Goal: Information Seeking & Learning: Learn about a topic

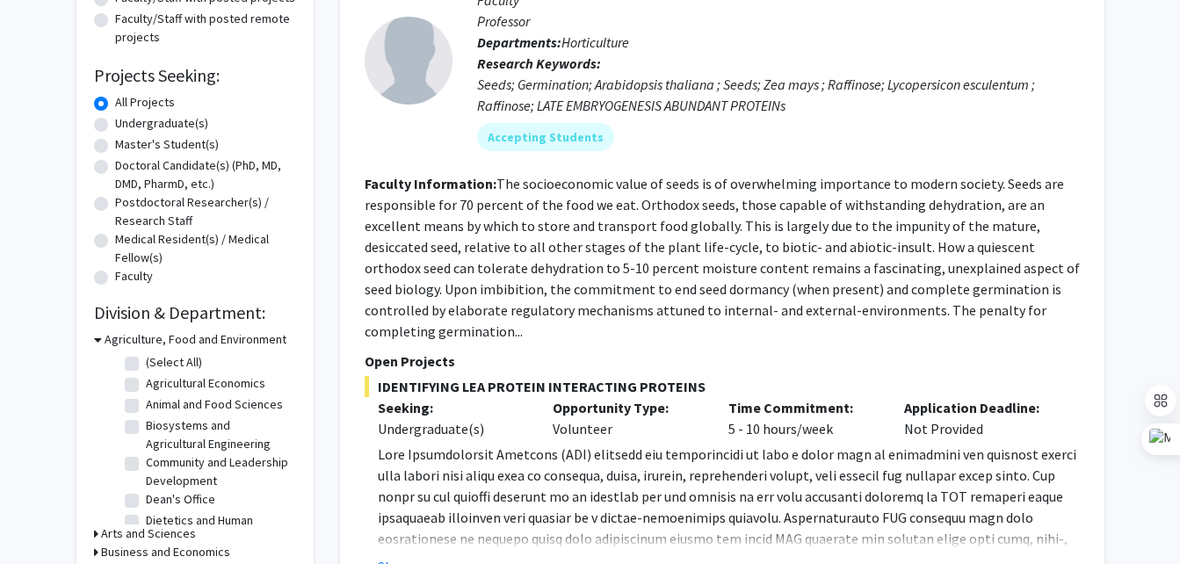
scroll to position [240, 0]
click at [153, 118] on label "Undergraduate(s)" at bounding box center [161, 122] width 93 height 18
click at [127, 118] on input "Undergraduate(s)" at bounding box center [120, 118] width 11 height 11
radio input "true"
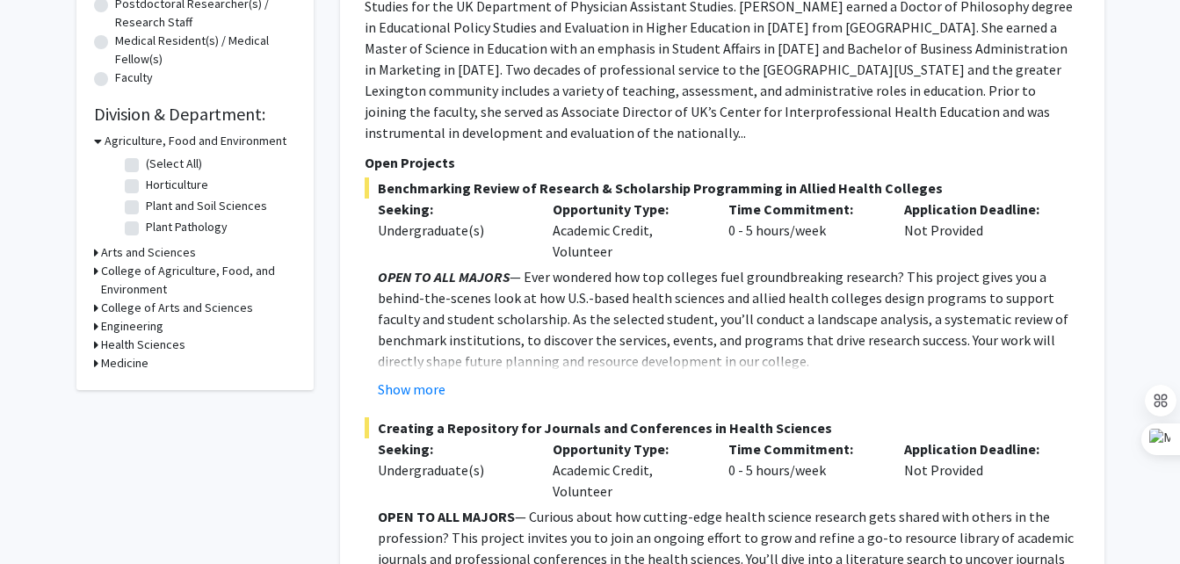
scroll to position [437, 0]
click at [108, 142] on h3 "Agriculture, Food and Environment" at bounding box center [196, 142] width 182 height 18
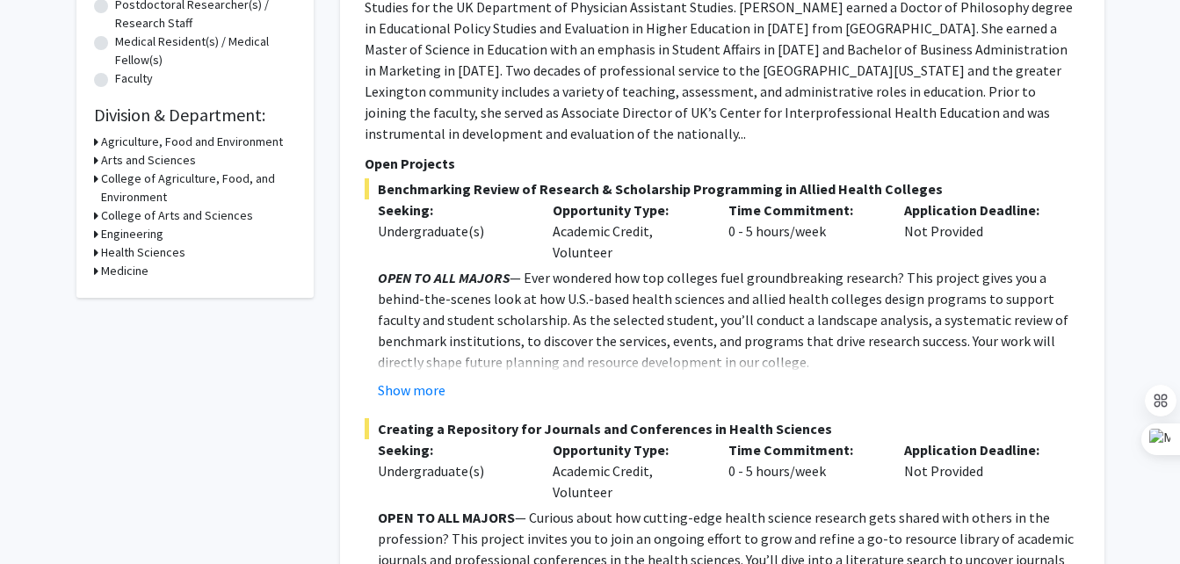
click at [121, 237] on h3 "Engineering" at bounding box center [132, 234] width 62 height 18
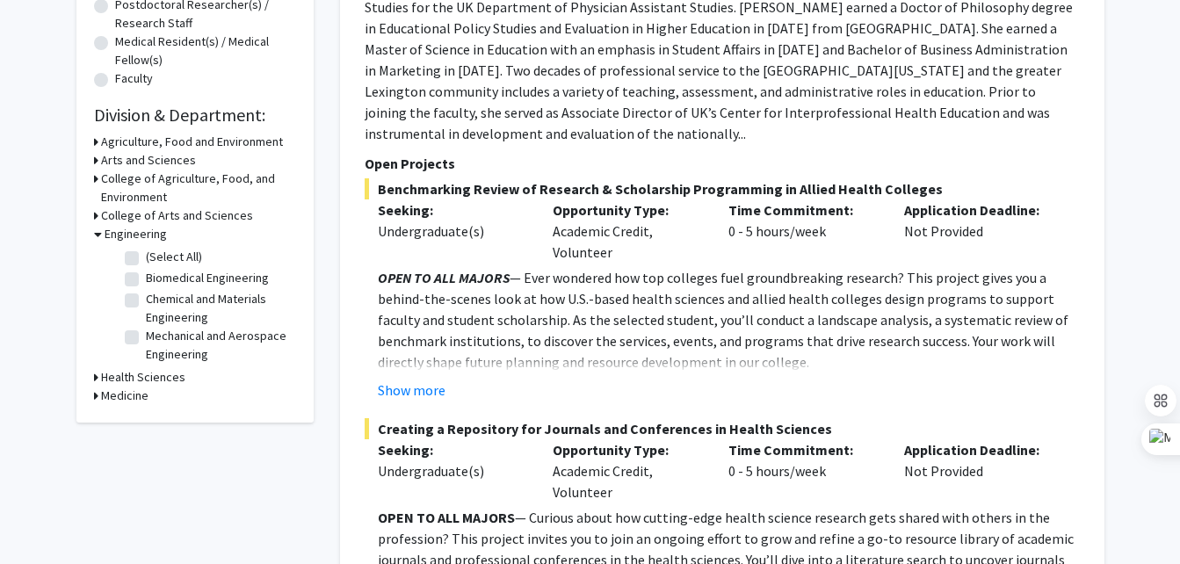
click at [156, 296] on label "Chemical and Materials Engineering" at bounding box center [219, 308] width 146 height 37
click at [156, 296] on input "Chemical and Materials Engineering" at bounding box center [151, 295] width 11 height 11
checkbox input "true"
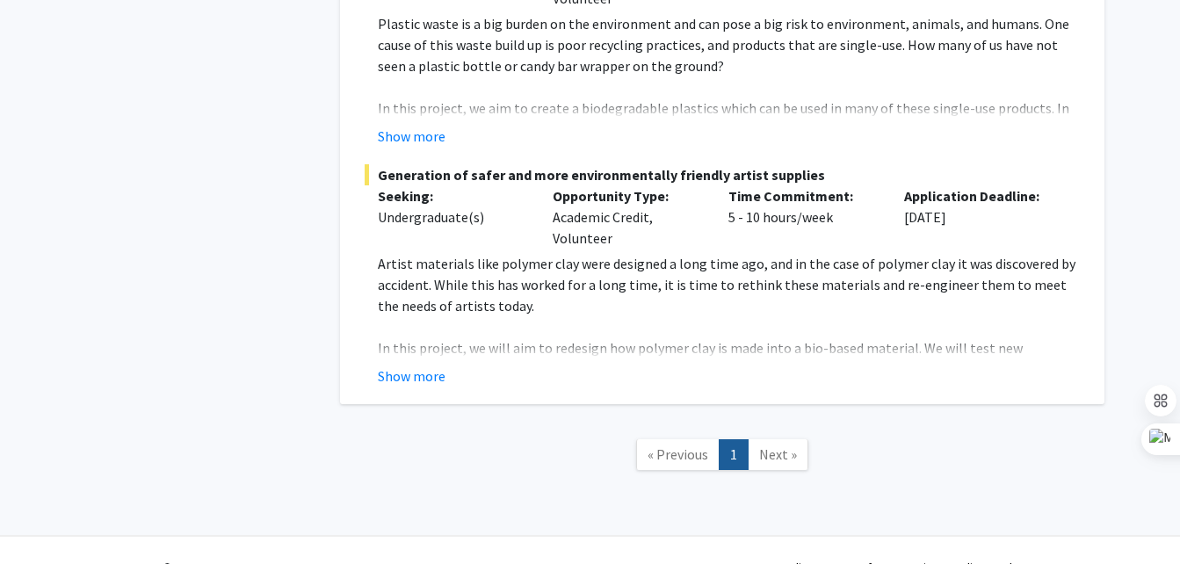
scroll to position [789, 0]
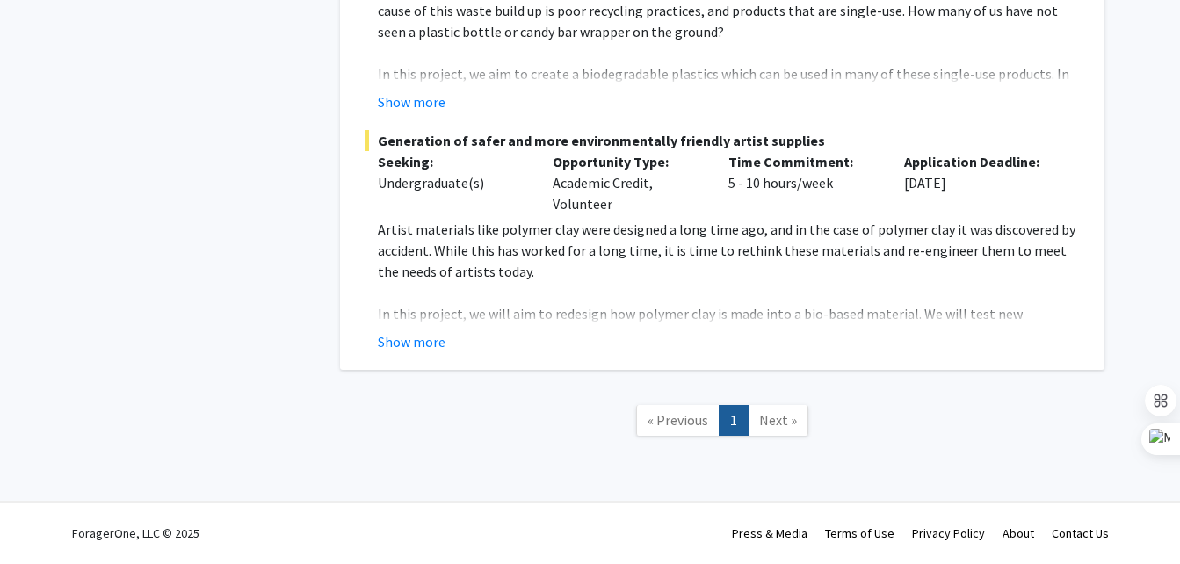
click at [771, 427] on span "Next »" at bounding box center [778, 420] width 38 height 18
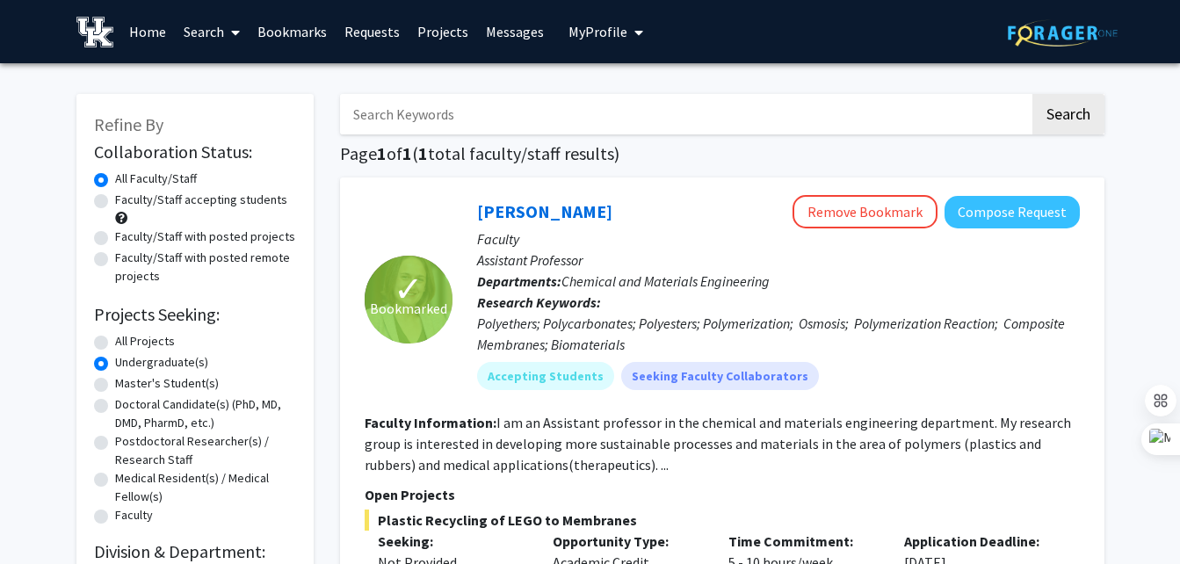
scroll to position [207, 0]
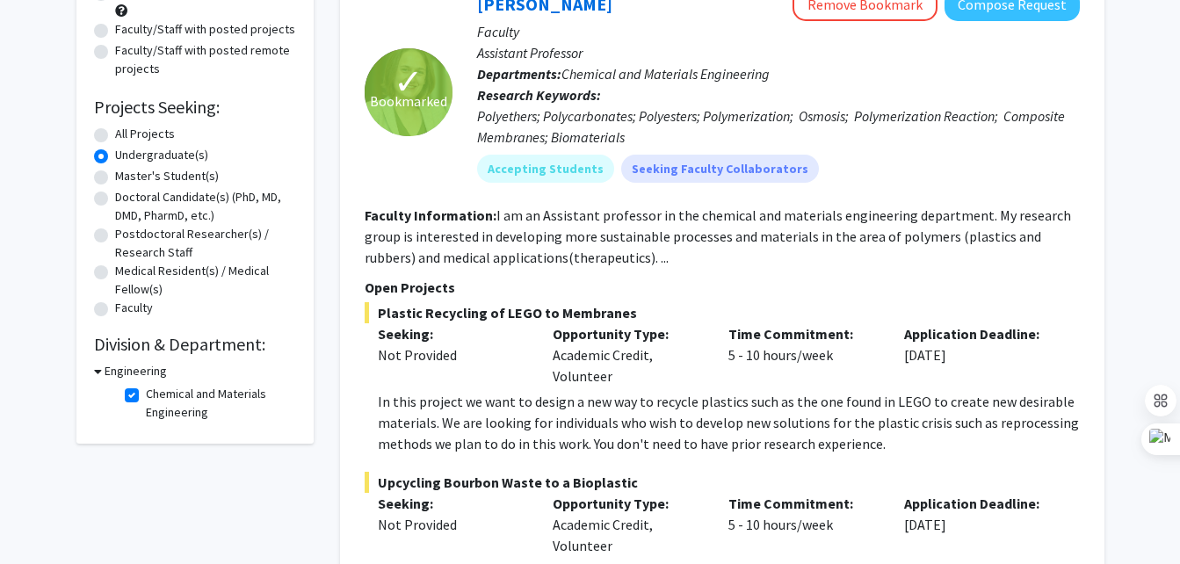
click at [120, 363] on h3 "Engineering" at bounding box center [136, 371] width 62 height 18
click at [122, 366] on h3 "Engineering" at bounding box center [132, 371] width 62 height 18
click at [146, 391] on label "Chemical and Materials Engineering" at bounding box center [219, 403] width 146 height 37
click at [146, 391] on input "Chemical and Materials Engineering" at bounding box center [151, 390] width 11 height 11
checkbox input "false"
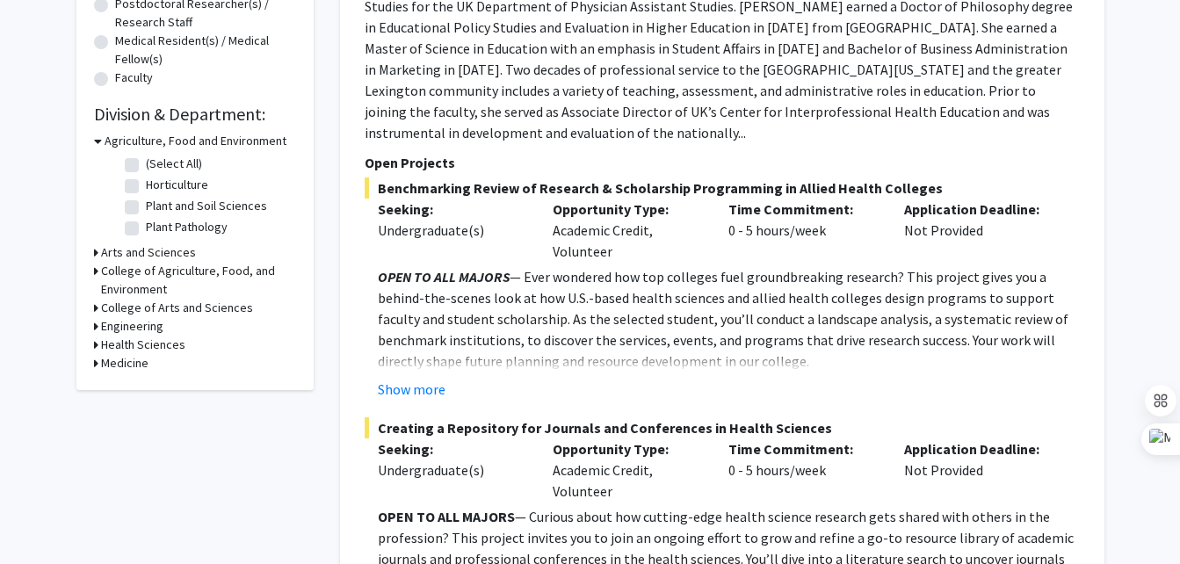
scroll to position [440, 0]
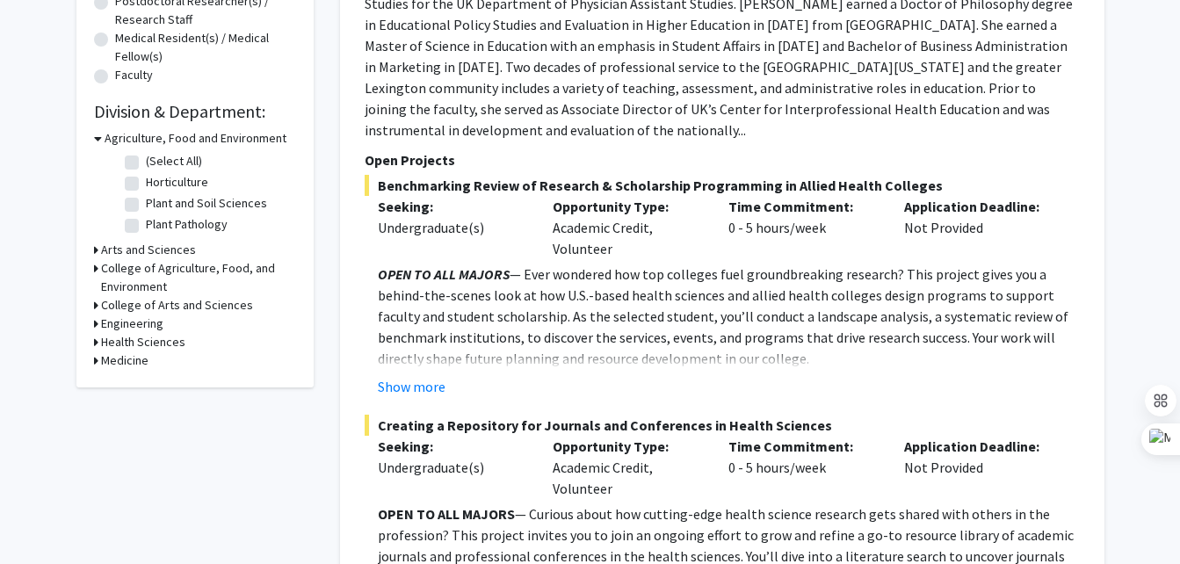
click at [142, 320] on h3 "Engineering" at bounding box center [132, 324] width 62 height 18
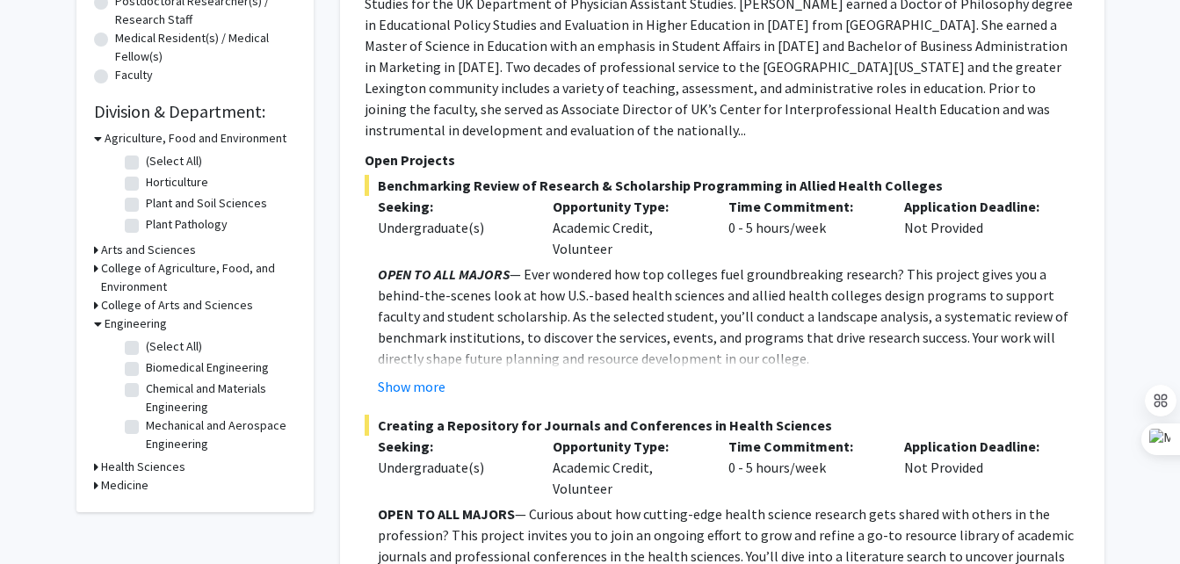
click at [224, 427] on label "Mechanical and Aerospace Engineering" at bounding box center [219, 435] width 146 height 37
click at [157, 427] on input "Mechanical and Aerospace Engineering" at bounding box center [151, 422] width 11 height 11
checkbox input "true"
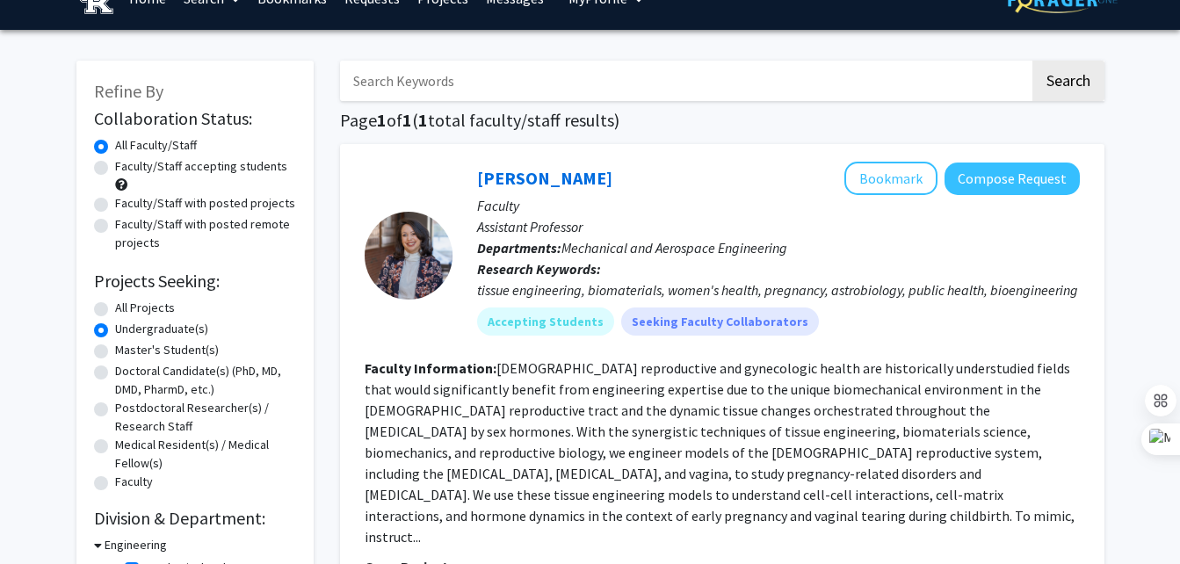
scroll to position [34, 0]
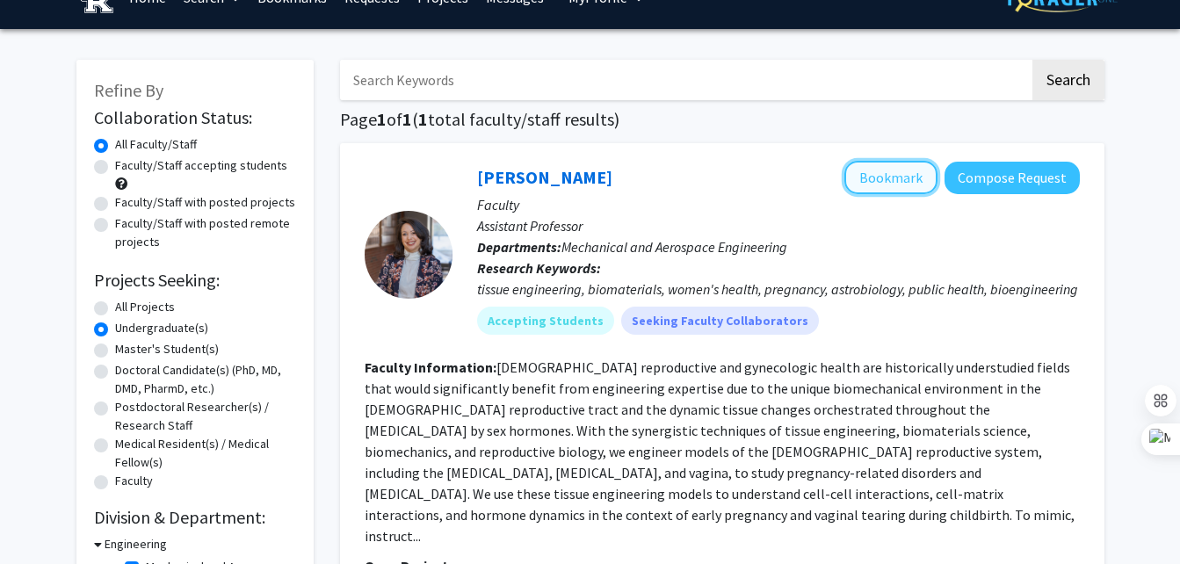
click at [914, 182] on button "Bookmark" at bounding box center [891, 177] width 93 height 33
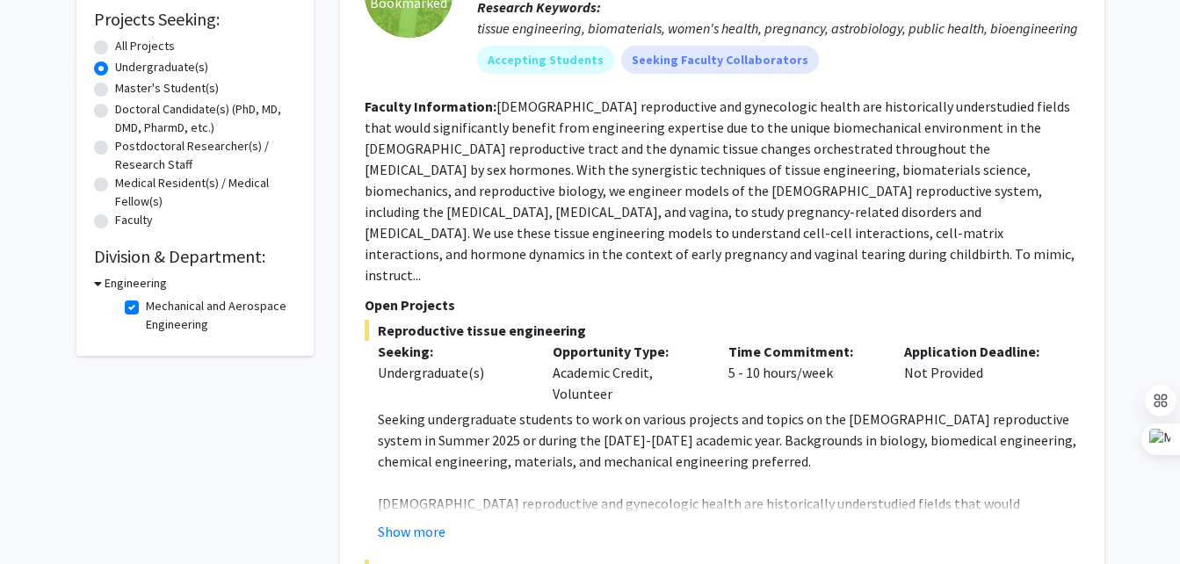
scroll to position [296, 0]
click at [411, 520] on button "Show more" at bounding box center [412, 530] width 68 height 21
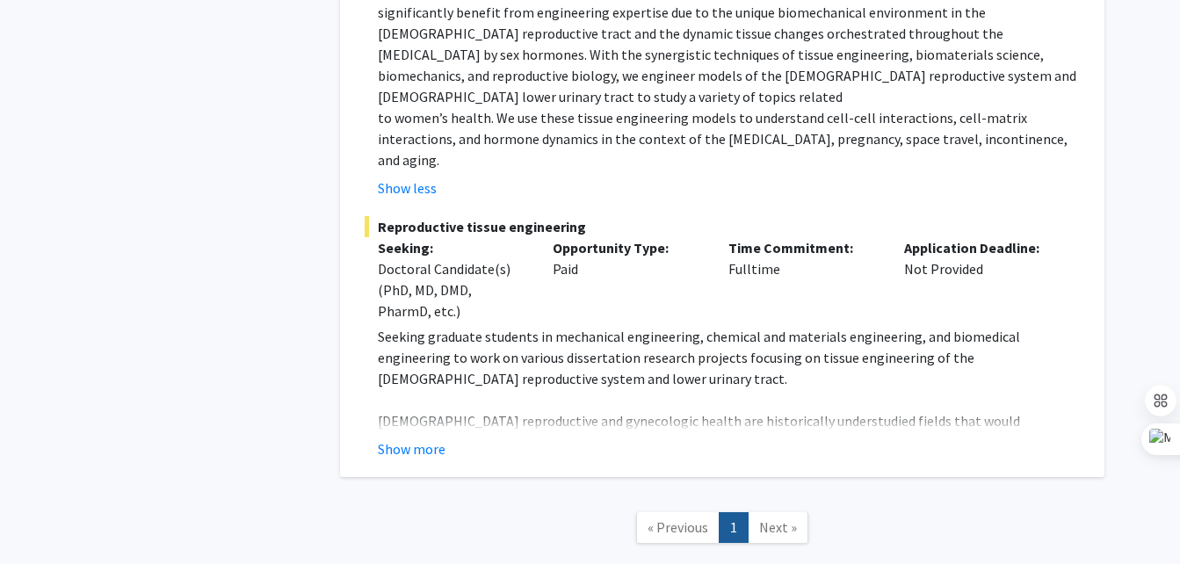
scroll to position [809, 0]
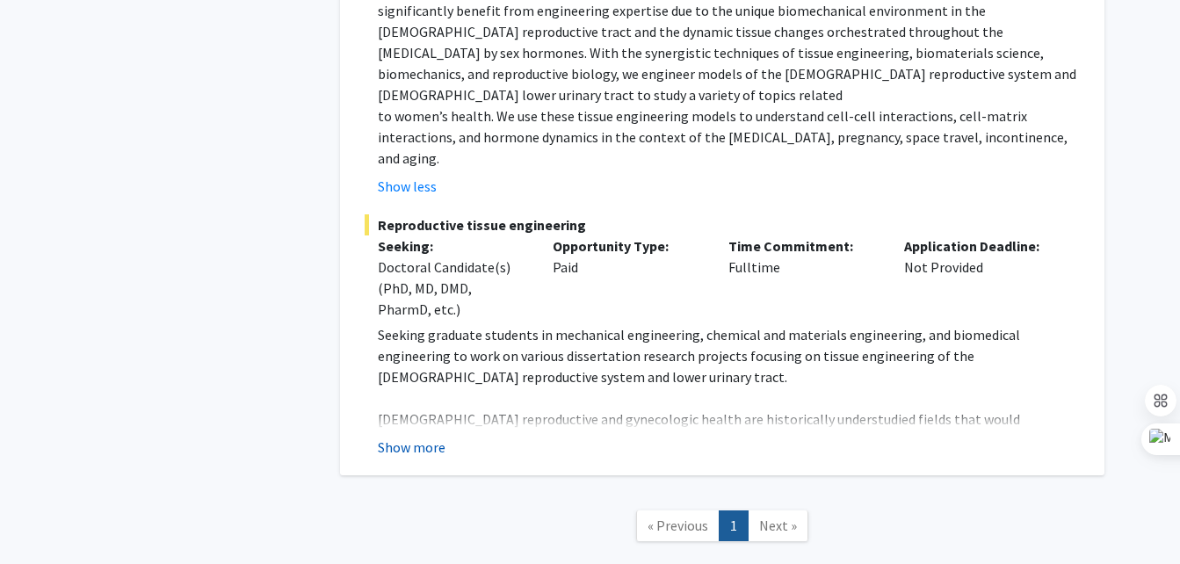
click at [406, 437] on button "Show more" at bounding box center [412, 447] width 68 height 21
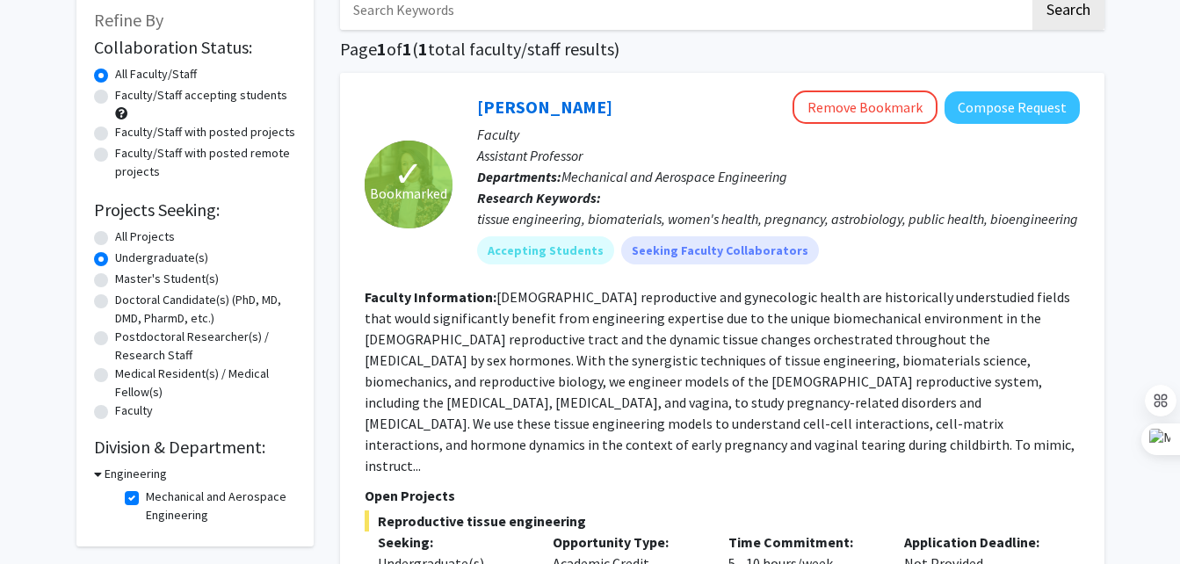
scroll to position [103, 0]
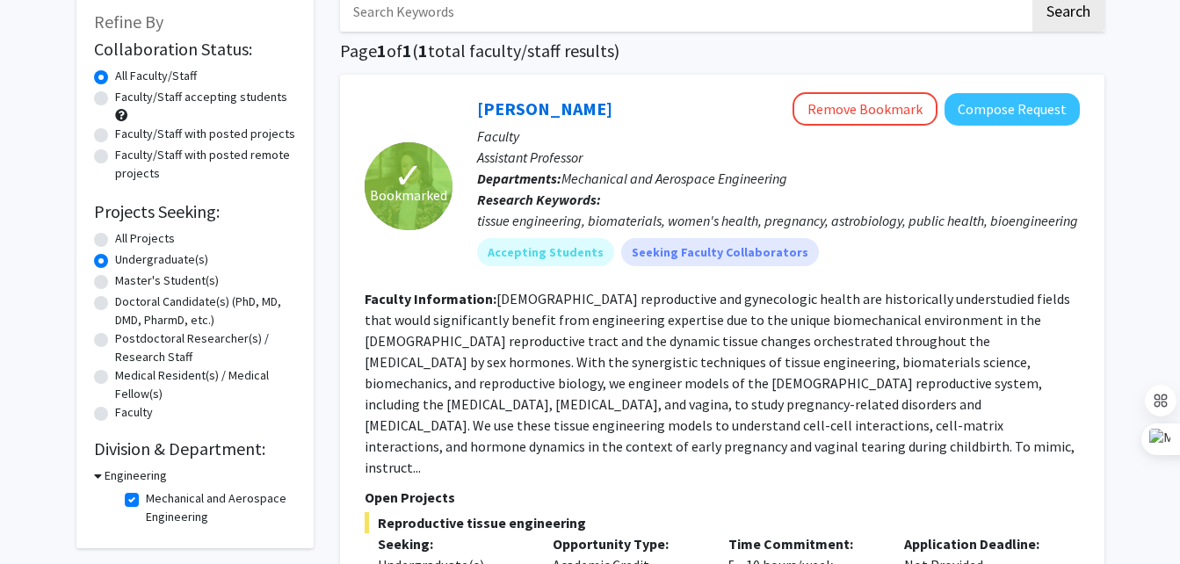
click at [146, 504] on label "Mechanical and Aerospace Engineering" at bounding box center [219, 508] width 146 height 37
click at [146, 501] on input "Mechanical and Aerospace Engineering" at bounding box center [151, 495] width 11 height 11
checkbox input "false"
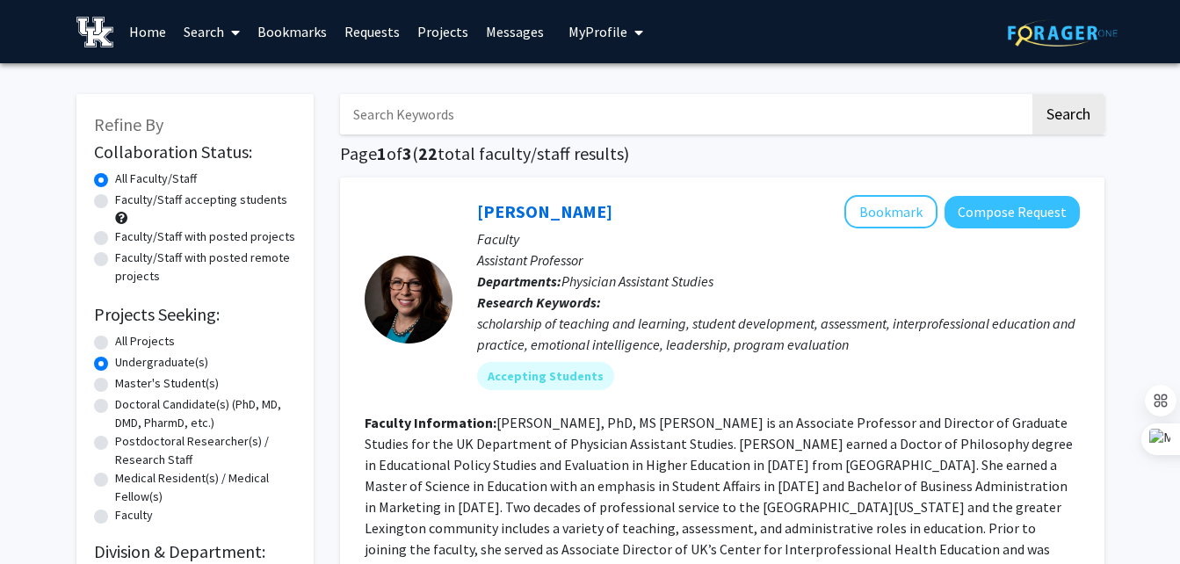
click at [118, 202] on label "Faculty/Staff accepting students" at bounding box center [201, 200] width 172 height 18
click at [118, 202] on input "Faculty/Staff accepting students" at bounding box center [120, 196] width 11 height 11
radio input "true"
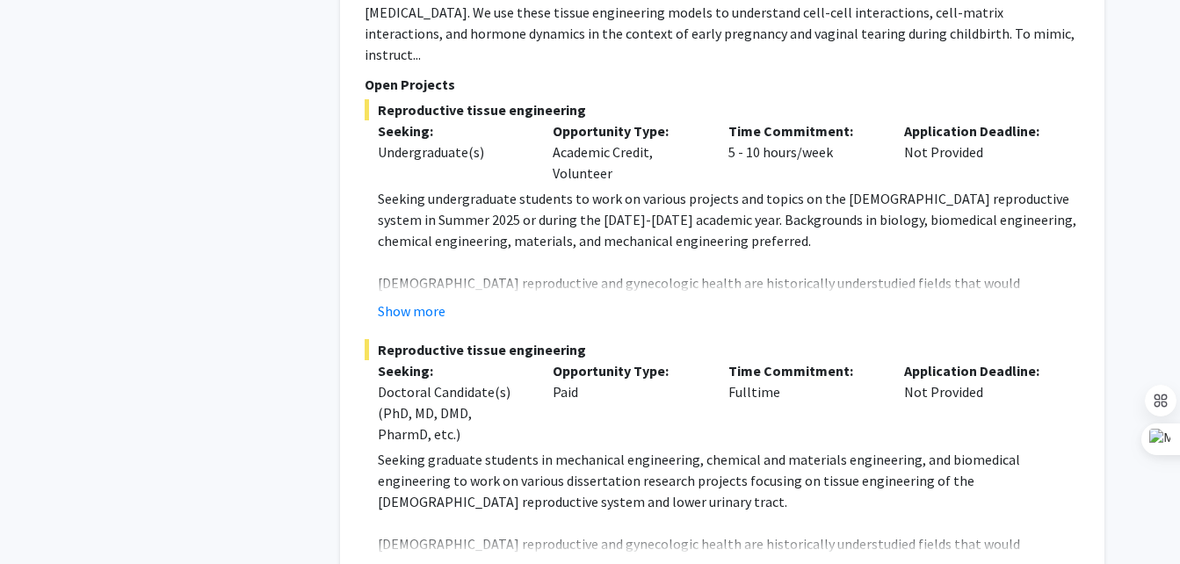
scroll to position [9048, 0]
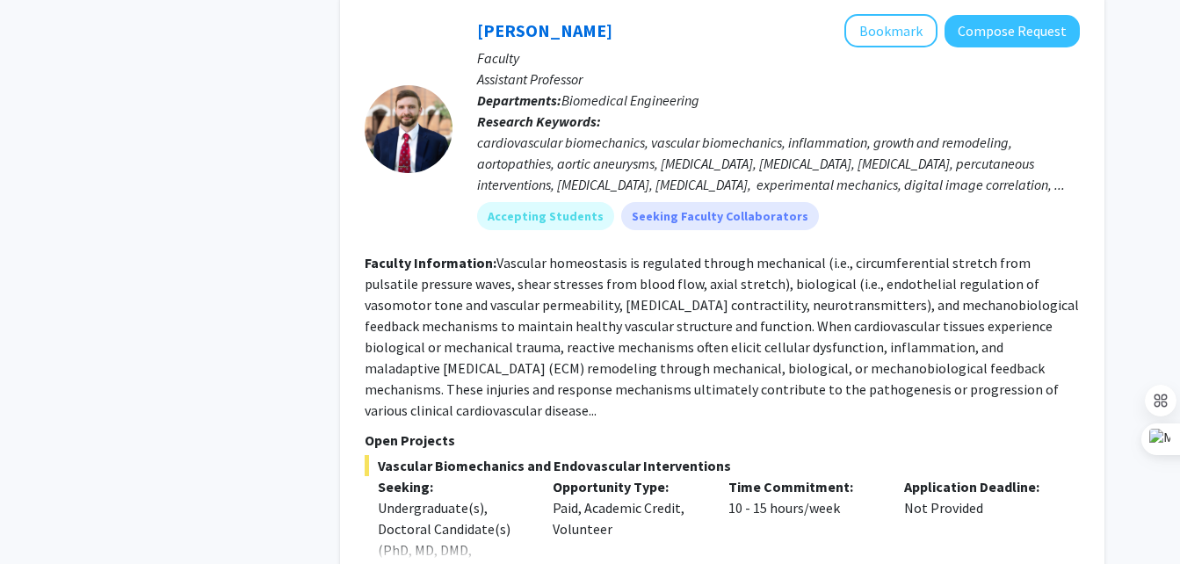
scroll to position [4109, 0]
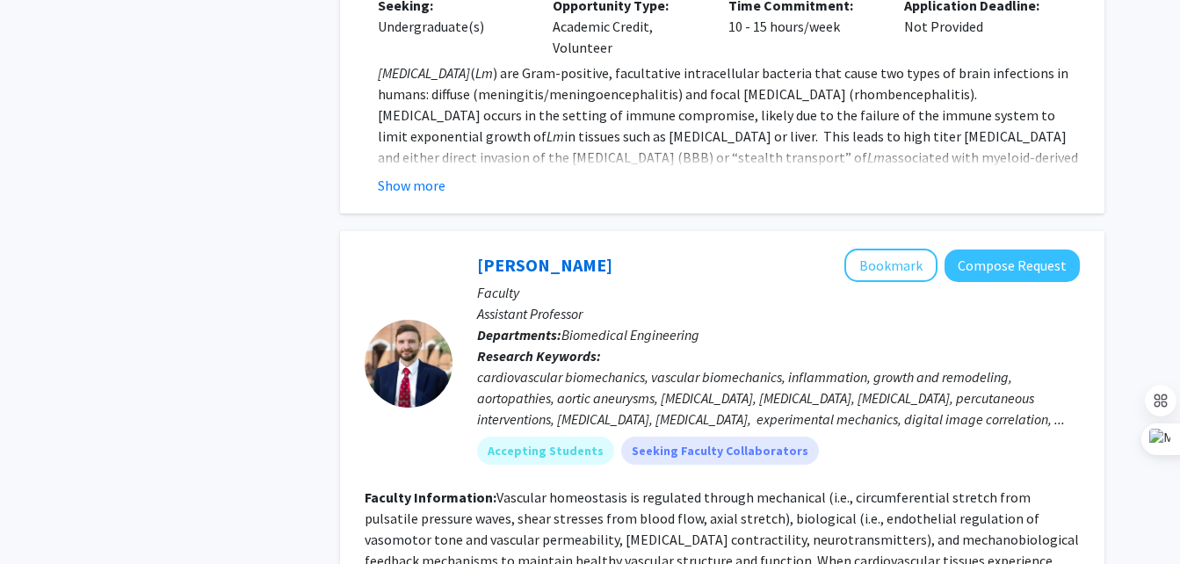
scroll to position [3872, 0]
click at [931, 250] on button "Bookmark" at bounding box center [891, 266] width 93 height 33
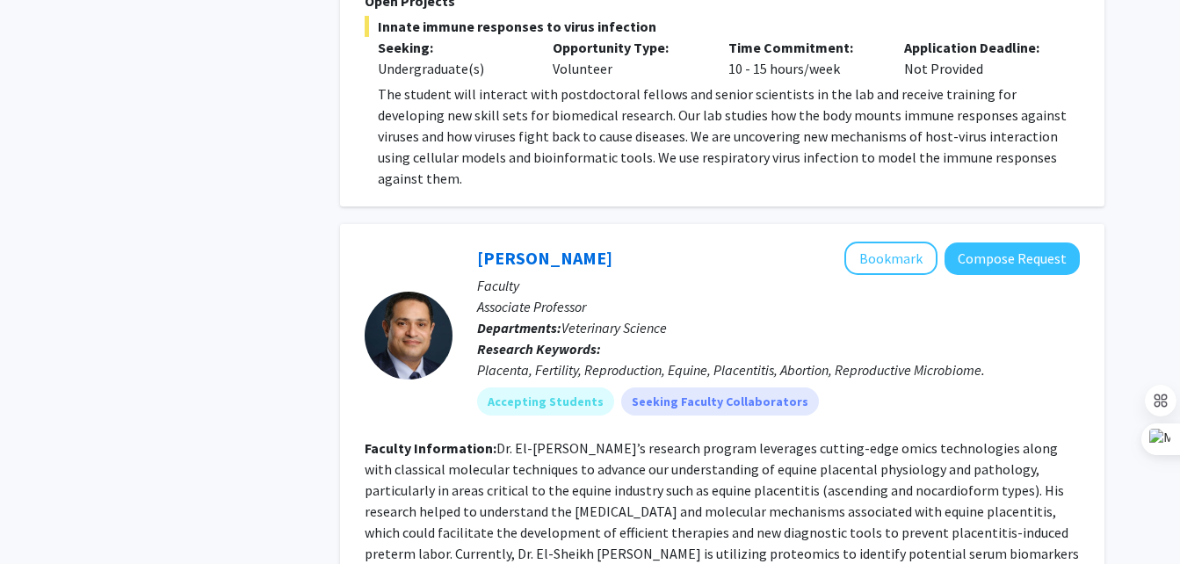
scroll to position [6223, 0]
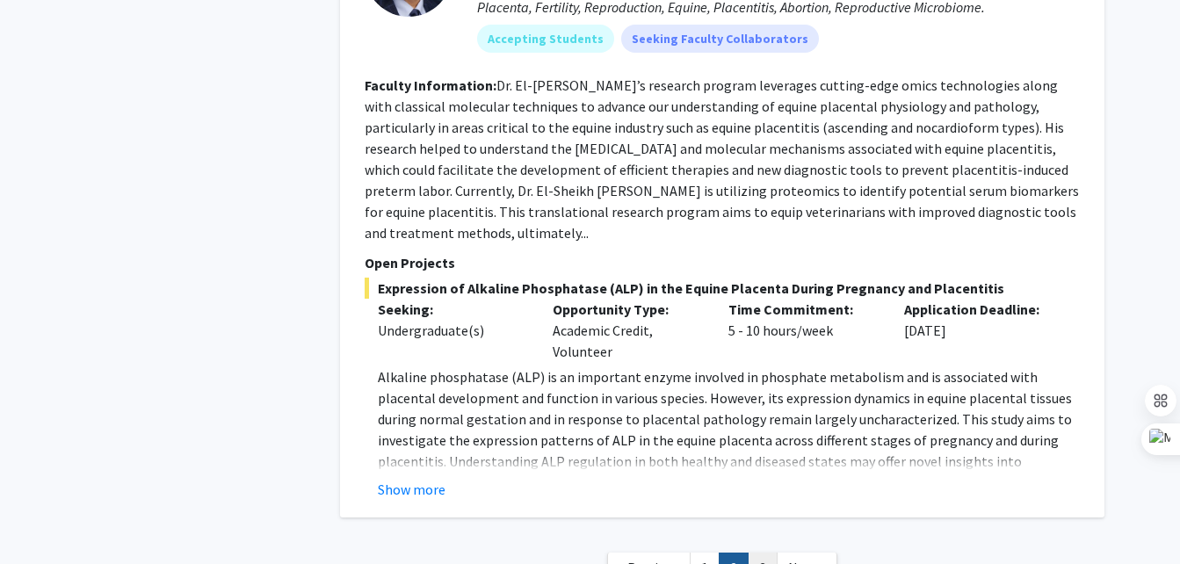
click at [758, 553] on link "3" at bounding box center [763, 568] width 30 height 31
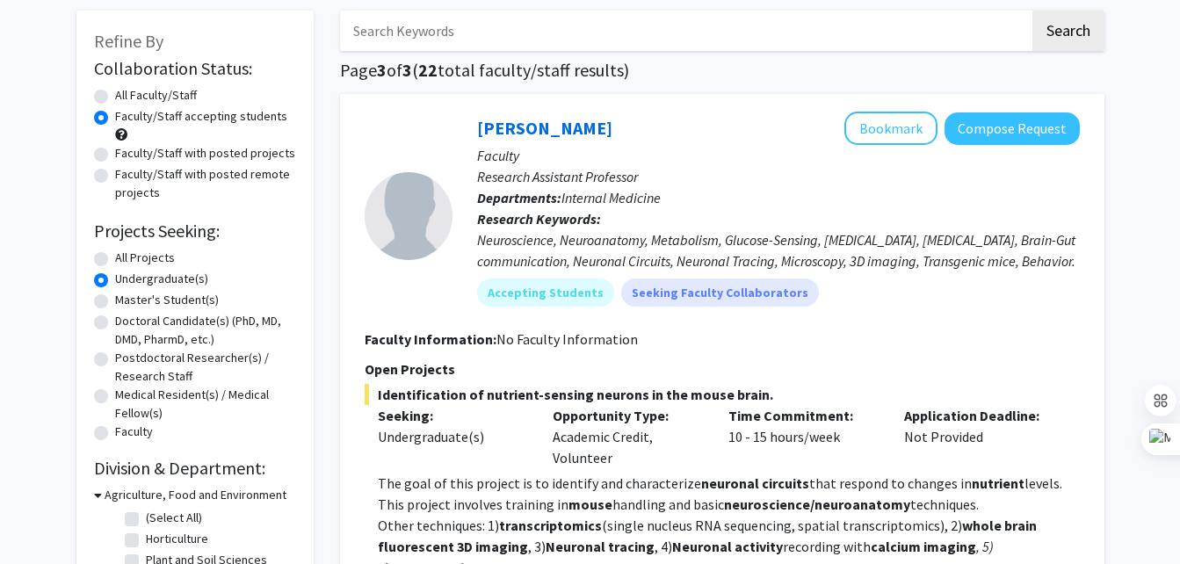
scroll to position [83, 0]
click at [136, 96] on label "All Faculty/Staff" at bounding box center [156, 96] width 82 height 18
click at [127, 96] on input "All Faculty/Staff" at bounding box center [120, 92] width 11 height 11
radio input "true"
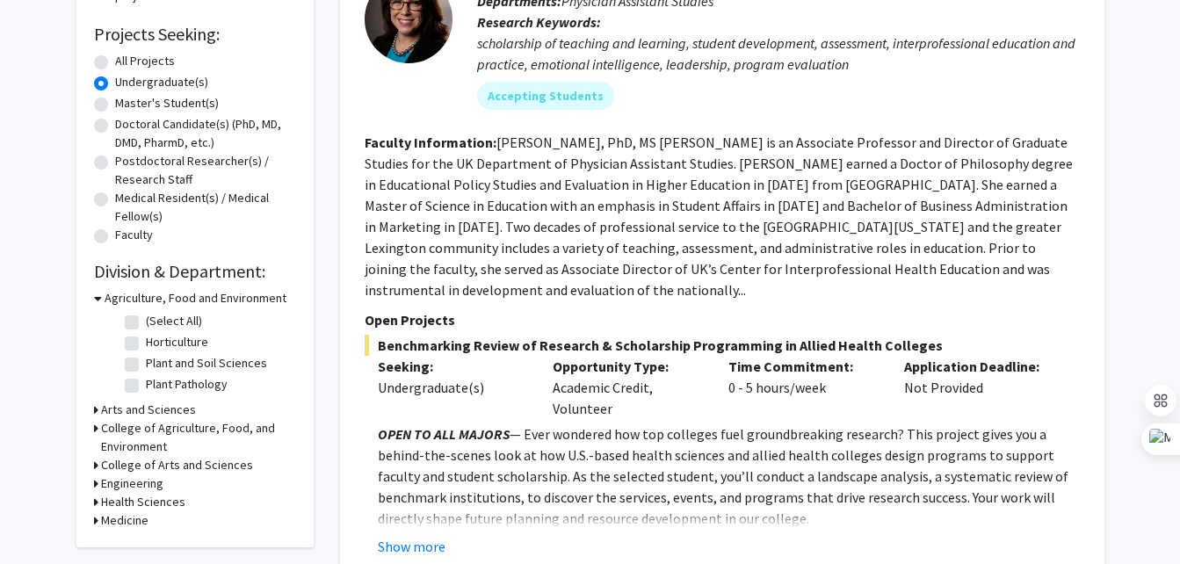
scroll to position [282, 0]
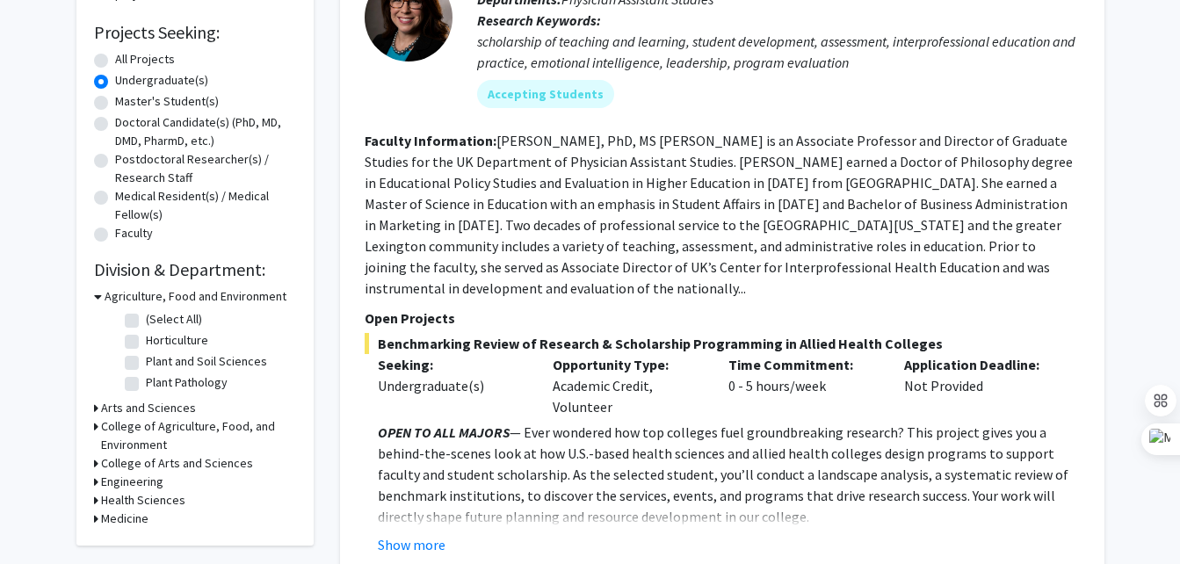
click at [141, 60] on label "All Projects" at bounding box center [145, 59] width 60 height 18
click at [127, 60] on input "All Projects" at bounding box center [120, 55] width 11 height 11
radio input "true"
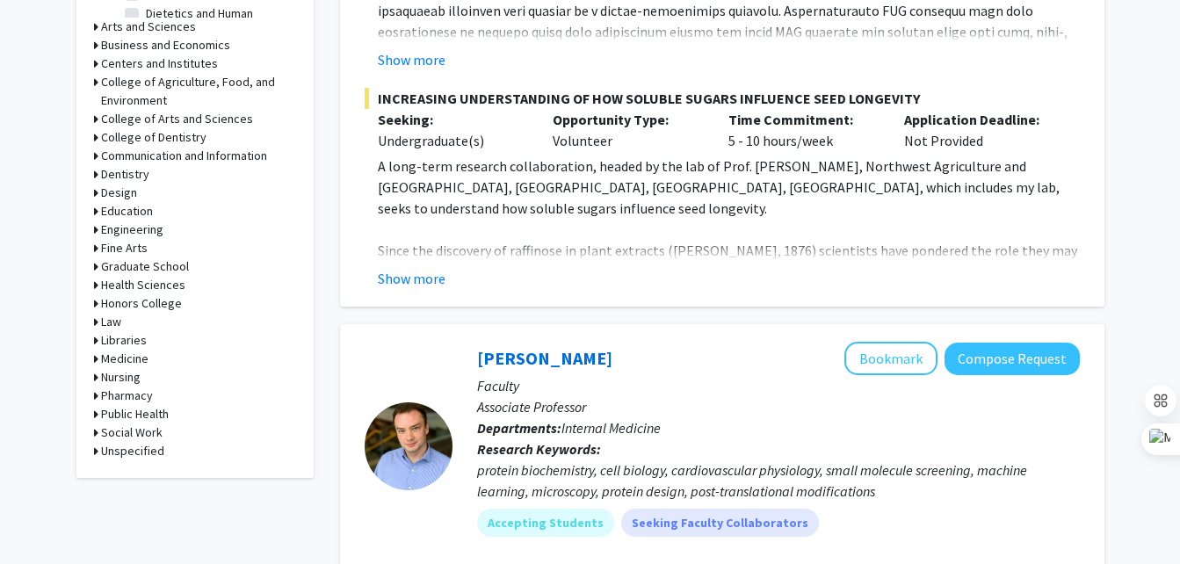
scroll to position [747, 0]
click at [125, 232] on h3 "Engineering" at bounding box center [132, 229] width 62 height 18
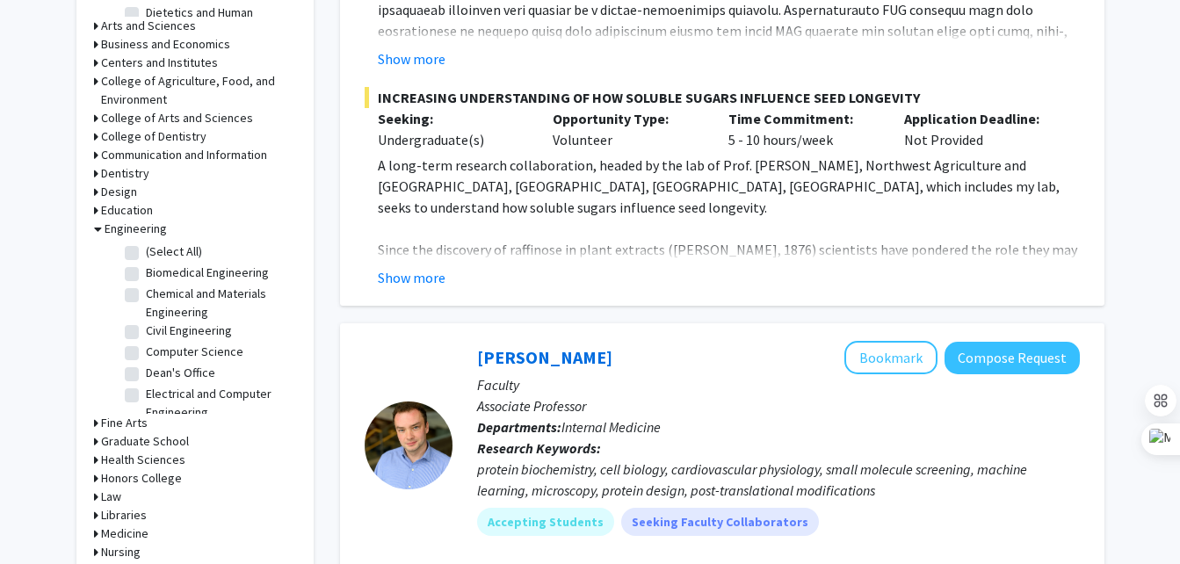
click at [176, 300] on label "Chemical and Materials Engineering" at bounding box center [219, 303] width 146 height 37
click at [157, 296] on input "Chemical and Materials Engineering" at bounding box center [151, 290] width 11 height 11
checkbox input "true"
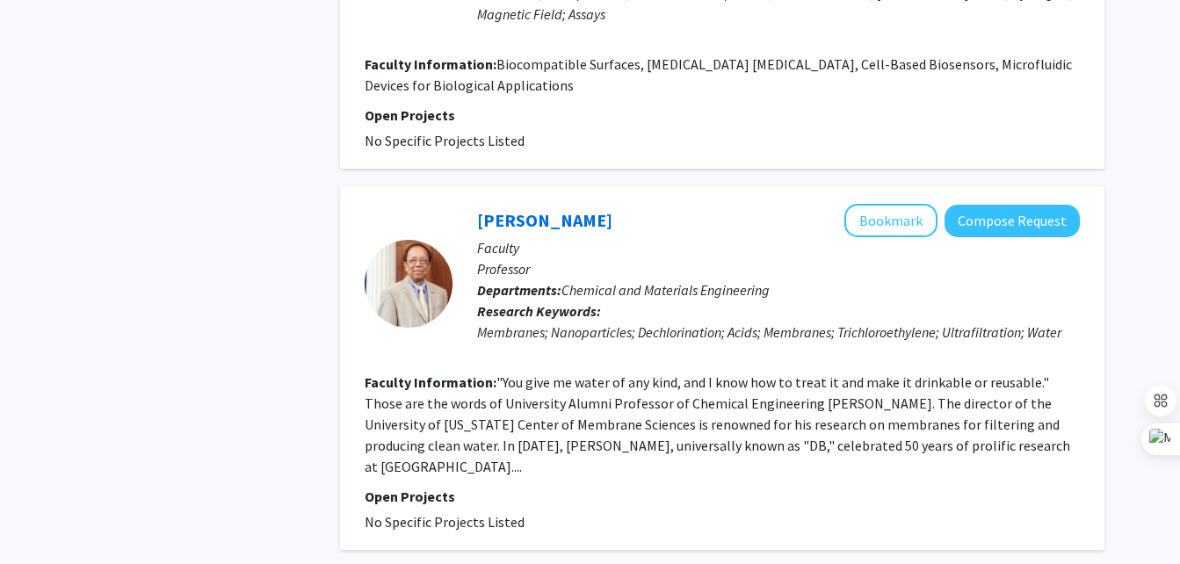
scroll to position [4317, 0]
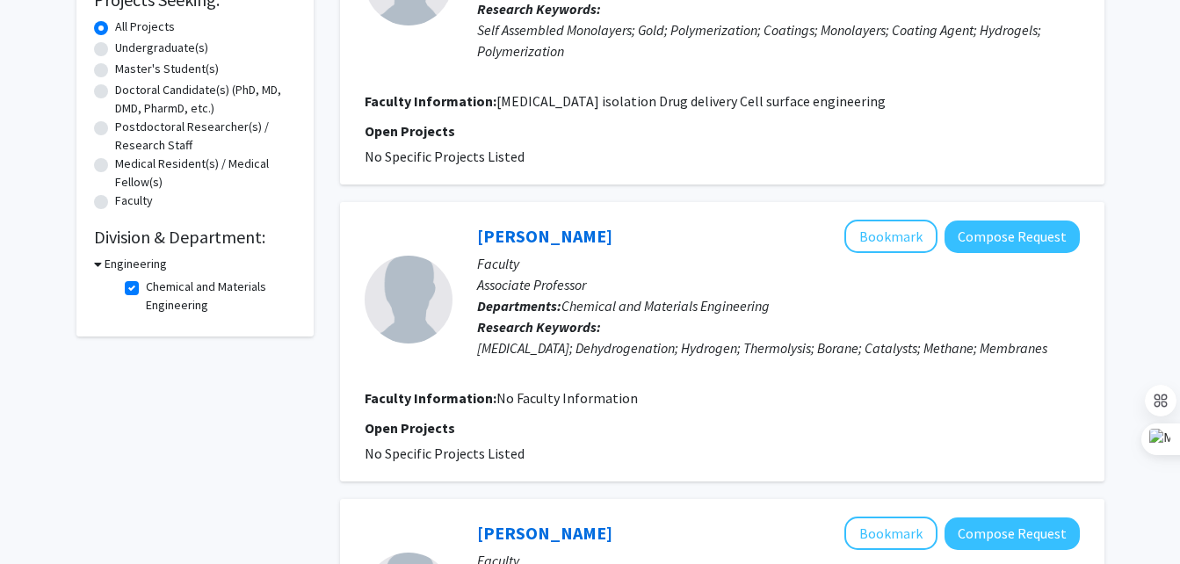
scroll to position [320, 0]
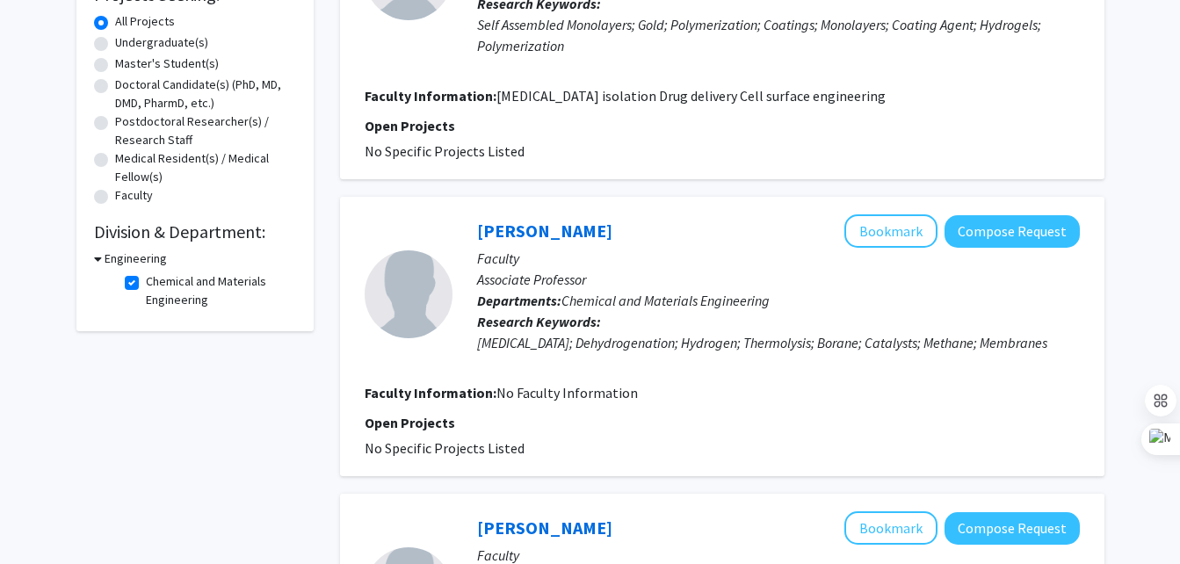
click at [133, 272] on fg-checkbox-list "Chemical and Materials Engineering Chemical and Materials Engineering" at bounding box center [208, 291] width 176 height 46
click at [146, 282] on label "Chemical and Materials Engineering" at bounding box center [219, 290] width 146 height 37
click at [146, 282] on input "Chemical and Materials Engineering" at bounding box center [151, 277] width 11 height 11
checkbox input "false"
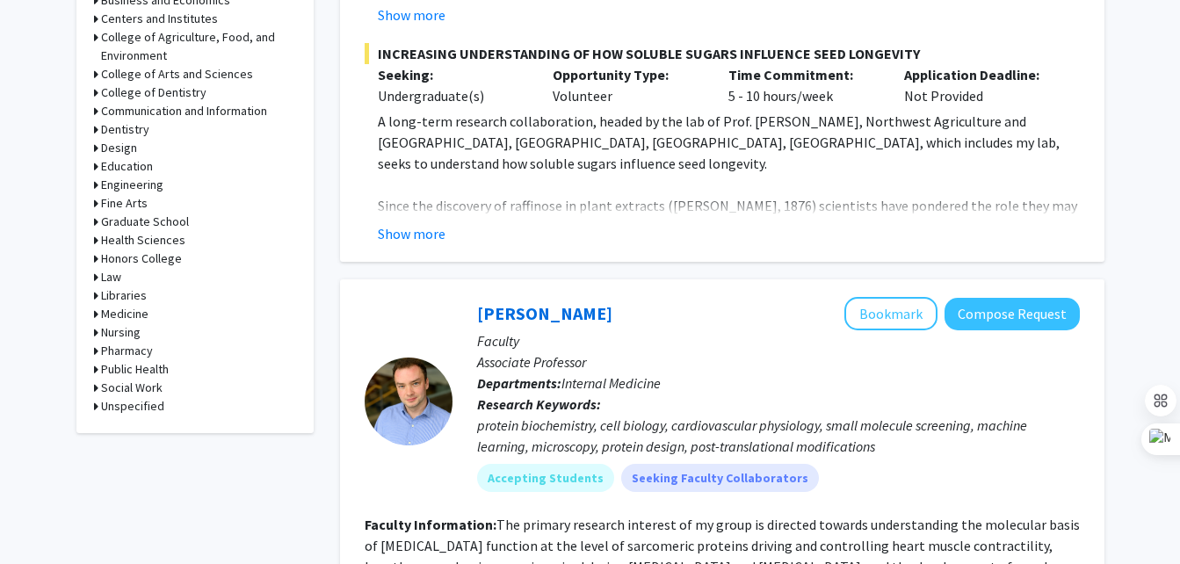
scroll to position [790, 0]
click at [129, 183] on h3 "Engineering" at bounding box center [132, 186] width 62 height 18
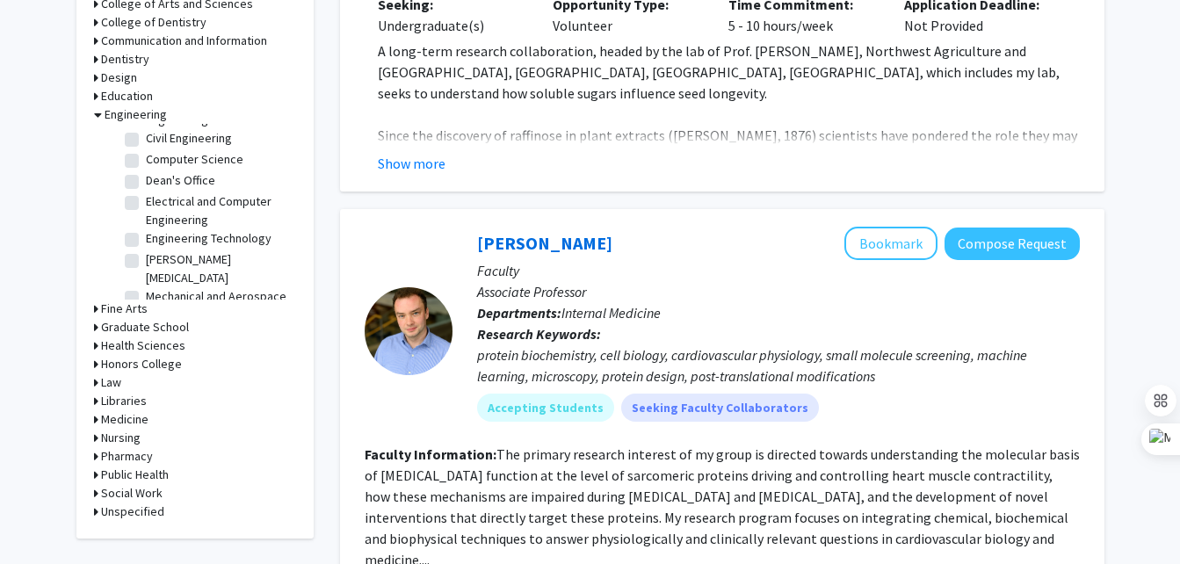
scroll to position [76, 0]
click at [195, 181] on label "Dean's Office" at bounding box center [180, 182] width 69 height 18
click at [157, 181] on input "Dean's Office" at bounding box center [151, 178] width 11 height 11
checkbox input "true"
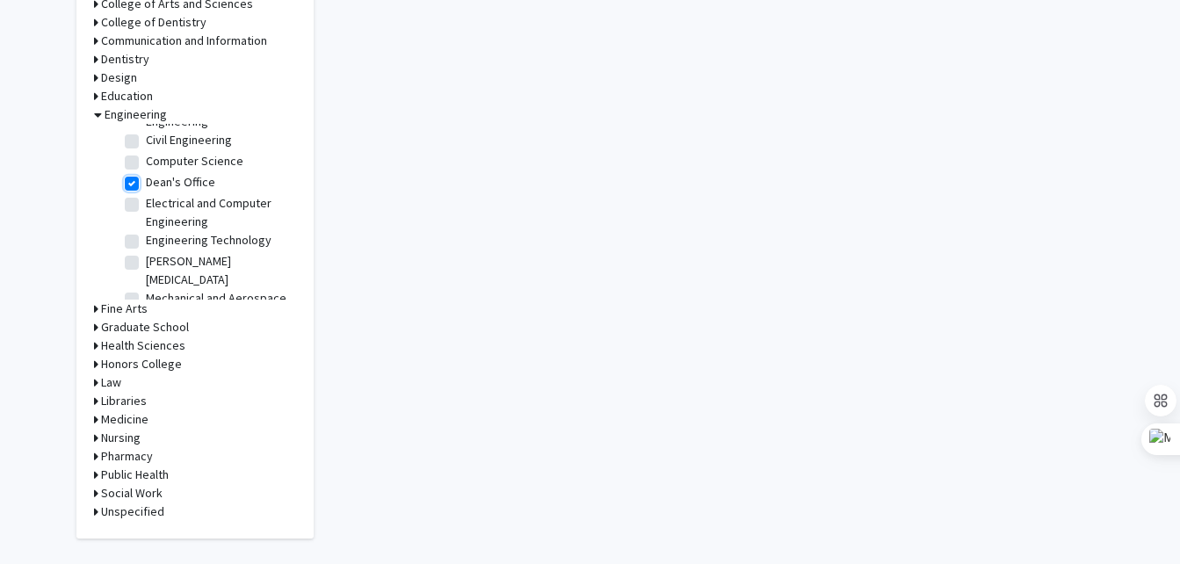
checkbox input "true"
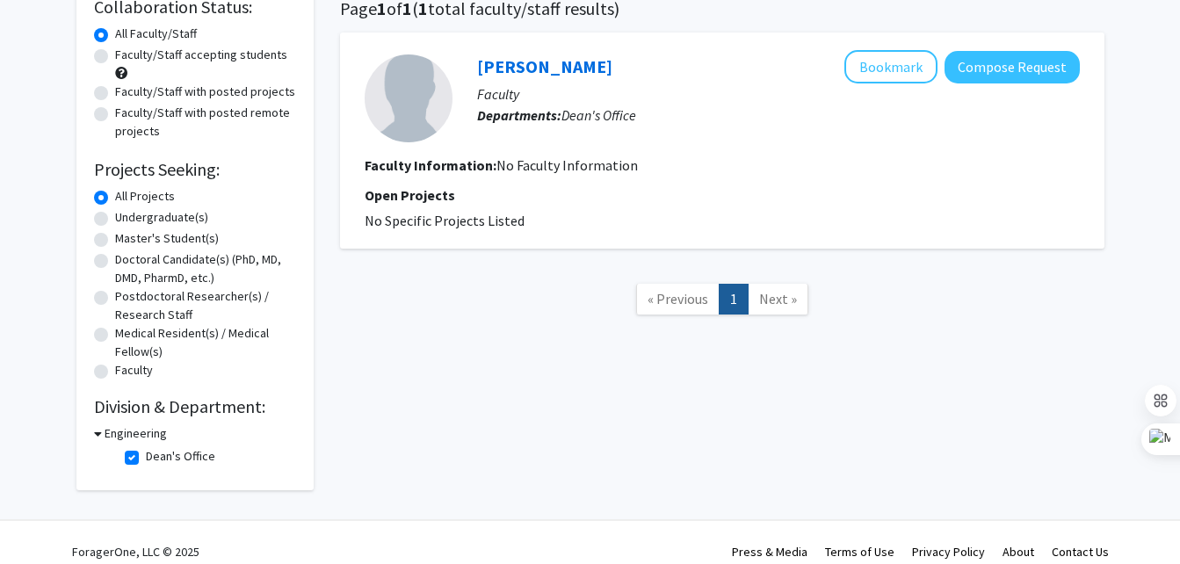
scroll to position [147, 0]
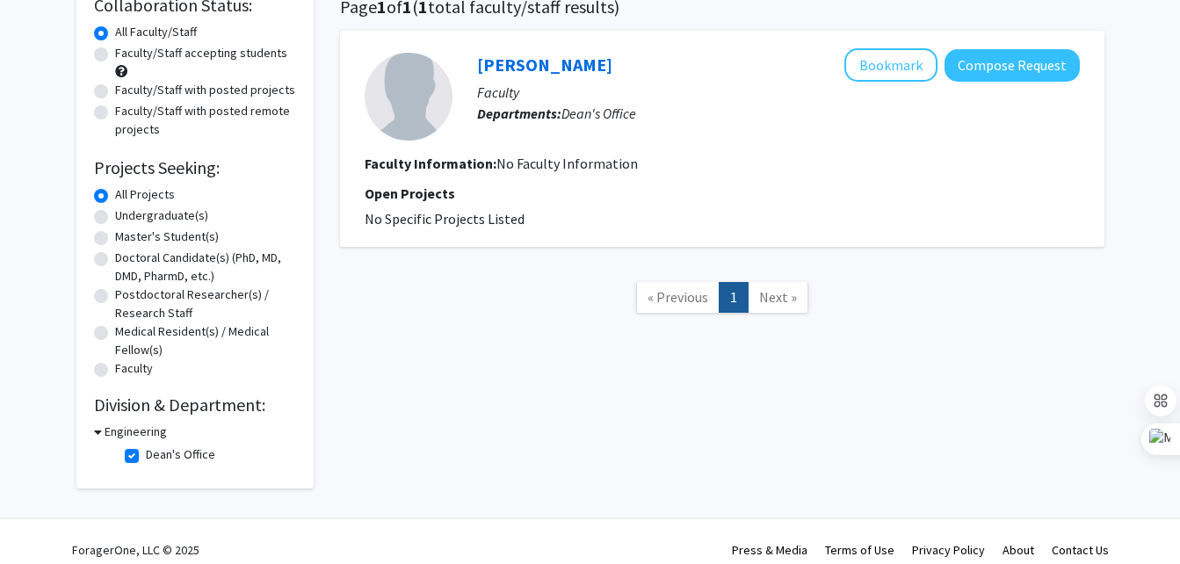
click at [130, 432] on h3 "Engineering" at bounding box center [136, 432] width 62 height 18
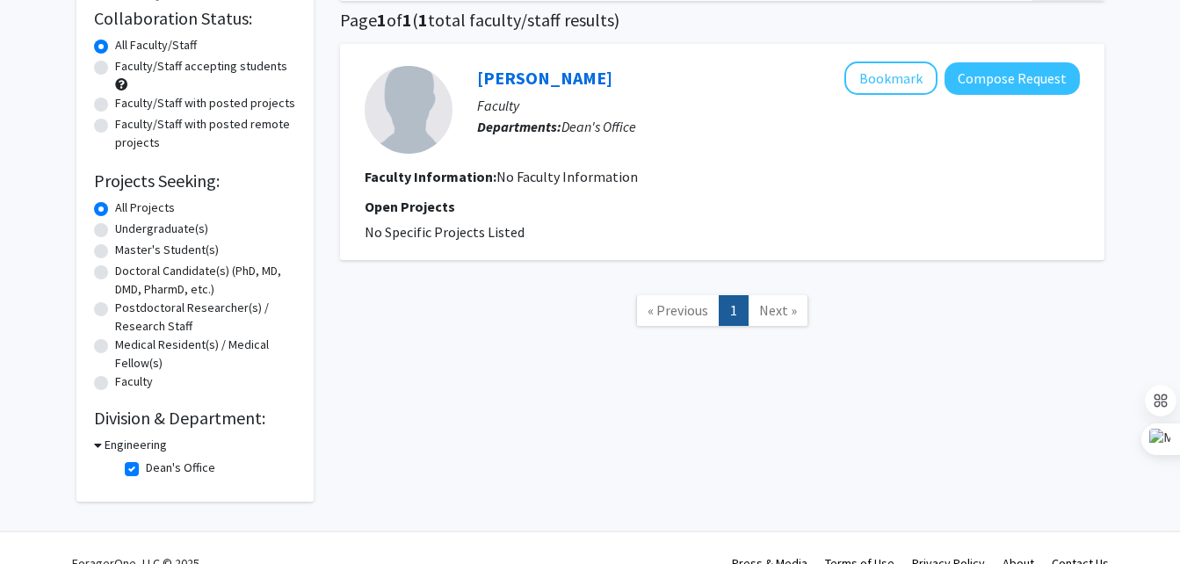
click at [130, 432] on div "Collaboration Status: Collaboration Status All Faculty/Staff Collaboration Stat…" at bounding box center [195, 244] width 202 height 480
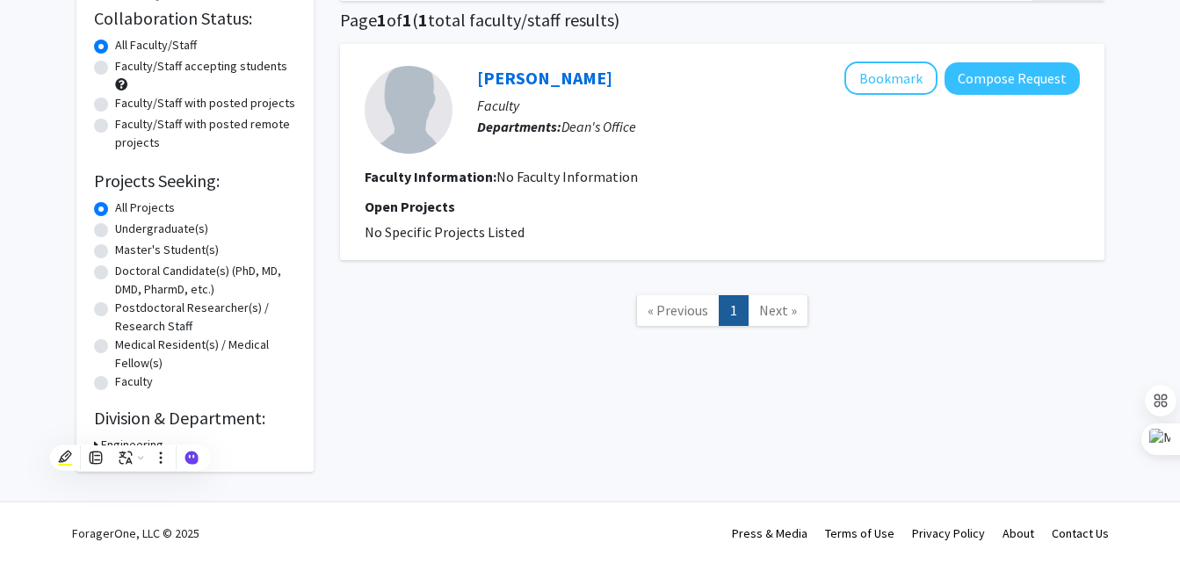
drag, startPoint x: 130, startPoint y: 432, endPoint x: 117, endPoint y: 434, distance: 13.4
click at [117, 434] on div "Collaboration Status: Collaboration Status All Faculty/Staff Collaboration Stat…" at bounding box center [195, 229] width 202 height 450
click at [118, 442] on h3 "Engineering" at bounding box center [132, 445] width 62 height 18
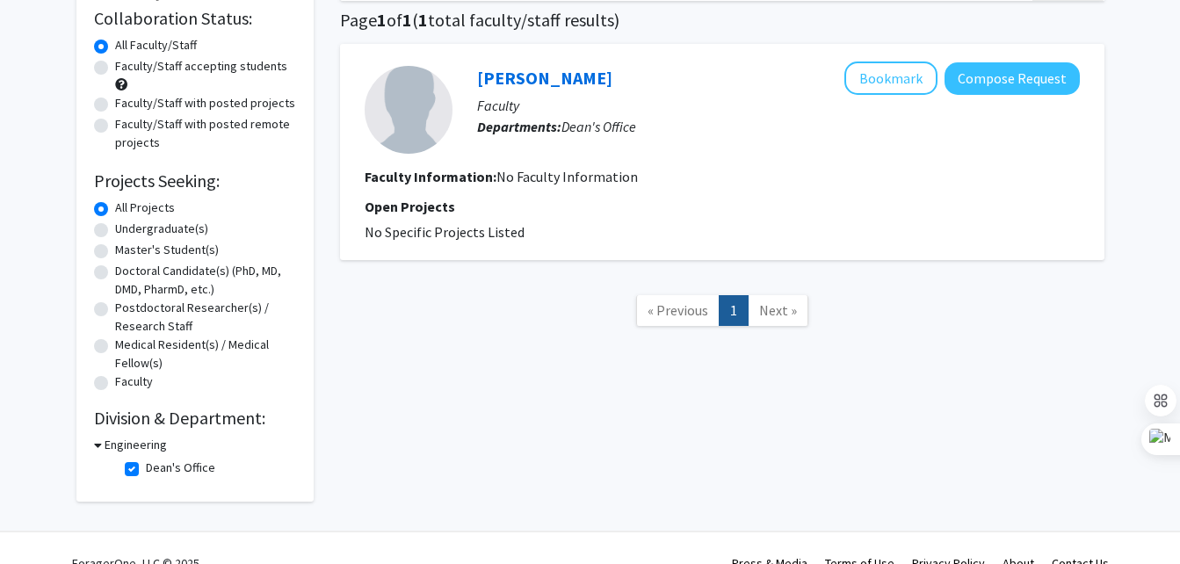
click at [146, 466] on label "Dean's Office" at bounding box center [180, 468] width 69 height 18
click at [146, 466] on input "Dean's Office" at bounding box center [151, 464] width 11 height 11
checkbox input "false"
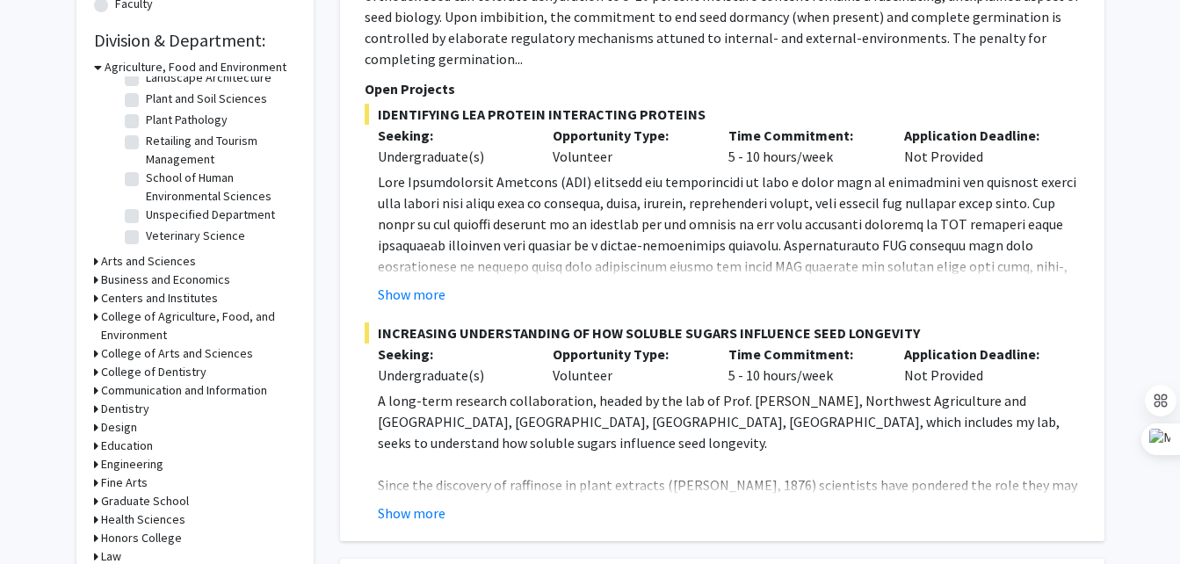
scroll to position [514, 0]
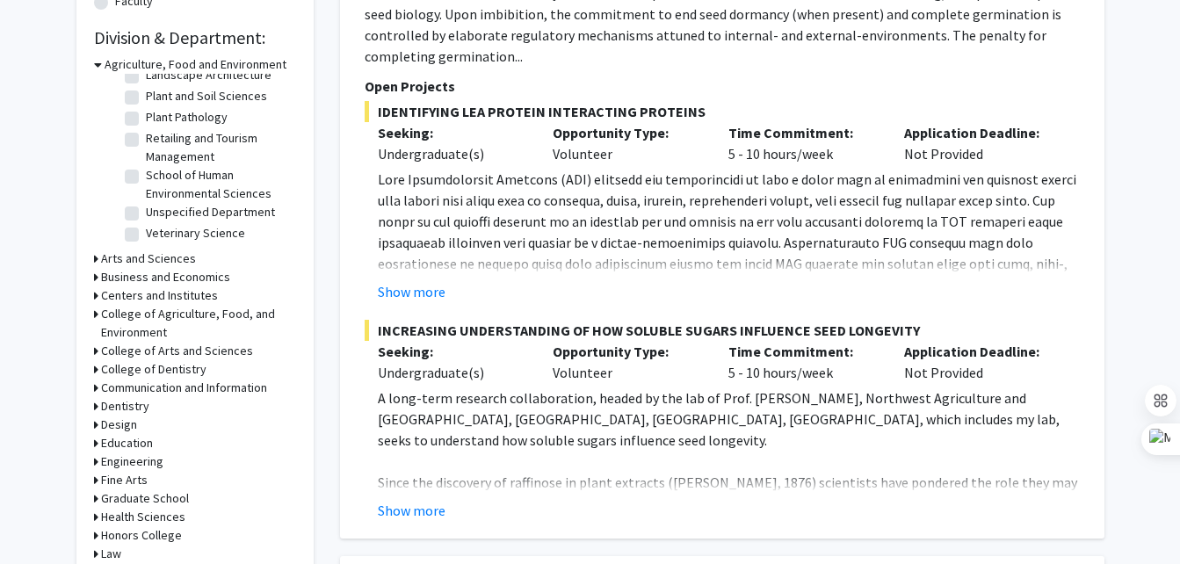
click at [130, 459] on h3 "Engineering" at bounding box center [132, 462] width 62 height 18
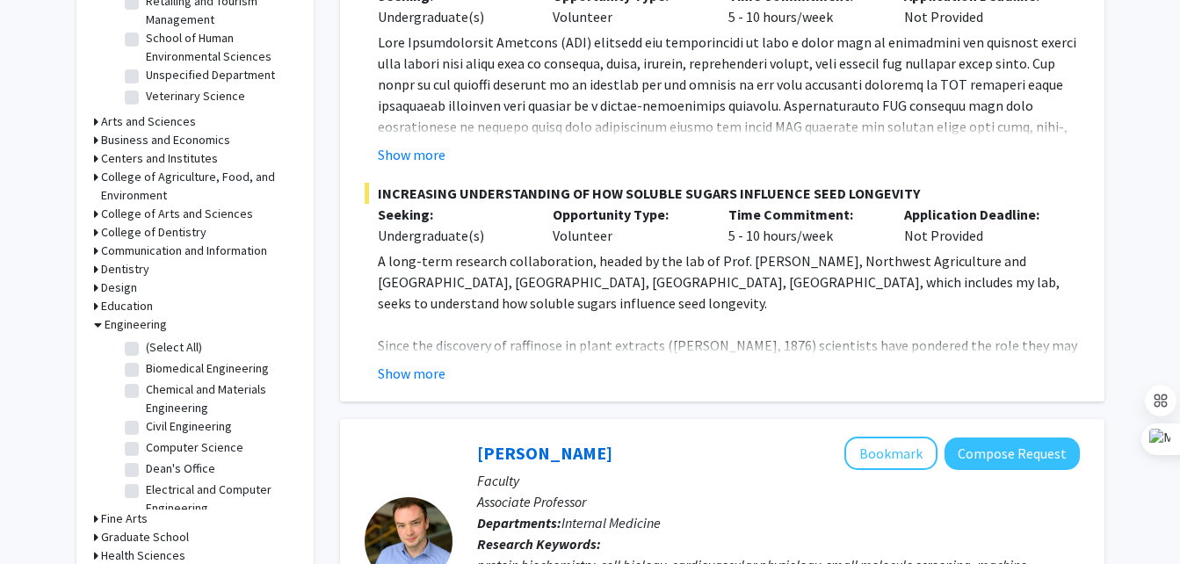
scroll to position [652, 0]
click at [183, 400] on label "Chemical and Materials Engineering" at bounding box center [219, 398] width 146 height 37
click at [157, 391] on input "Chemical and Materials Engineering" at bounding box center [151, 385] width 11 height 11
checkbox input "true"
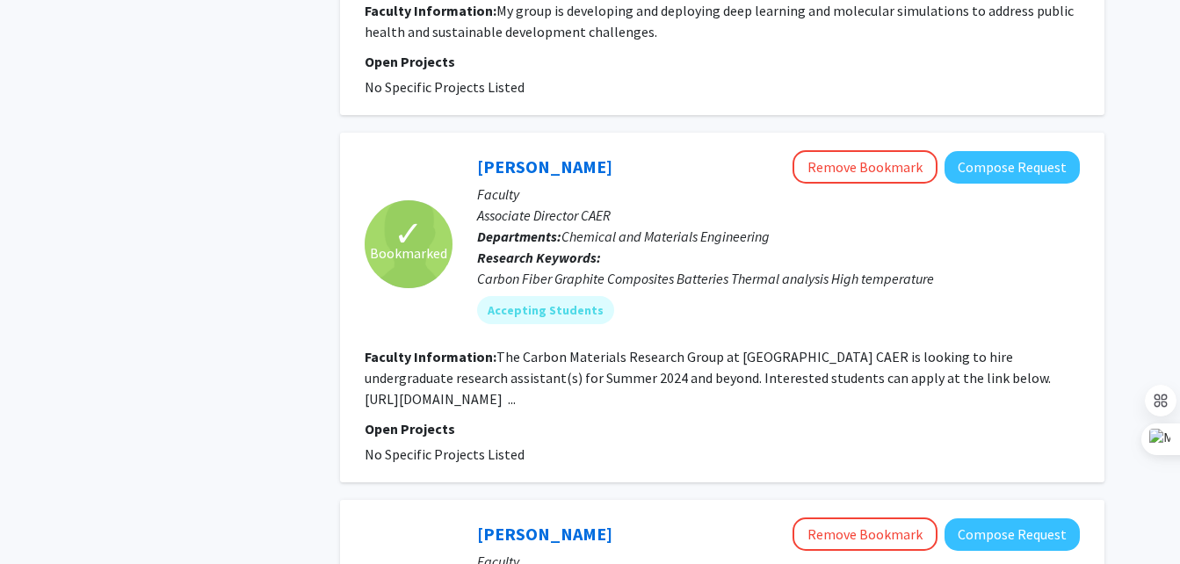
scroll to position [1885, 0]
click at [571, 380] on fg-read-more "The Carbon Materials Research Group at UK CAER is looking to hire undergraduate…" at bounding box center [709, 377] width 689 height 60
drag, startPoint x: 622, startPoint y: 382, endPoint x: 357, endPoint y: 388, distance: 265.5
click at [357, 388] on div "✓ Bookmarked Matthew Weisenberger Remove Bookmark Compose Request Faculty Assoc…" at bounding box center [722, 307] width 765 height 350
click at [659, 443] on fg-project-list "No Specific Projects Listed" at bounding box center [722, 453] width 715 height 21
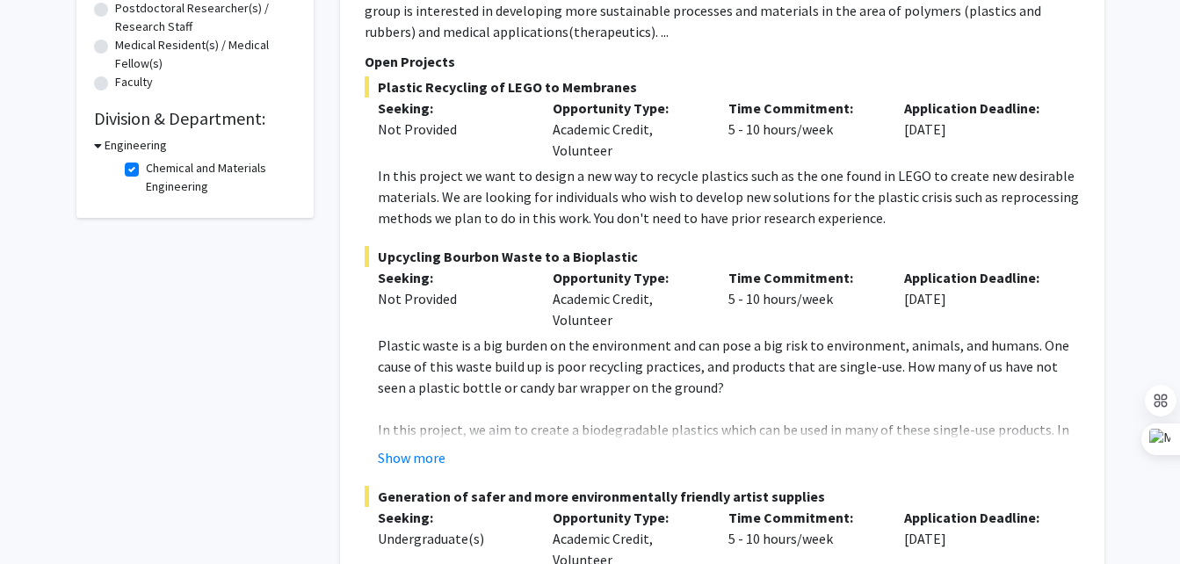
scroll to position [0, 0]
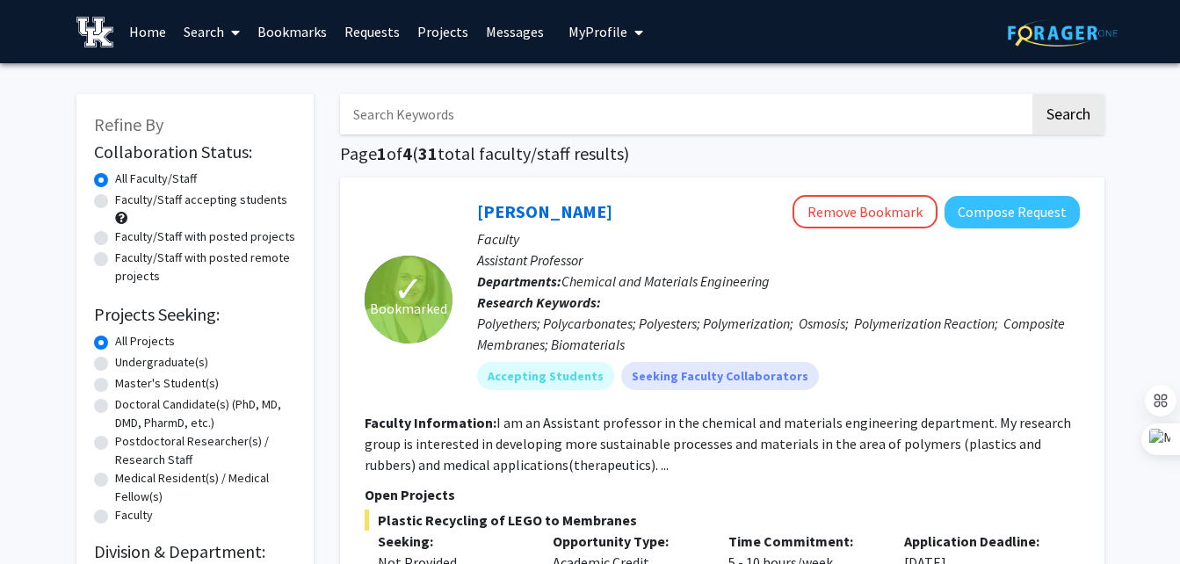
click at [115, 177] on label "All Faculty/Staff" at bounding box center [156, 179] width 82 height 18
click at [115, 177] on input "All Faculty/Staff" at bounding box center [120, 175] width 11 height 11
click at [155, 206] on label "Faculty/Staff accepting students" at bounding box center [201, 200] width 172 height 18
click at [127, 202] on input "Faculty/Staff accepting students" at bounding box center [120, 196] width 11 height 11
radio input "true"
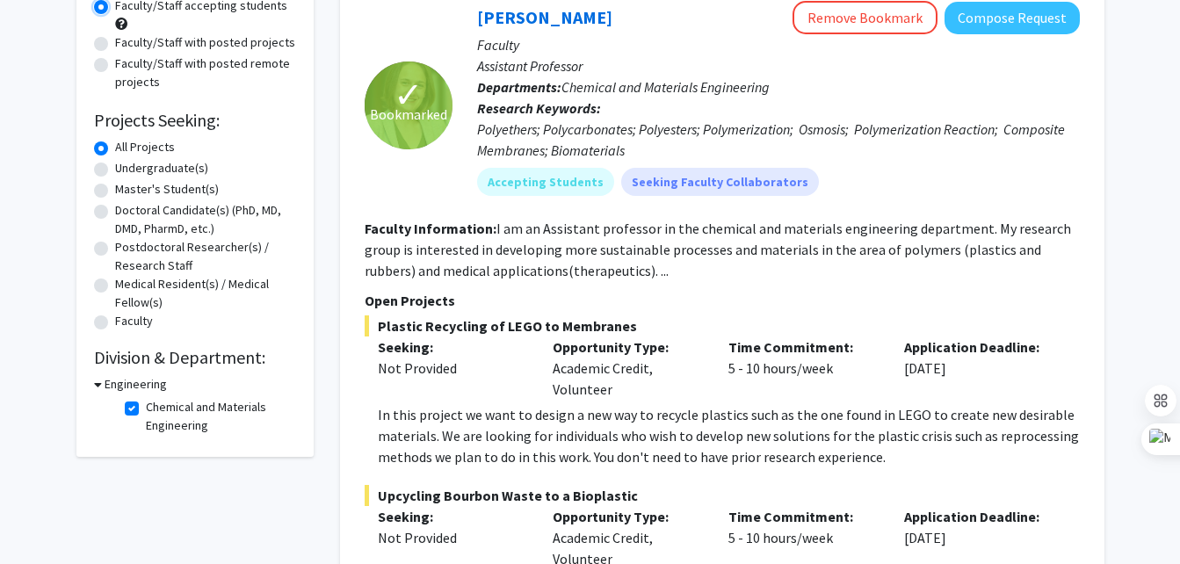
scroll to position [195, 0]
click at [159, 378] on h3 "Engineering" at bounding box center [136, 383] width 62 height 18
click at [132, 378] on h3 "Engineering" at bounding box center [132, 383] width 62 height 18
click at [146, 405] on label "Chemical and Materials Engineering" at bounding box center [219, 415] width 146 height 37
click at [146, 405] on input "Chemical and Materials Engineering" at bounding box center [151, 402] width 11 height 11
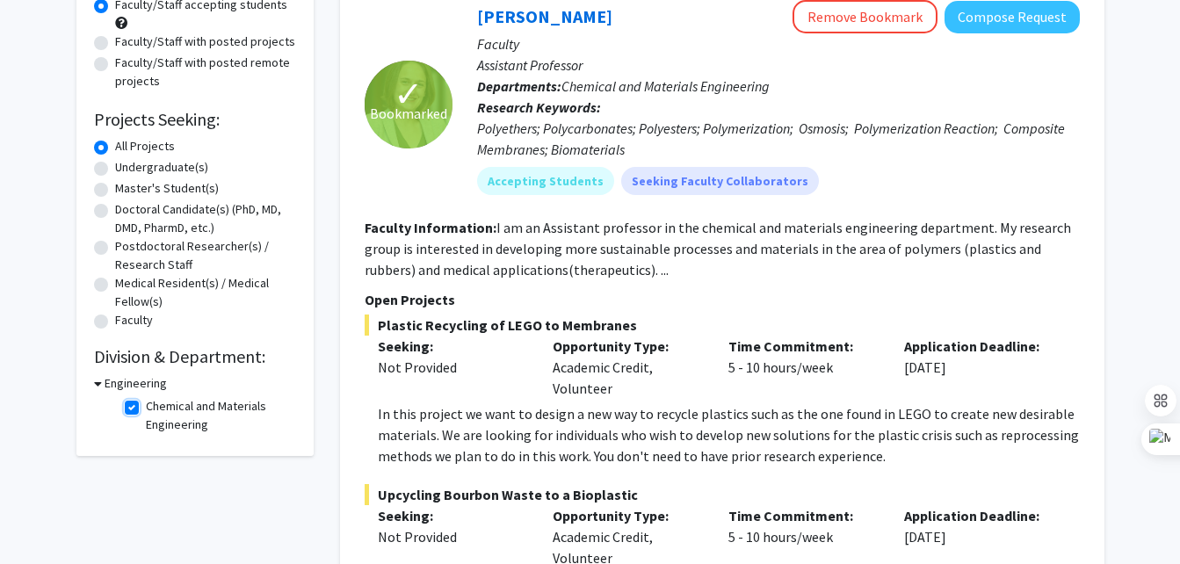
checkbox input "false"
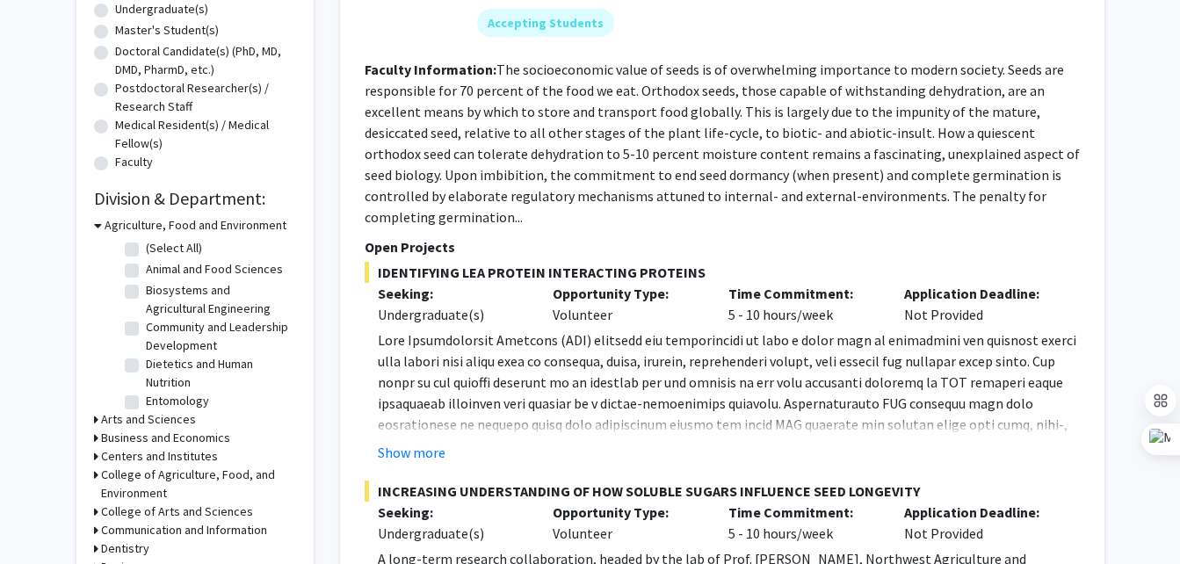
scroll to position [354, 0]
click at [425, 441] on button "Show more" at bounding box center [412, 451] width 68 height 21
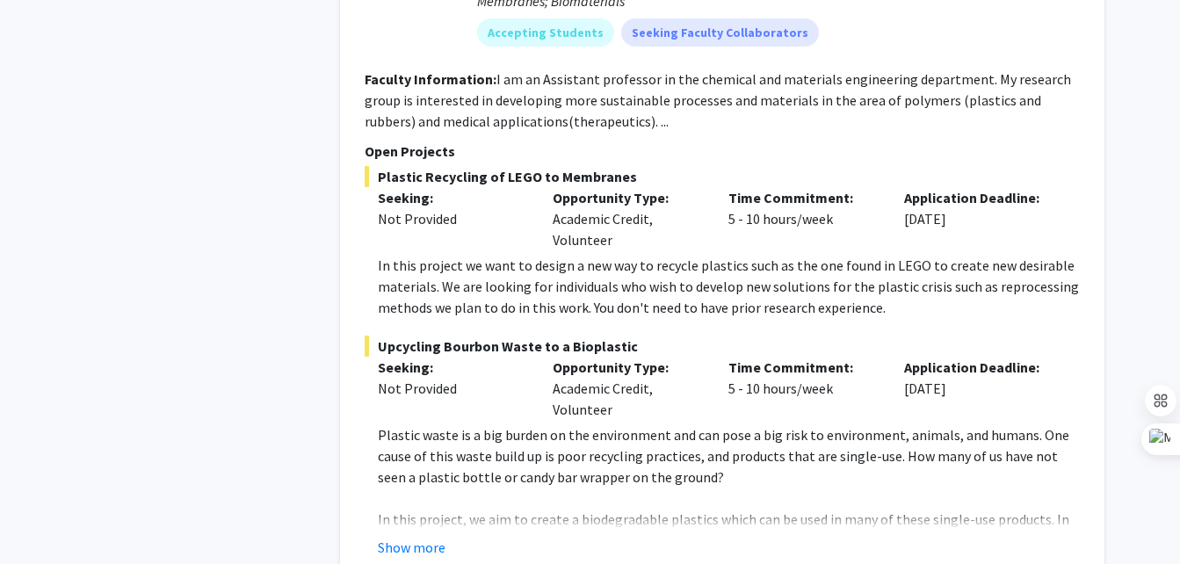
scroll to position [6501, 0]
click at [425, 536] on button "Show more" at bounding box center [412, 546] width 68 height 21
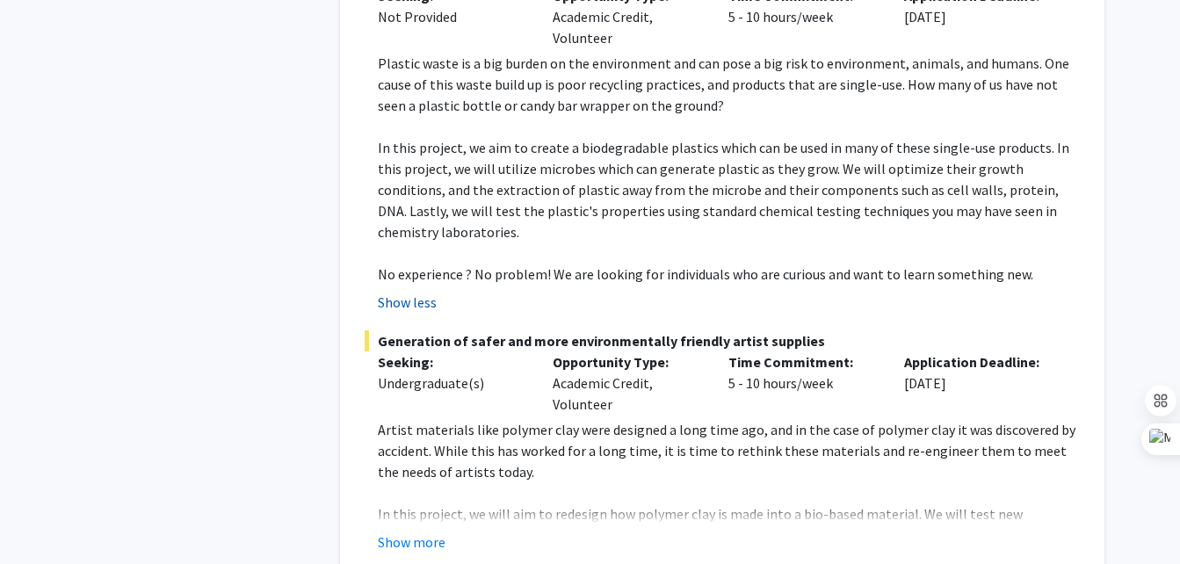
scroll to position [6873, 0]
click at [415, 418] on fg-read-more "Artist materials like polymer clay were designed a long time ago, and in the ca…" at bounding box center [722, 485] width 715 height 134
click at [419, 531] on button "Show more" at bounding box center [412, 541] width 68 height 21
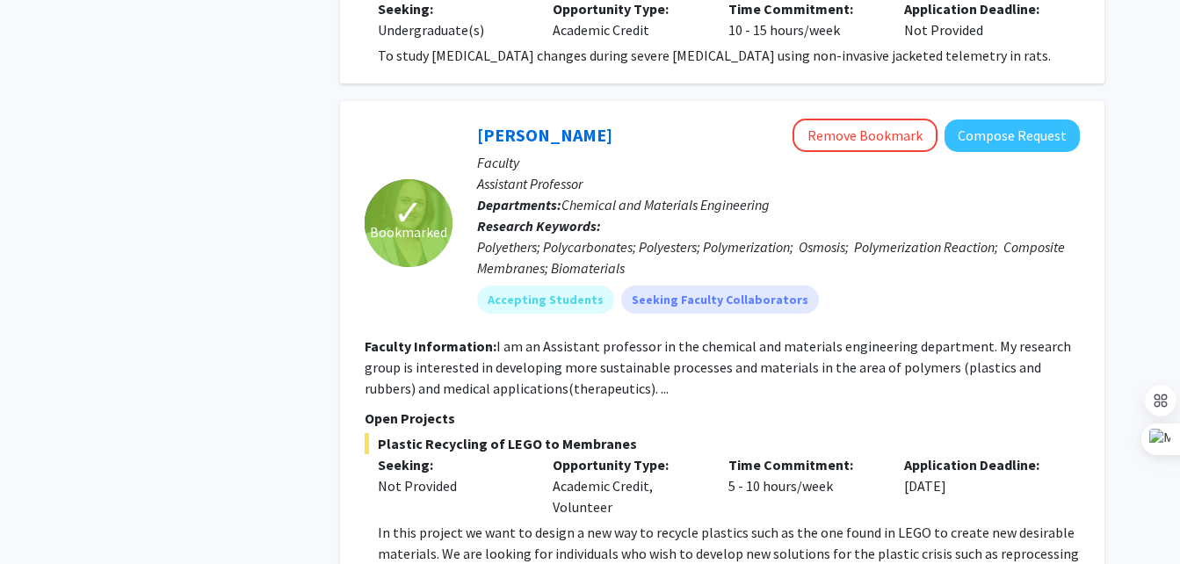
scroll to position [6073, 0]
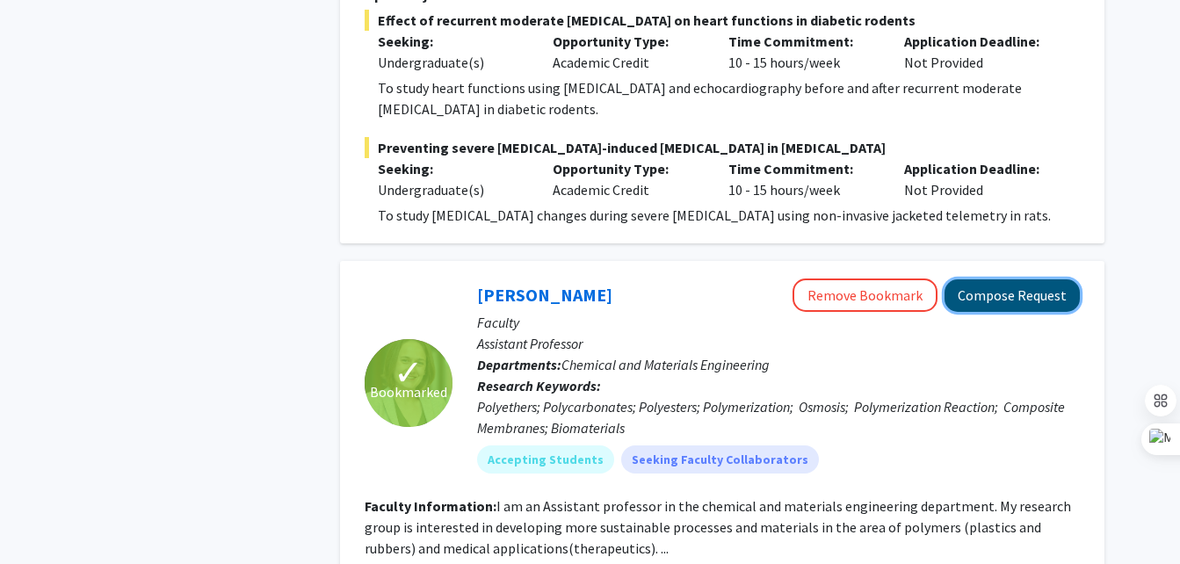
click at [981, 279] on button "Compose Request" at bounding box center [1012, 295] width 135 height 33
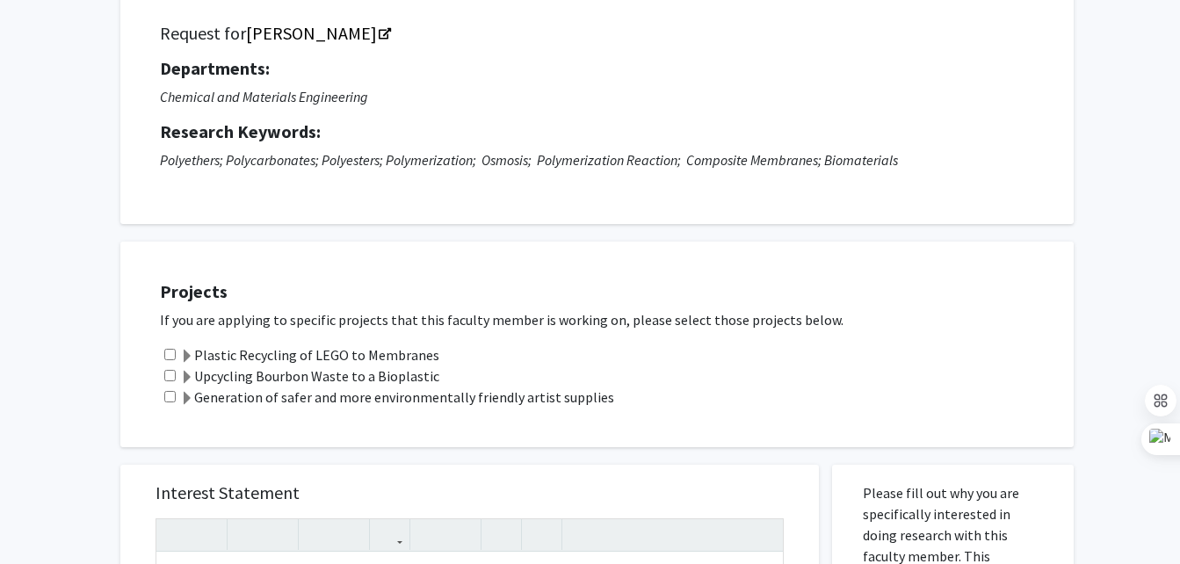
scroll to position [128, 0]
click at [174, 348] on input "checkbox" at bounding box center [169, 353] width 11 height 11
checkbox input "true"
click at [168, 377] on input "checkbox" at bounding box center [169, 374] width 11 height 11
checkbox input "true"
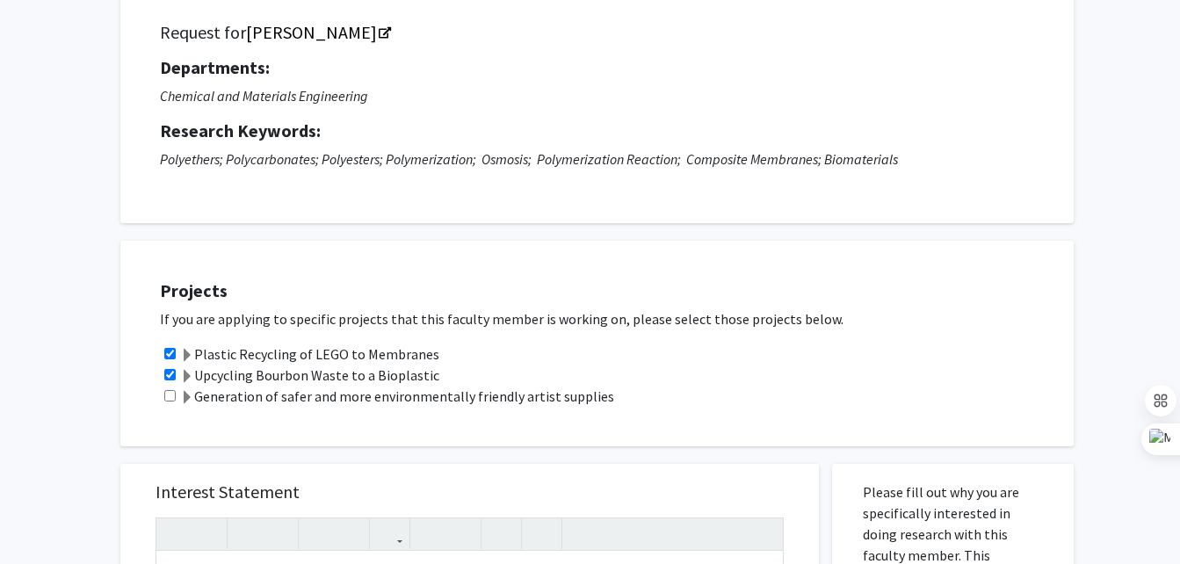
click at [169, 386] on div "Generation of safer and more environmentally friendly artist supplies" at bounding box center [608, 396] width 896 height 21
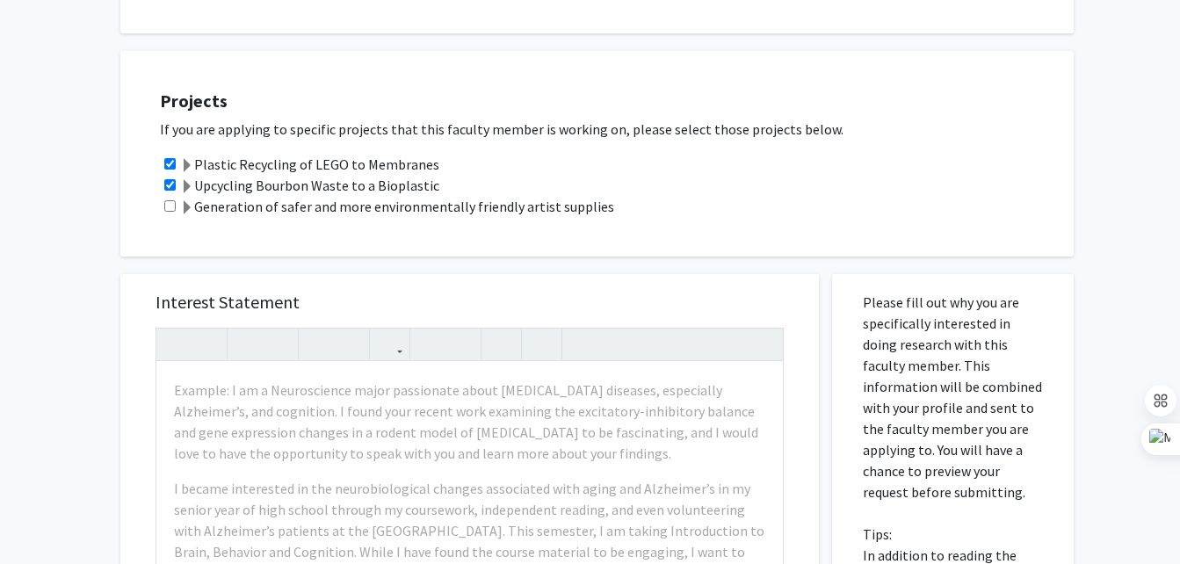
scroll to position [247, 0]
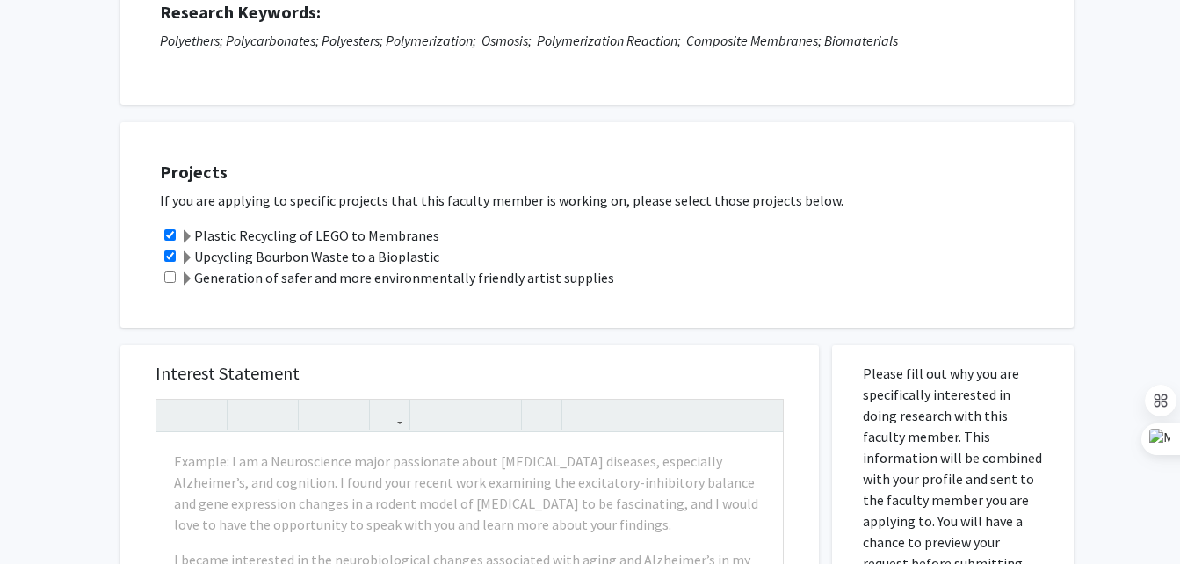
click at [172, 277] on input "checkbox" at bounding box center [169, 277] width 11 height 11
checkbox input "true"
click at [185, 280] on span at bounding box center [187, 279] width 14 height 14
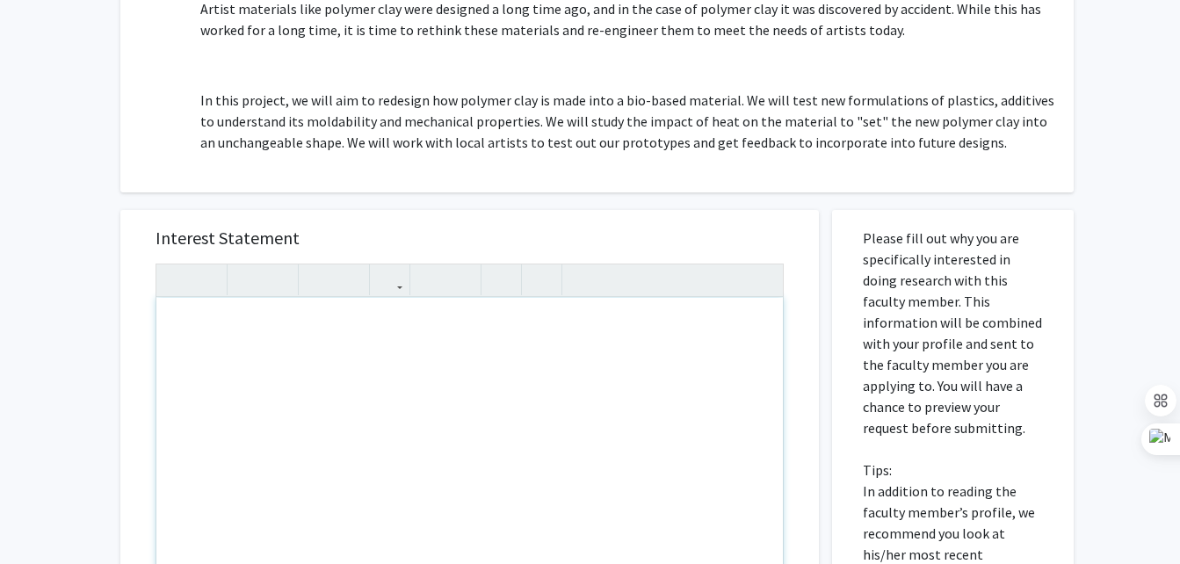
scroll to position [571, 0]
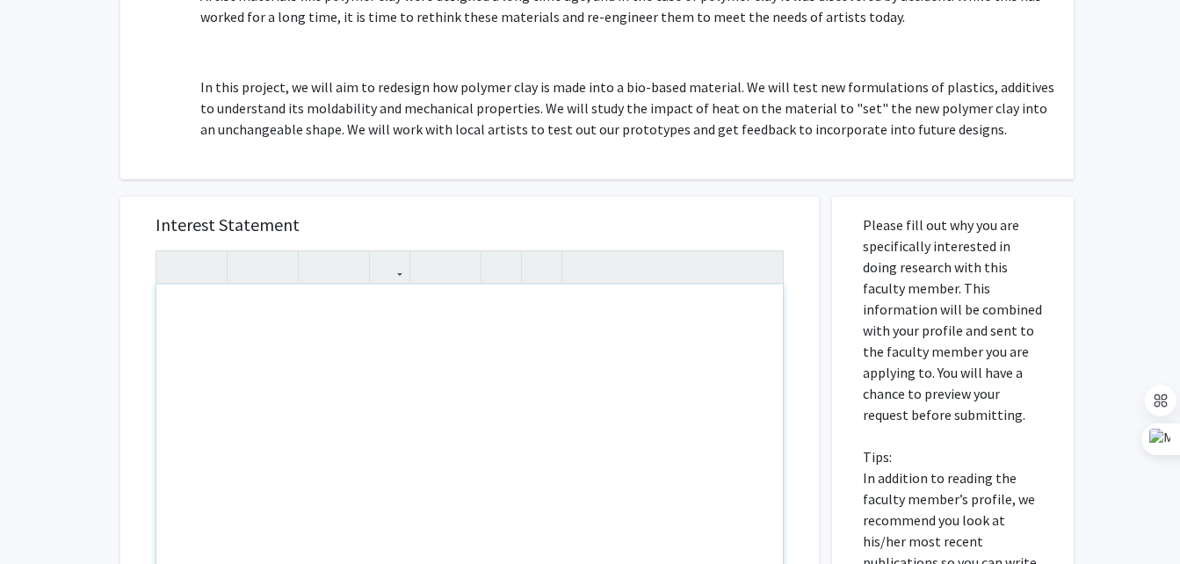
click at [616, 185] on div "Interest Statement Insert link Remove link Cancel Save Preview & Submit" at bounding box center [469, 509] width 725 height 661
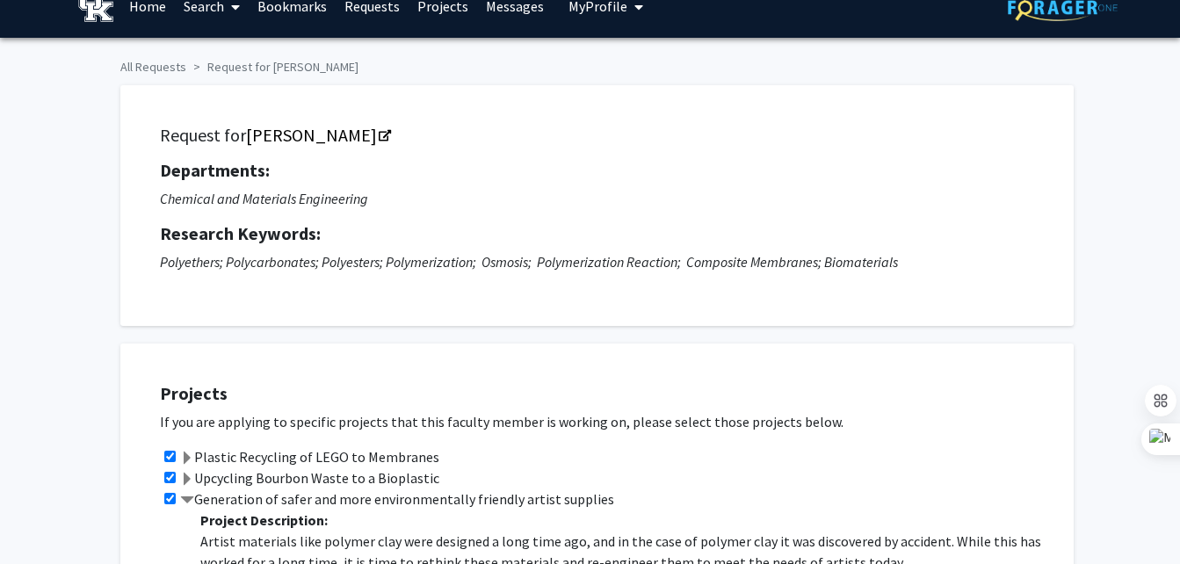
scroll to position [0, 0]
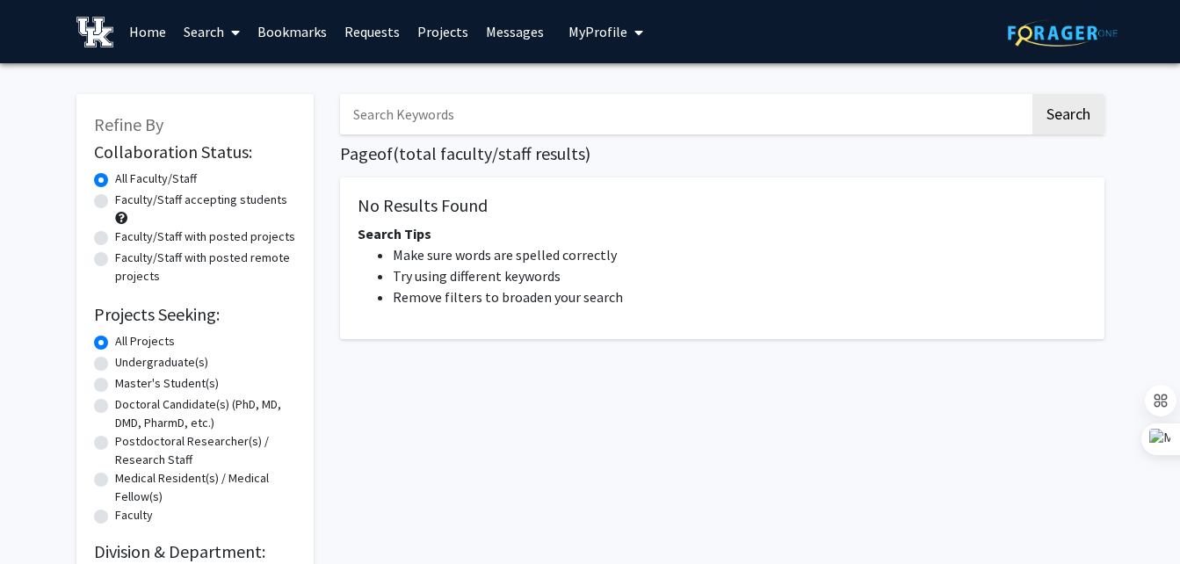
click at [149, 341] on label "All Projects" at bounding box center [145, 341] width 60 height 18
click at [127, 341] on input "All Projects" at bounding box center [120, 337] width 11 height 11
click at [1066, 112] on button "Search" at bounding box center [1069, 114] width 72 height 40
click at [248, 199] on label "Faculty/Staff accepting students" at bounding box center [201, 200] width 172 height 18
click at [127, 199] on input "Faculty/Staff accepting students" at bounding box center [120, 196] width 11 height 11
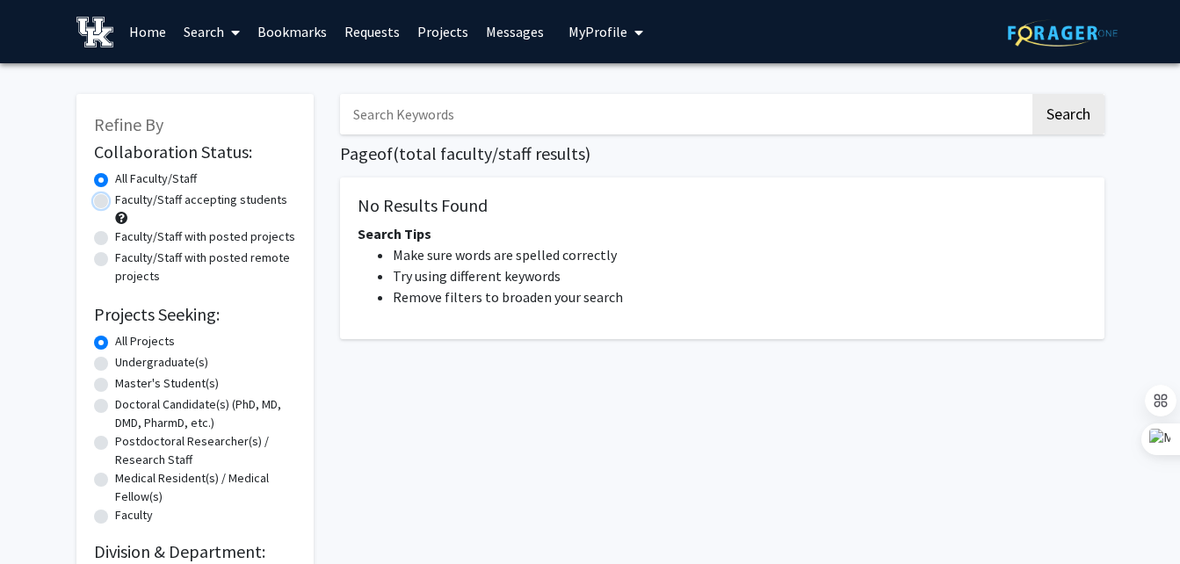
radio input "true"
click at [1056, 109] on button "Search" at bounding box center [1069, 114] width 72 height 40
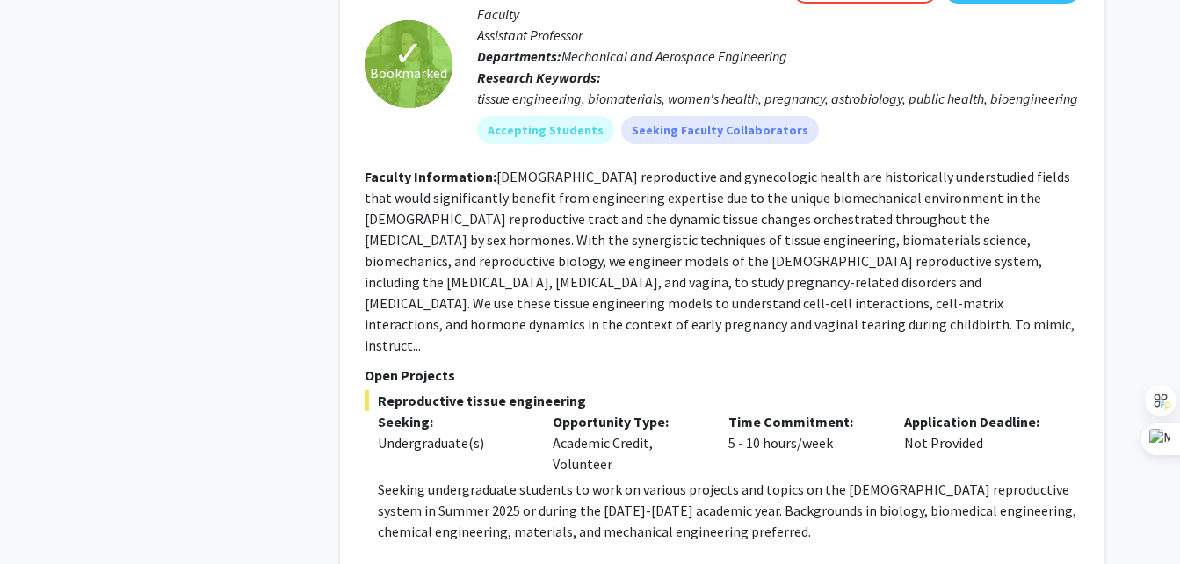
scroll to position [7023, 0]
click at [418, 478] on fg-read-more "Seeking undergraduate students to work on various projects and topics on the [D…" at bounding box center [722, 545] width 715 height 134
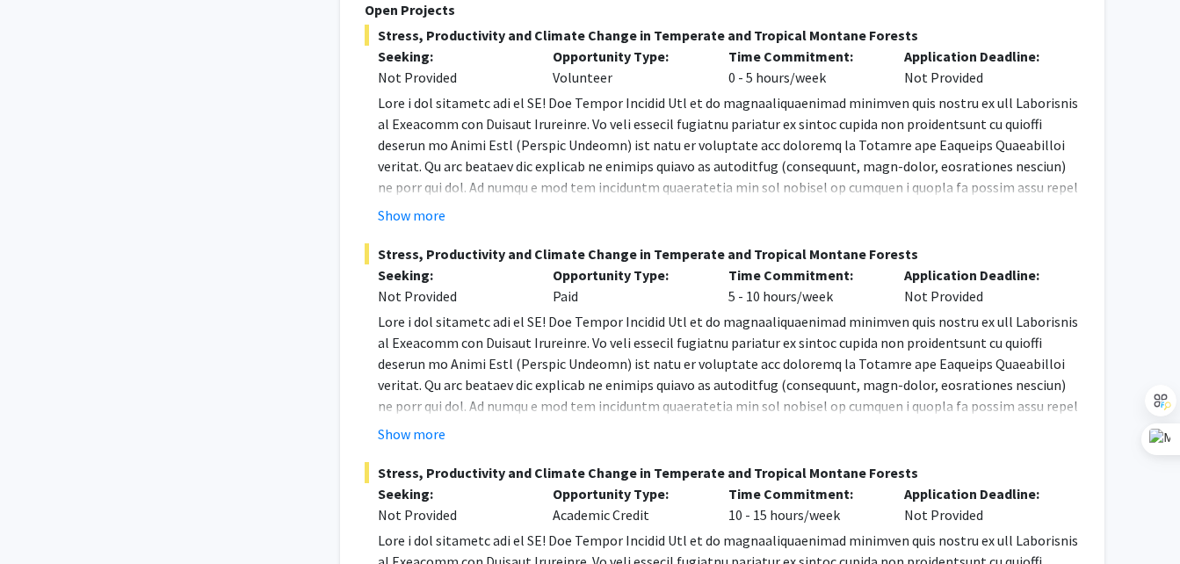
scroll to position [9506, 0]
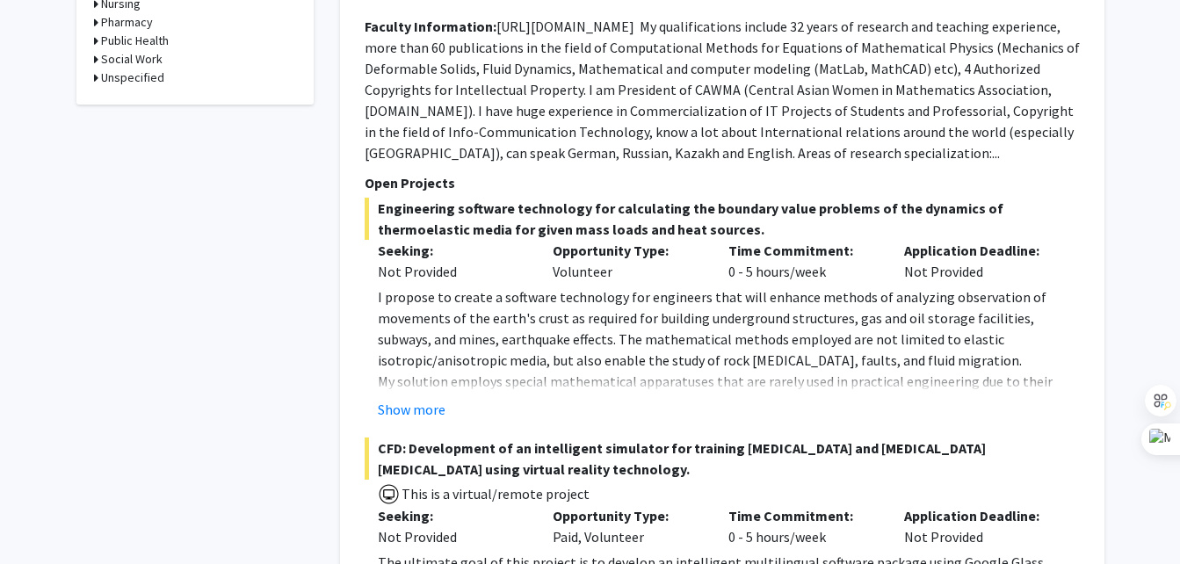
scroll to position [1121, 0]
click at [415, 398] on button "Show more" at bounding box center [412, 408] width 68 height 21
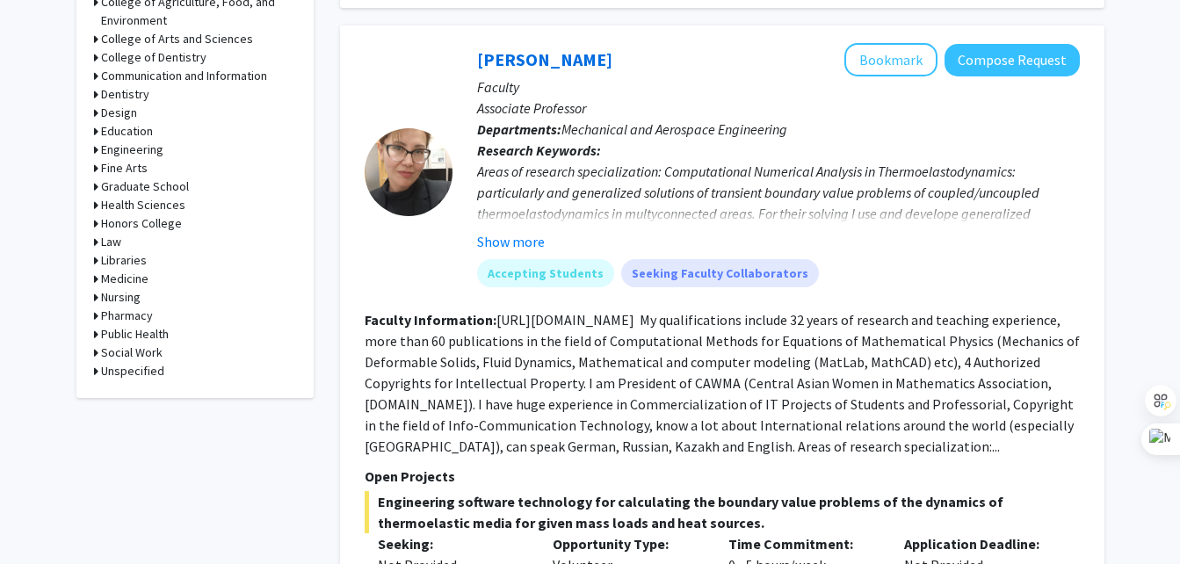
scroll to position [812, 0]
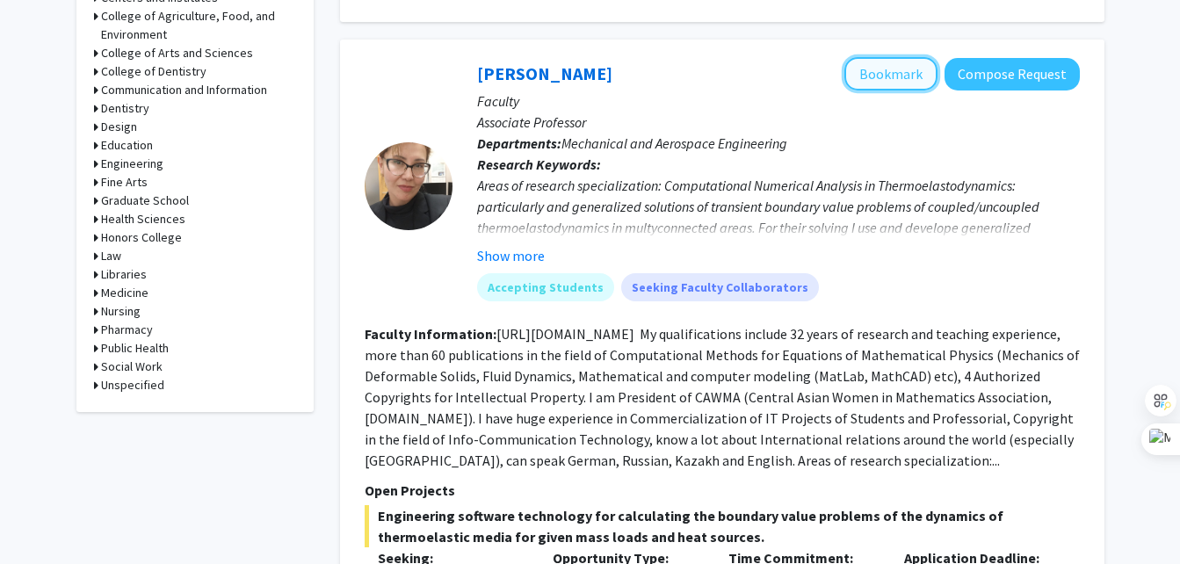
click at [875, 57] on button "Bookmark" at bounding box center [891, 73] width 93 height 33
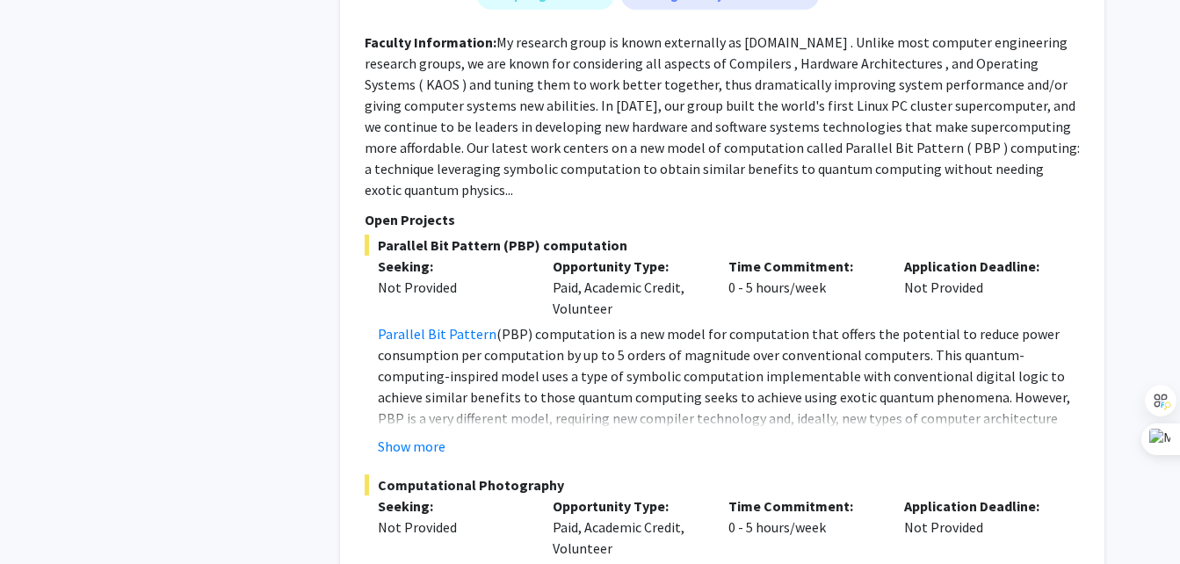
scroll to position [3605, 0]
click at [428, 435] on button "Show more" at bounding box center [412, 445] width 68 height 21
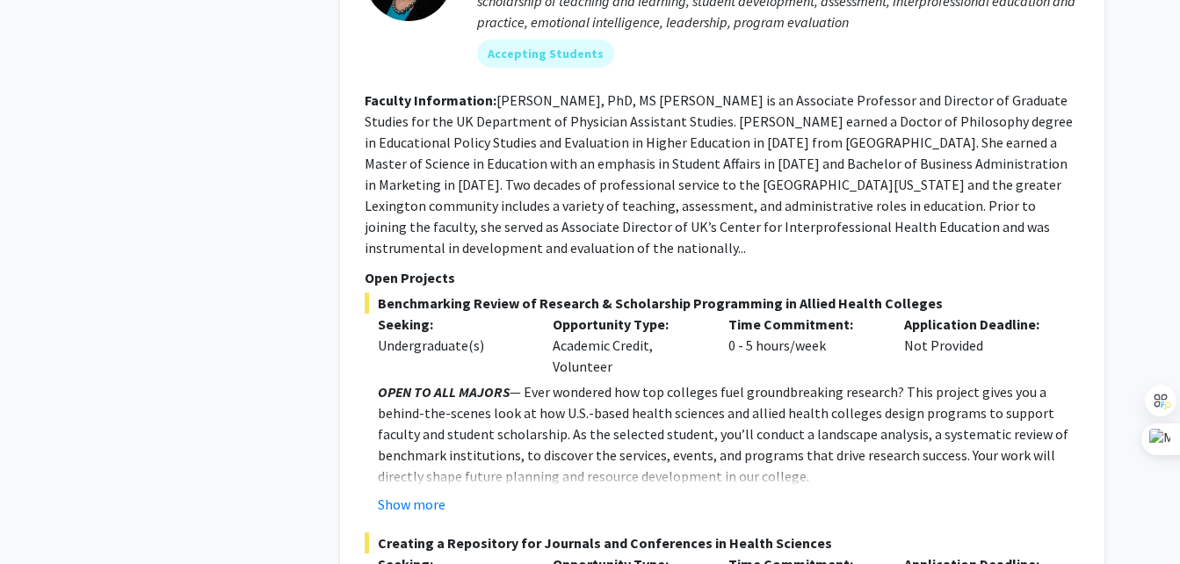
scroll to position [8176, 0]
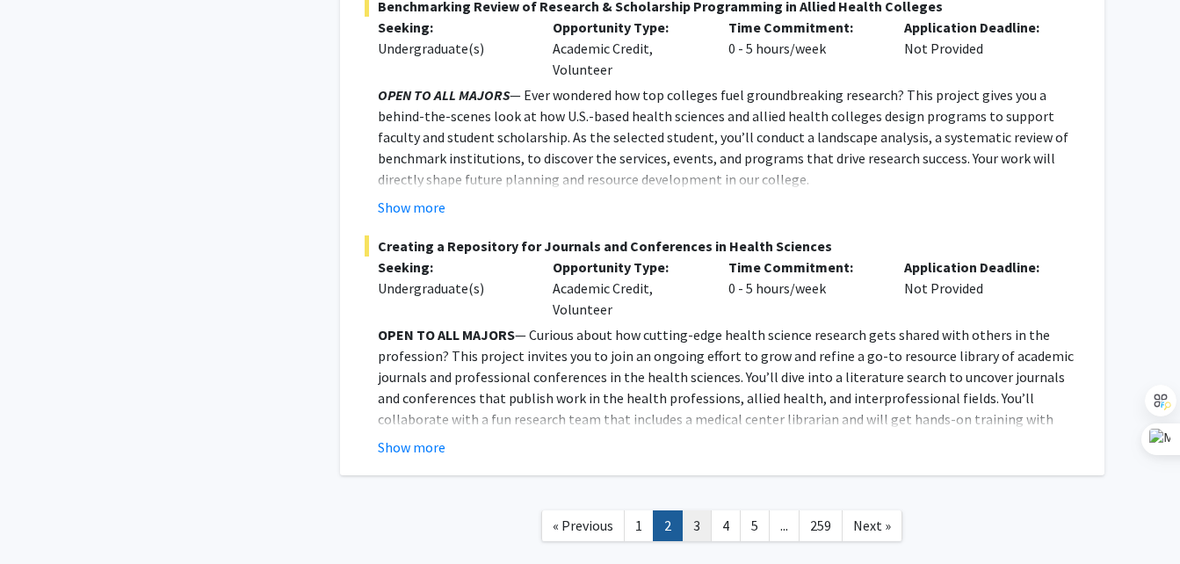
click at [702, 511] on link "3" at bounding box center [697, 526] width 30 height 31
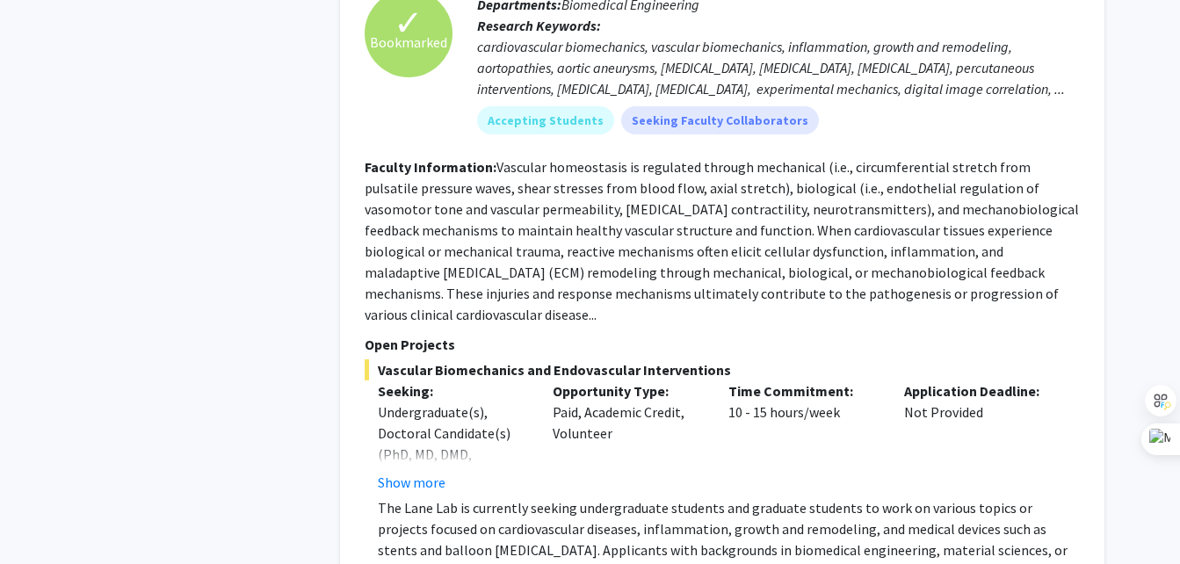
scroll to position [1655, 0]
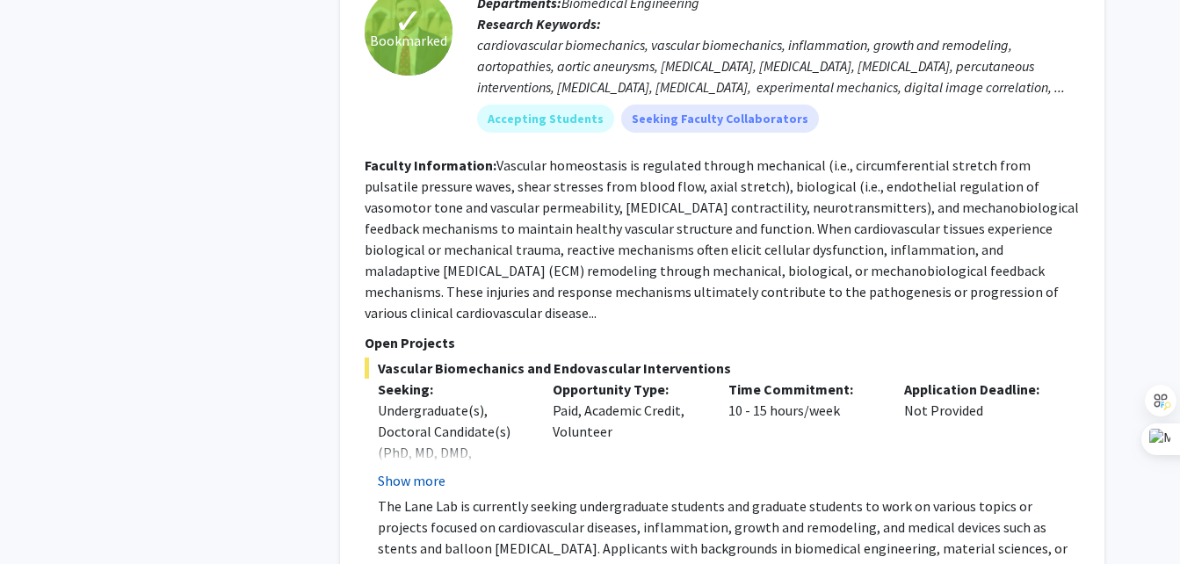
click at [432, 470] on button "Show more" at bounding box center [412, 480] width 68 height 21
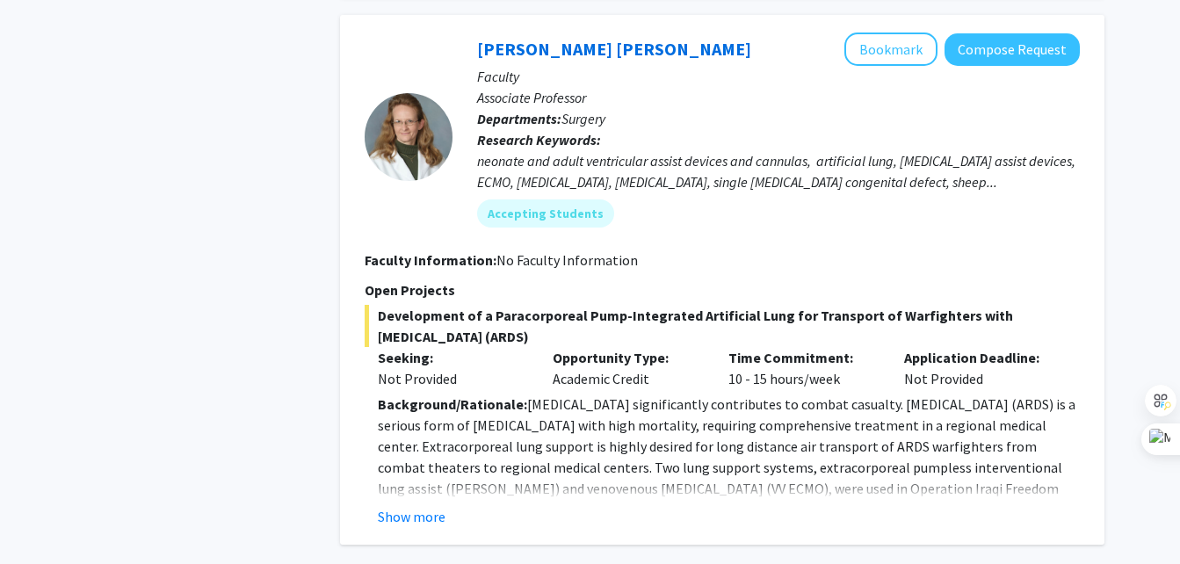
scroll to position [6167, 0]
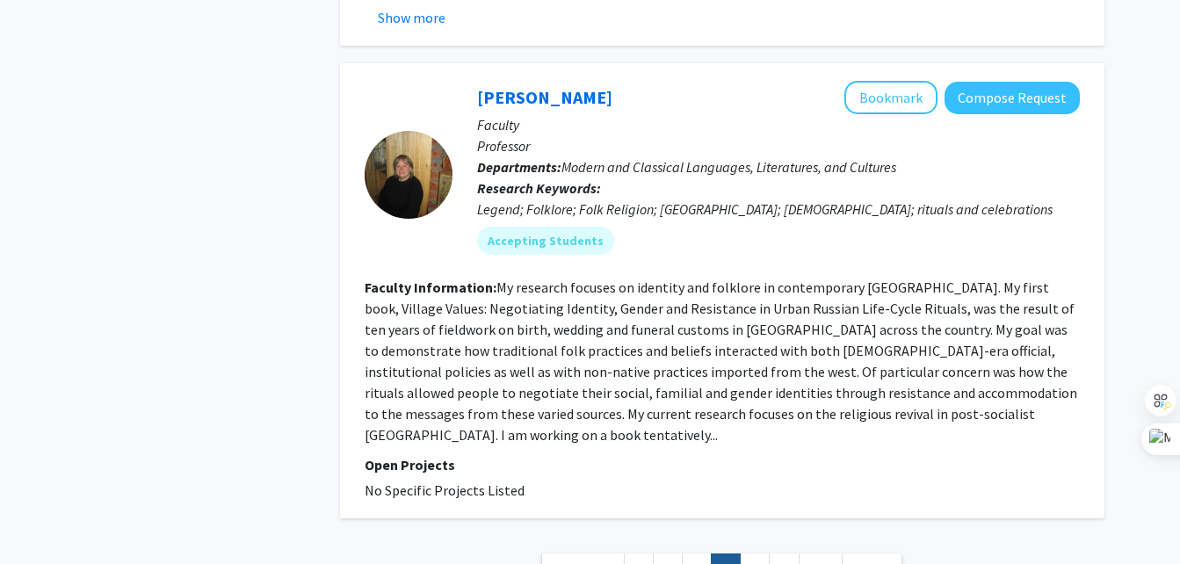
scroll to position [5545, 0]
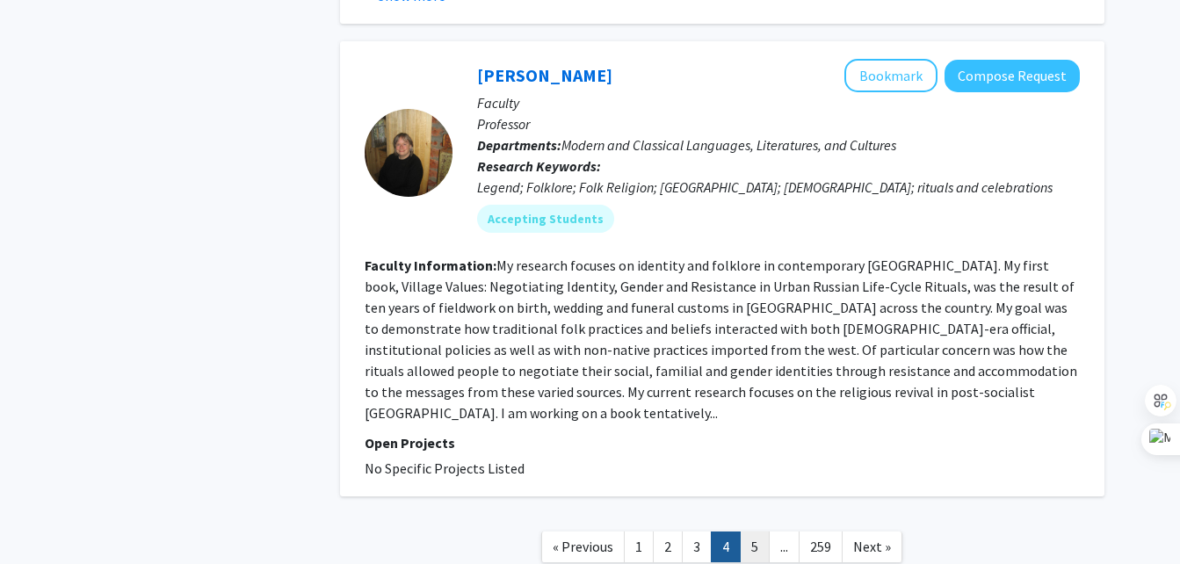
click at [750, 532] on link "5" at bounding box center [755, 547] width 30 height 31
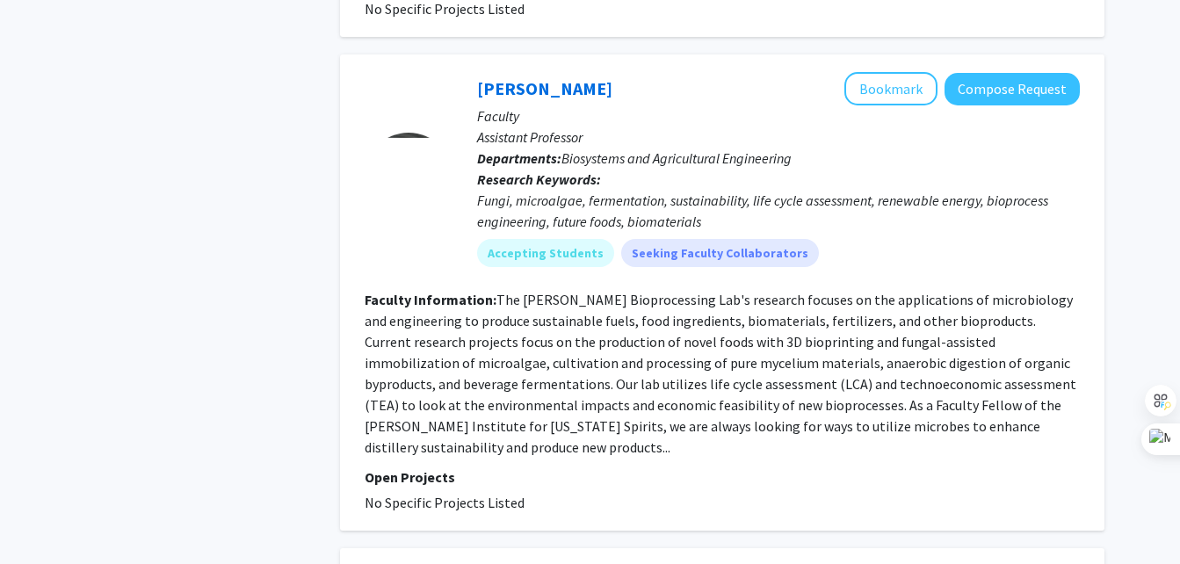
scroll to position [2771, 0]
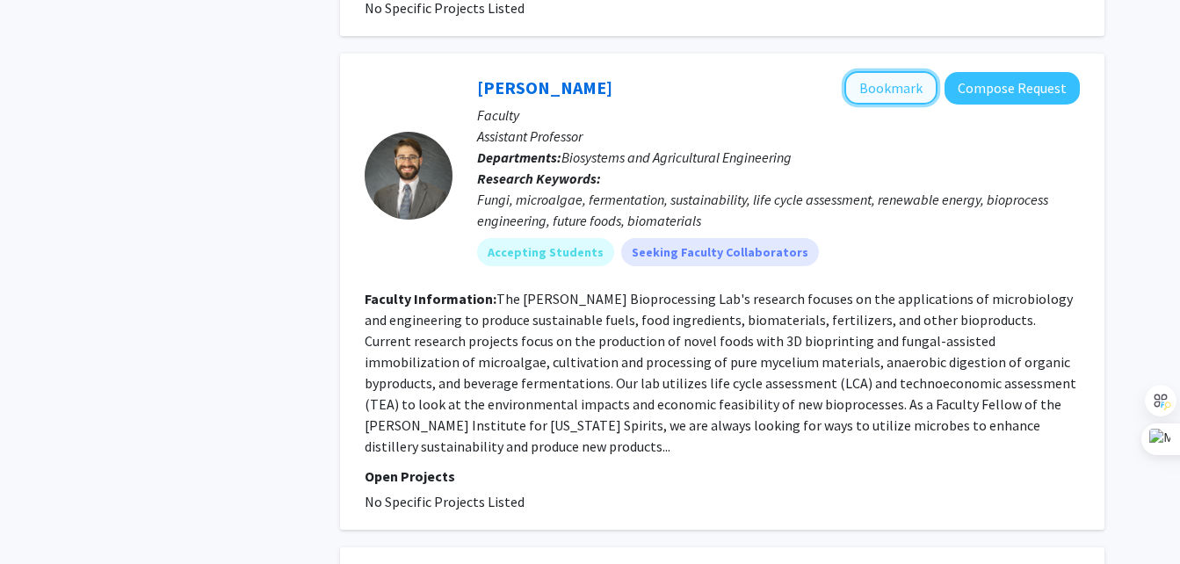
click at [889, 71] on button "Bookmark" at bounding box center [891, 87] width 93 height 33
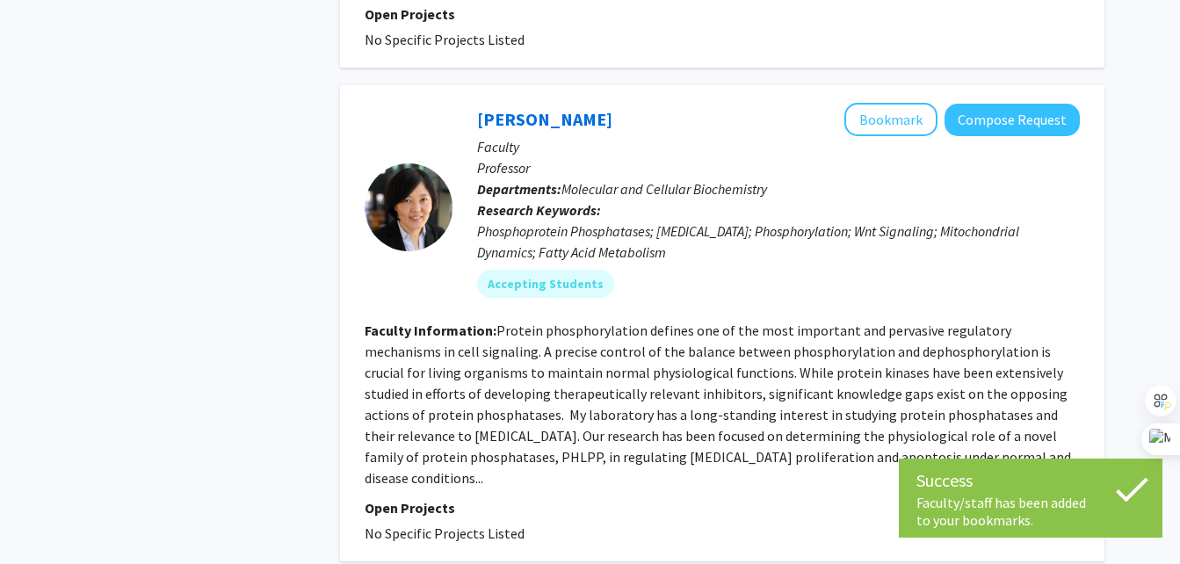
scroll to position [4096, 0]
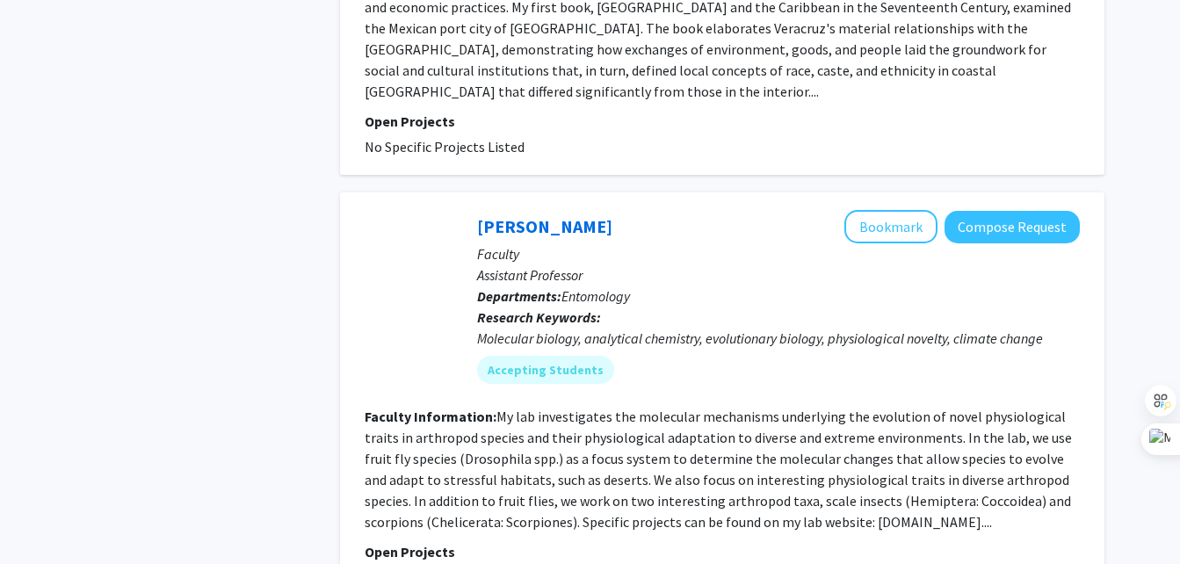
scroll to position [4143, 0]
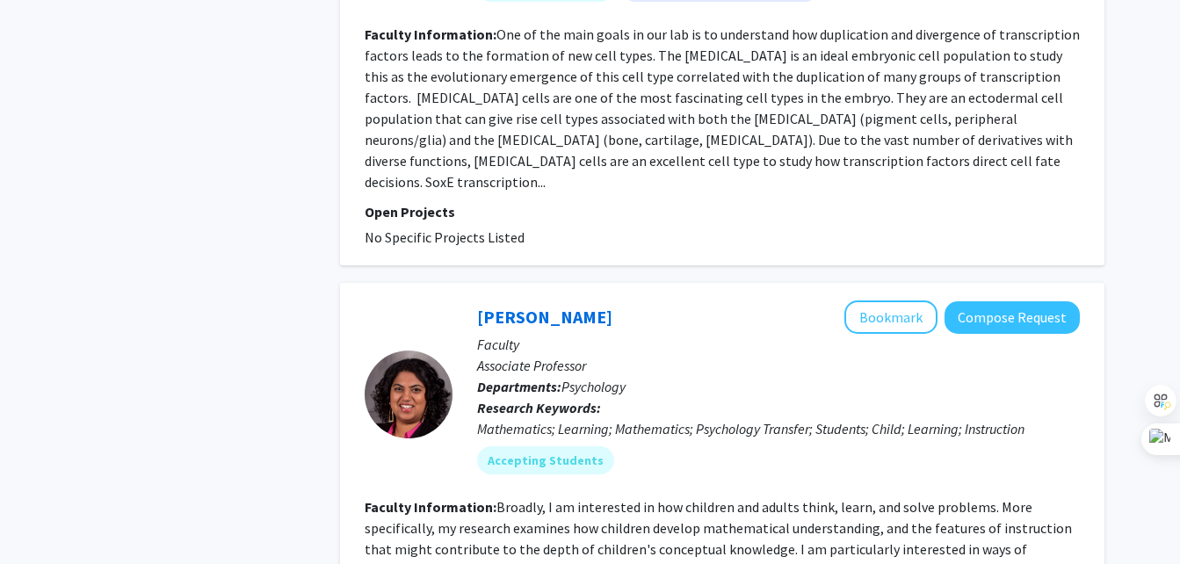
scroll to position [4075, 0]
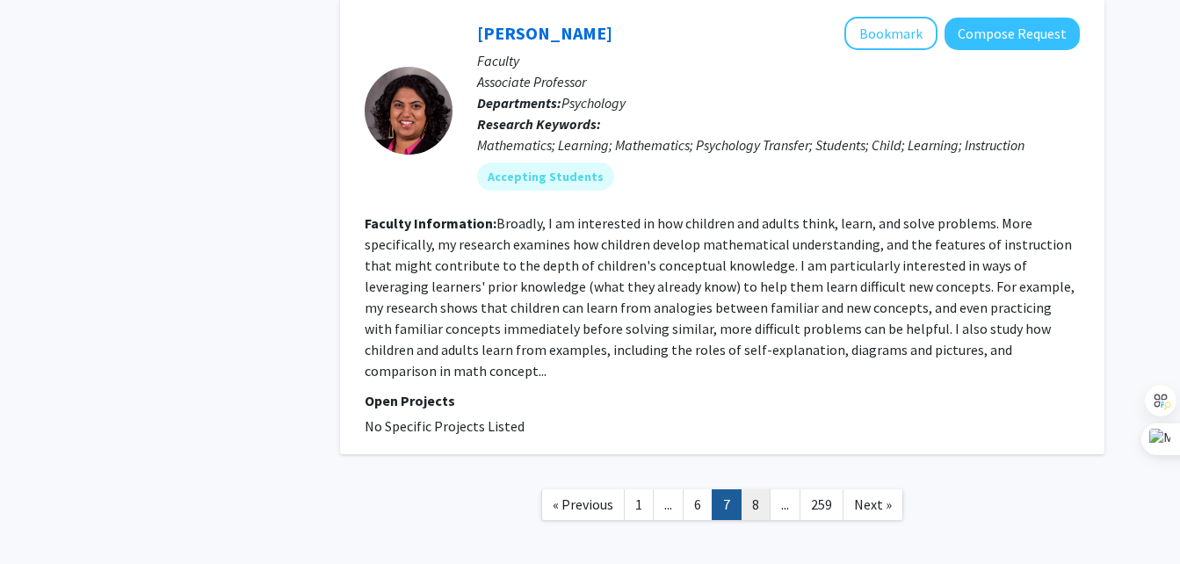
click at [753, 490] on link "8" at bounding box center [756, 505] width 30 height 31
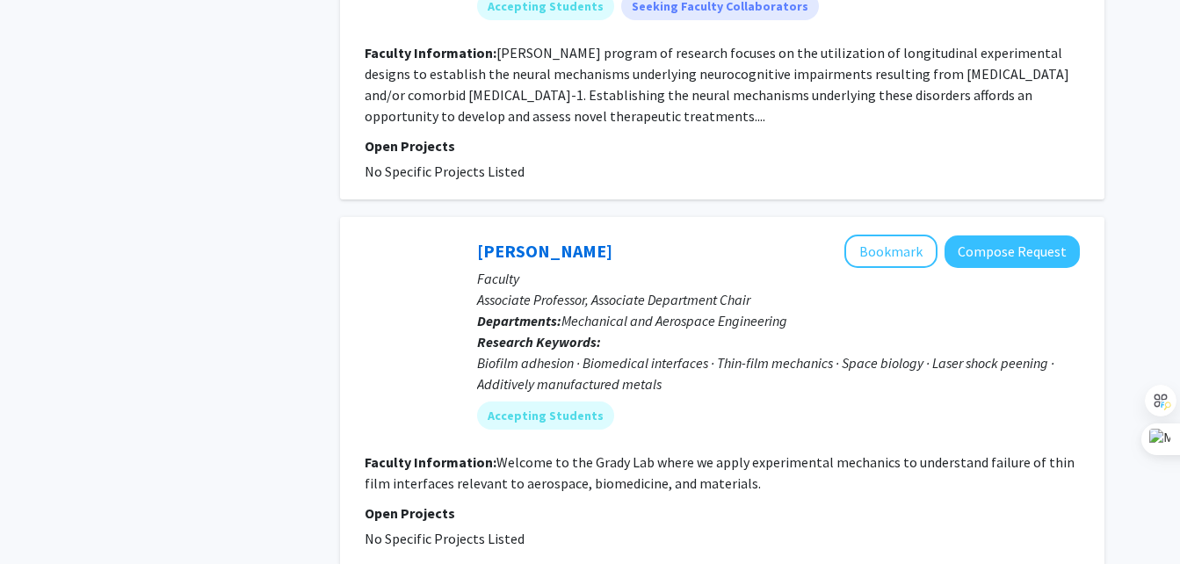
scroll to position [2182, 0]
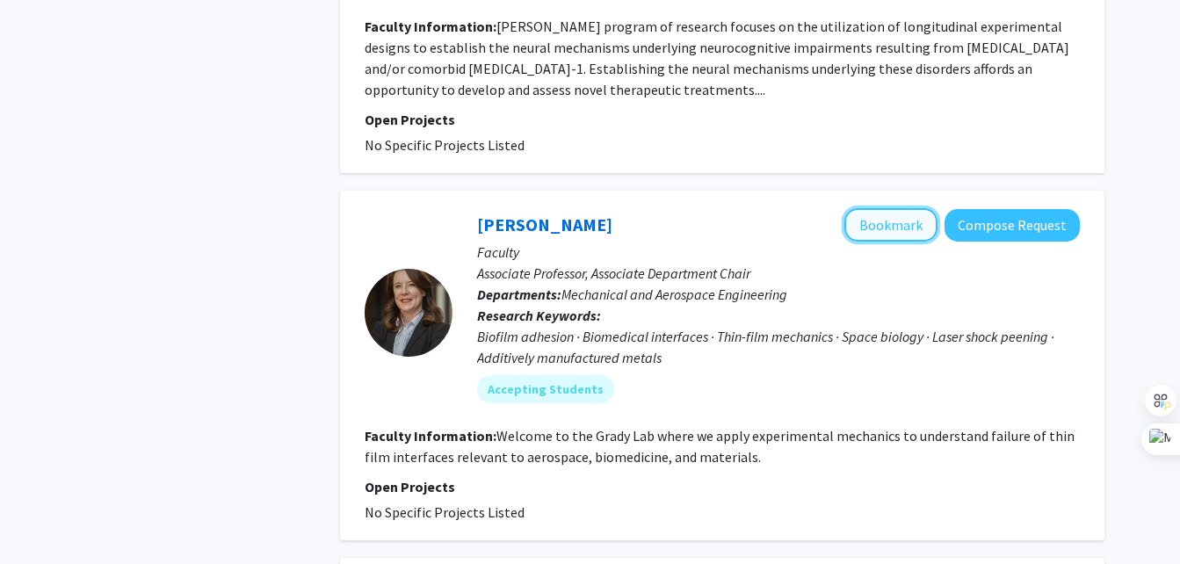
click at [887, 208] on button "Bookmark" at bounding box center [891, 224] width 93 height 33
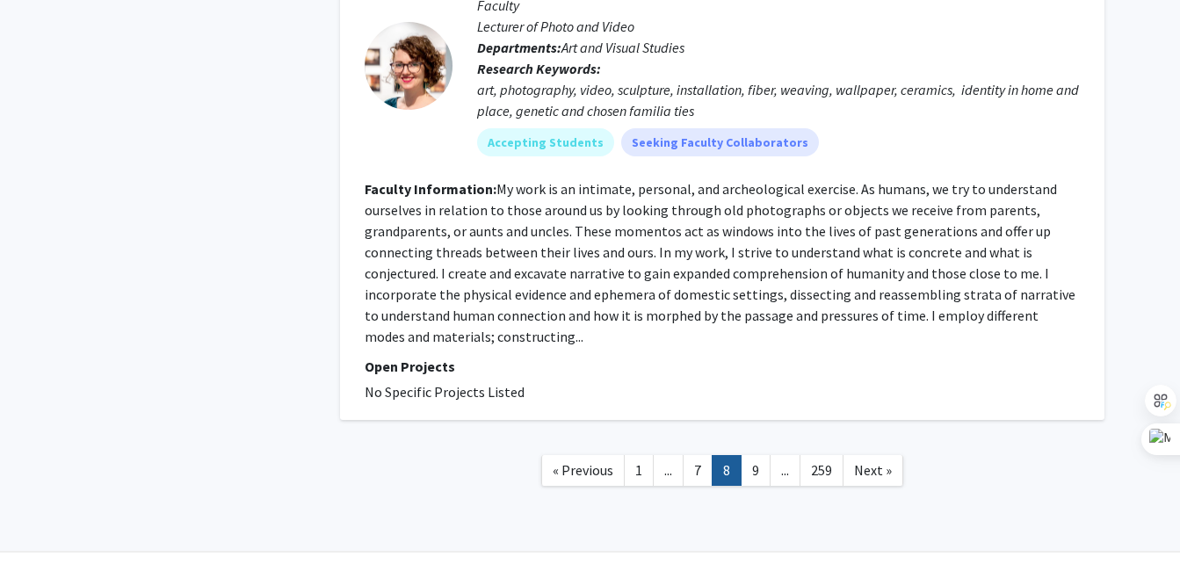
scroll to position [4075, 0]
click at [758, 454] on link "9" at bounding box center [756, 469] width 30 height 31
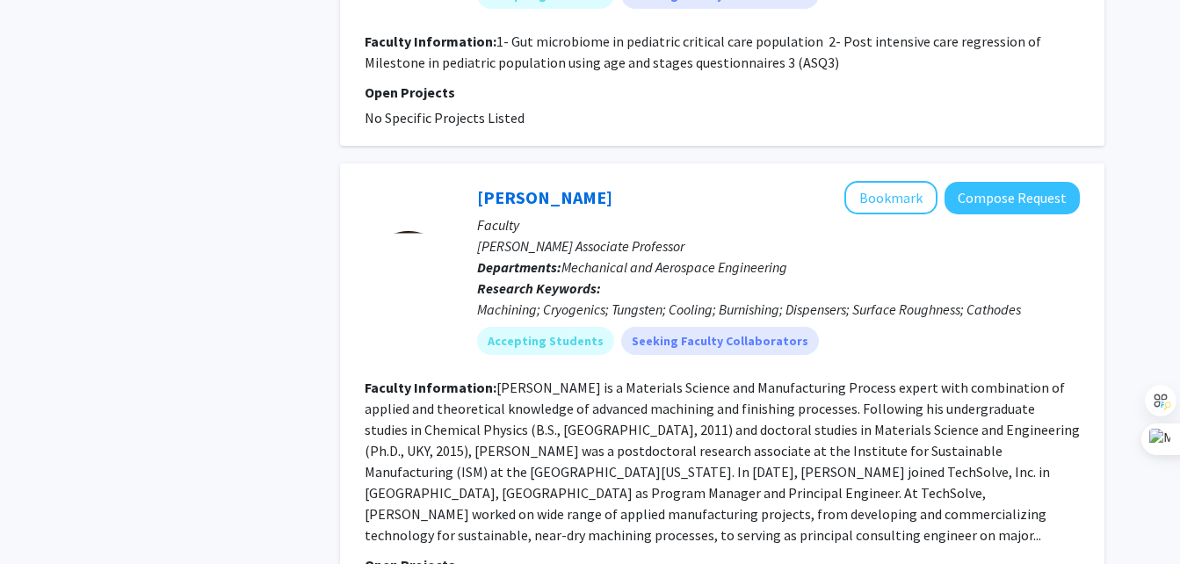
scroll to position [3502, 0]
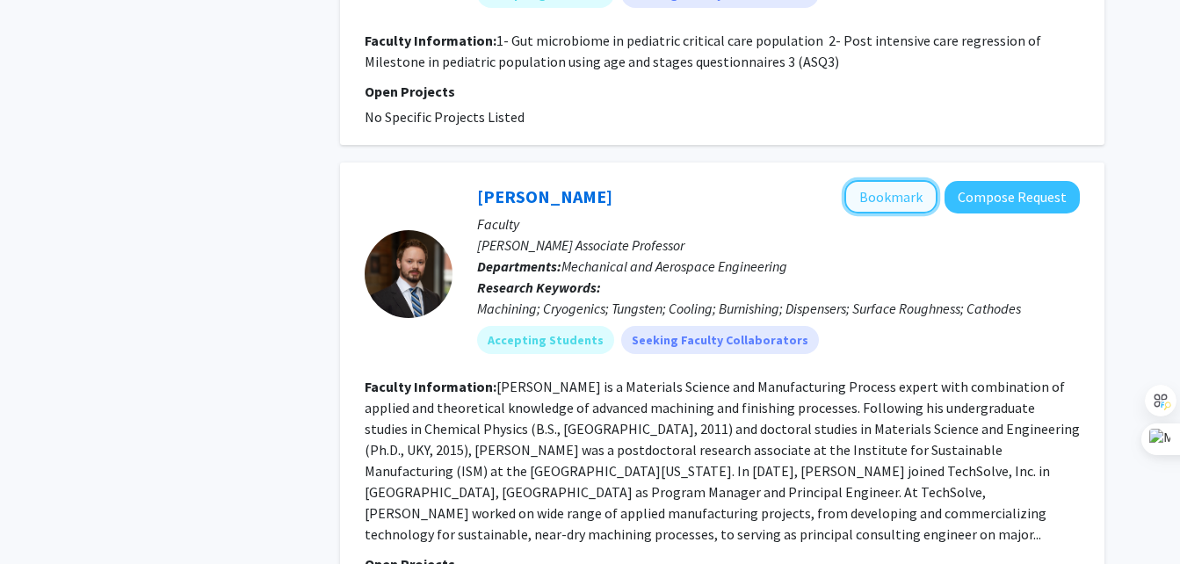
click at [882, 180] on button "Bookmark" at bounding box center [891, 196] width 93 height 33
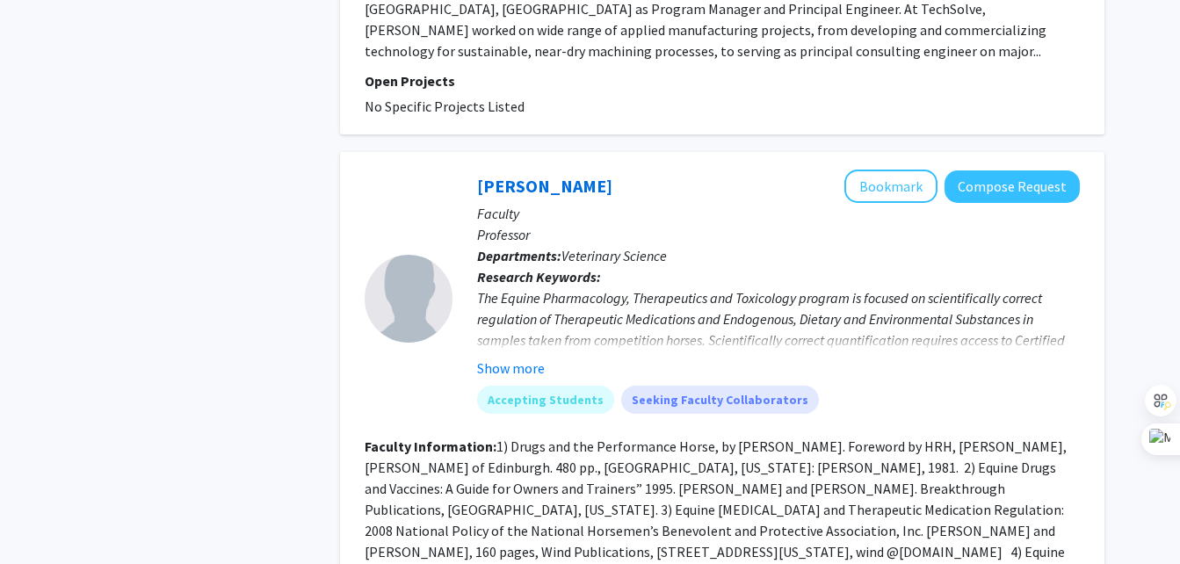
scroll to position [4188, 0]
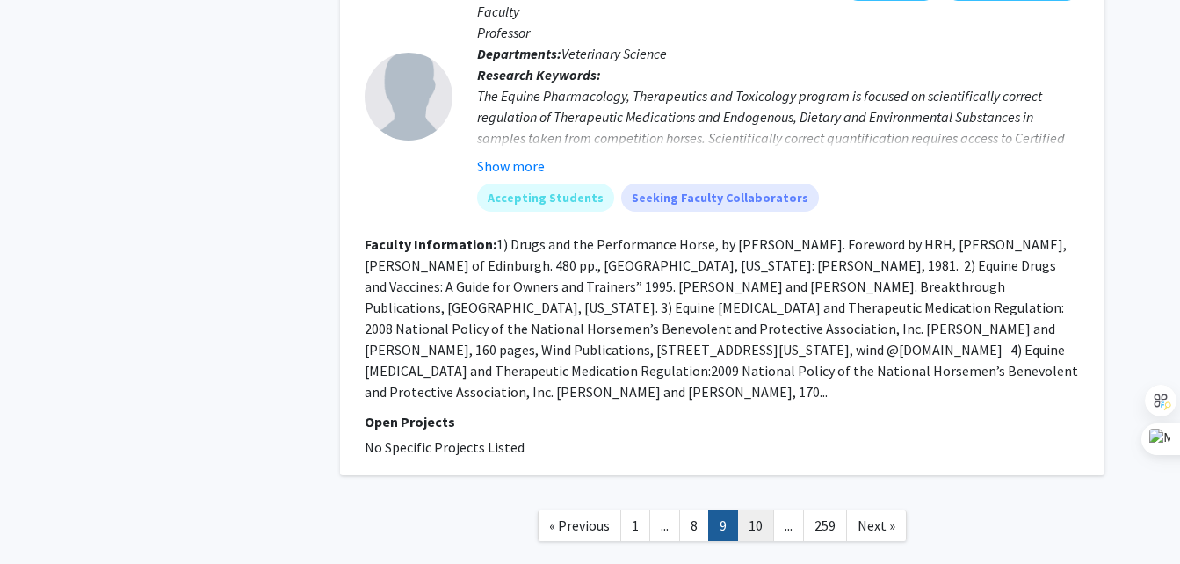
click at [751, 511] on link "10" at bounding box center [755, 526] width 37 height 31
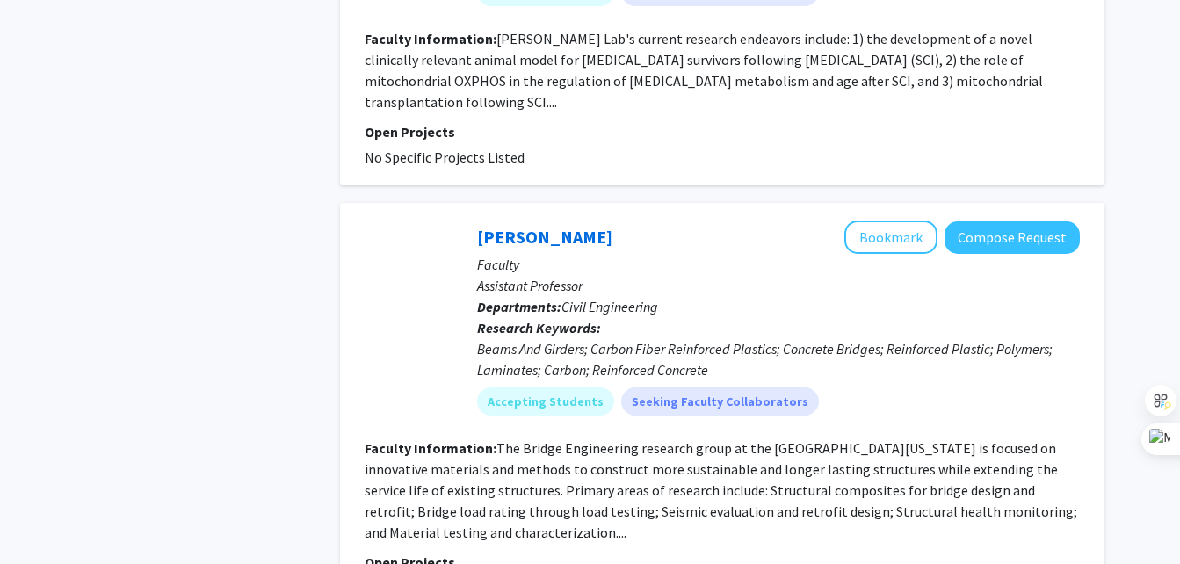
scroll to position [1772, 0]
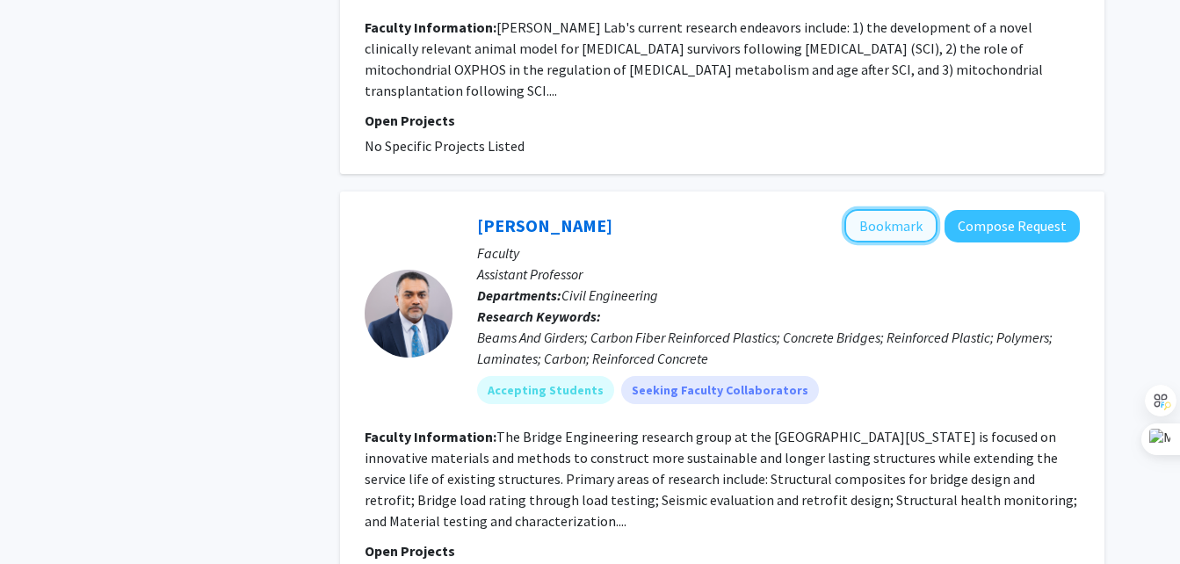
click at [876, 209] on button "Bookmark" at bounding box center [891, 225] width 93 height 33
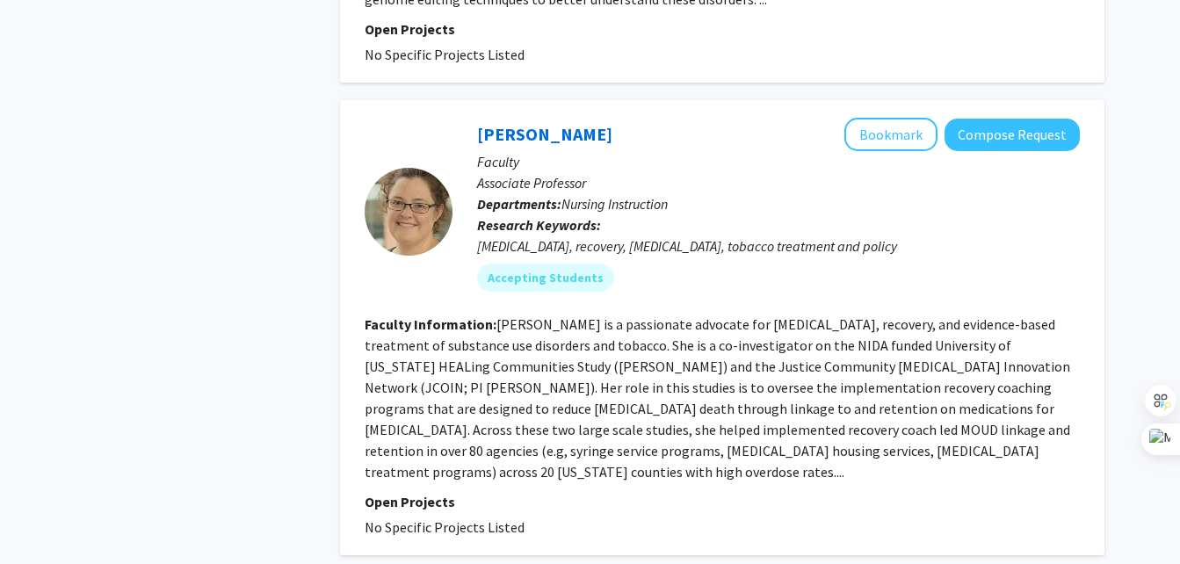
scroll to position [4286, 0]
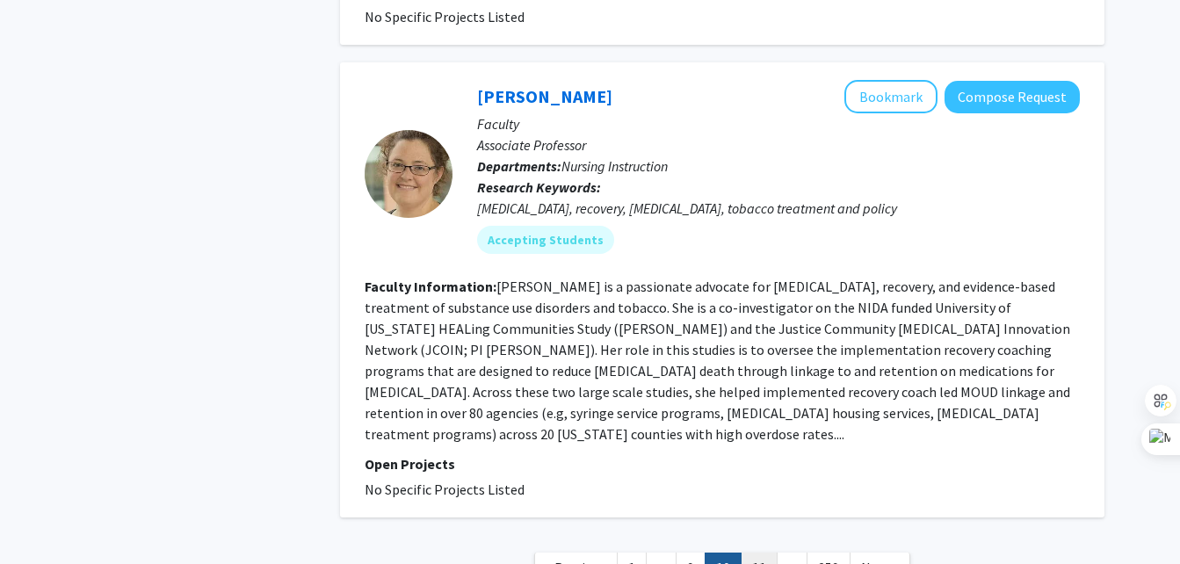
click at [761, 553] on link "11" at bounding box center [759, 568] width 37 height 31
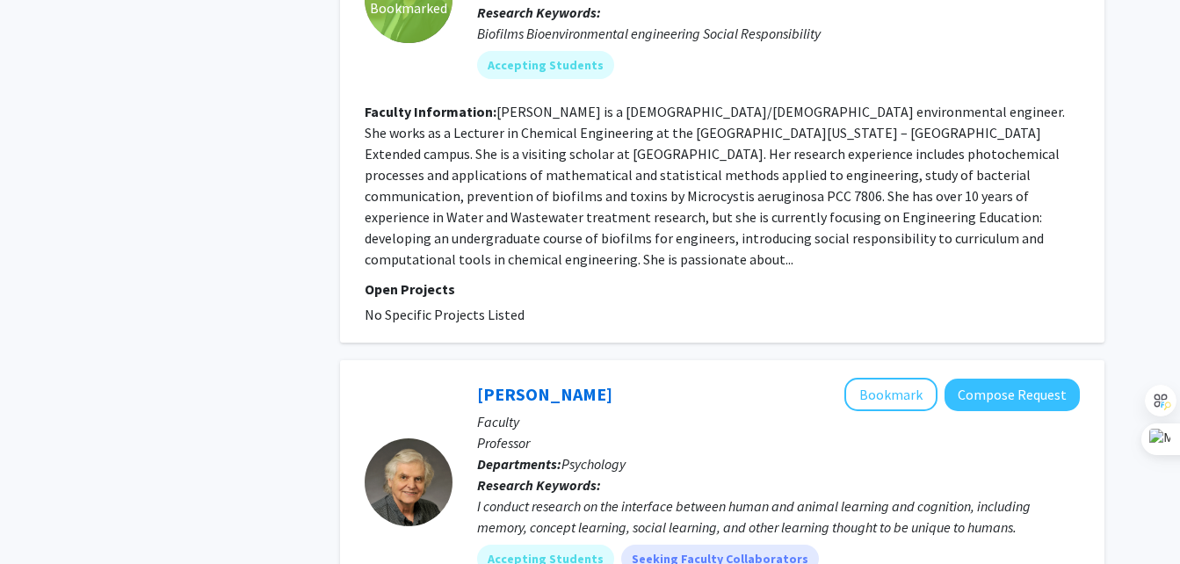
scroll to position [4012, 0]
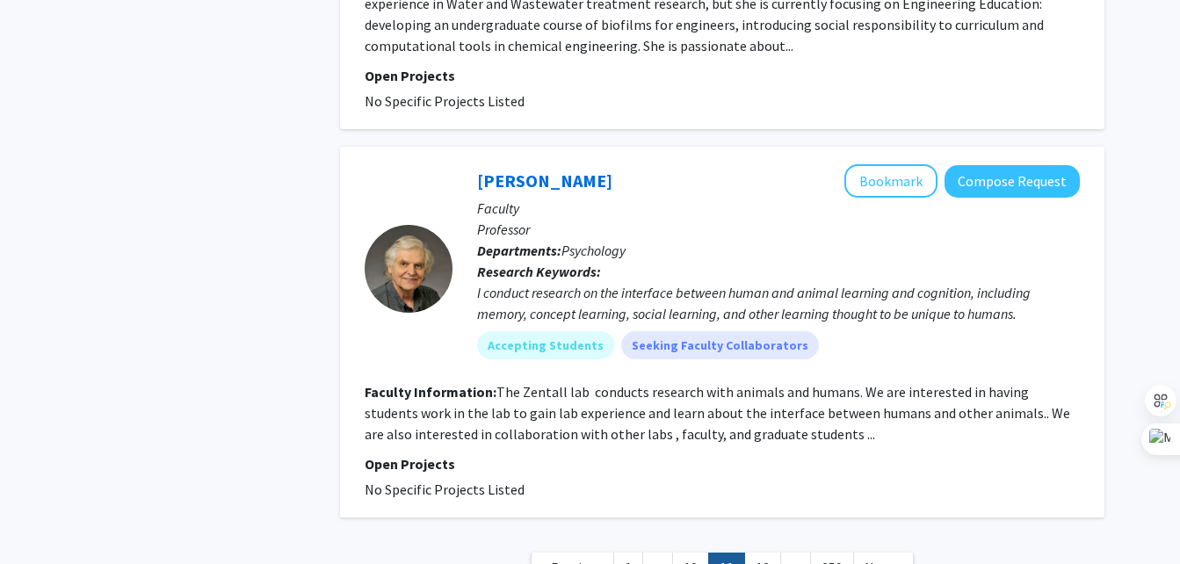
click at [761, 553] on link "12" at bounding box center [762, 568] width 37 height 31
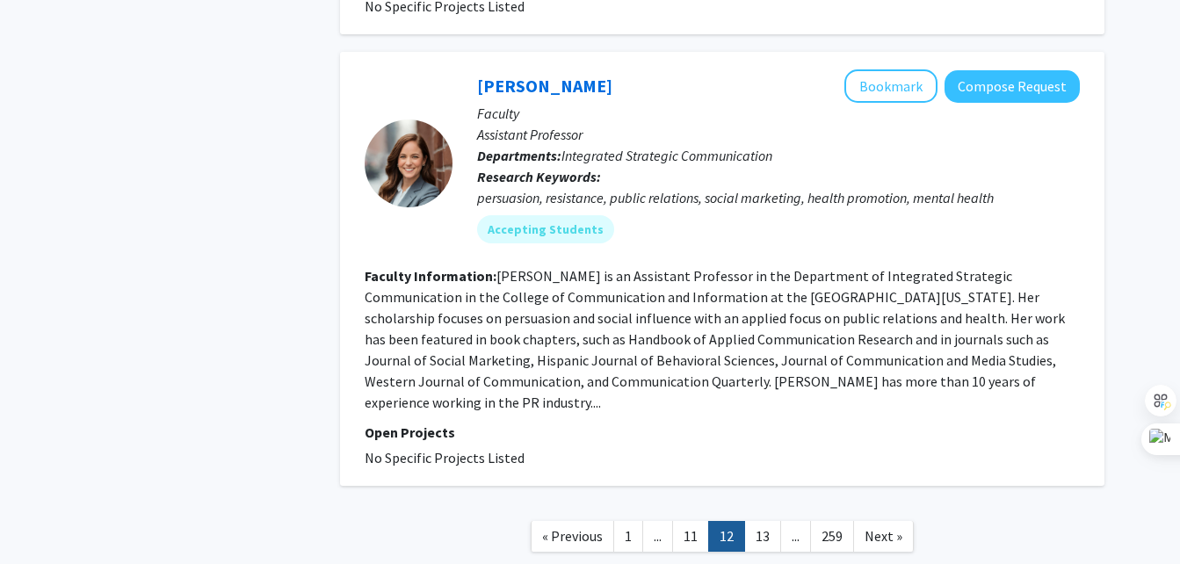
scroll to position [4037, 0]
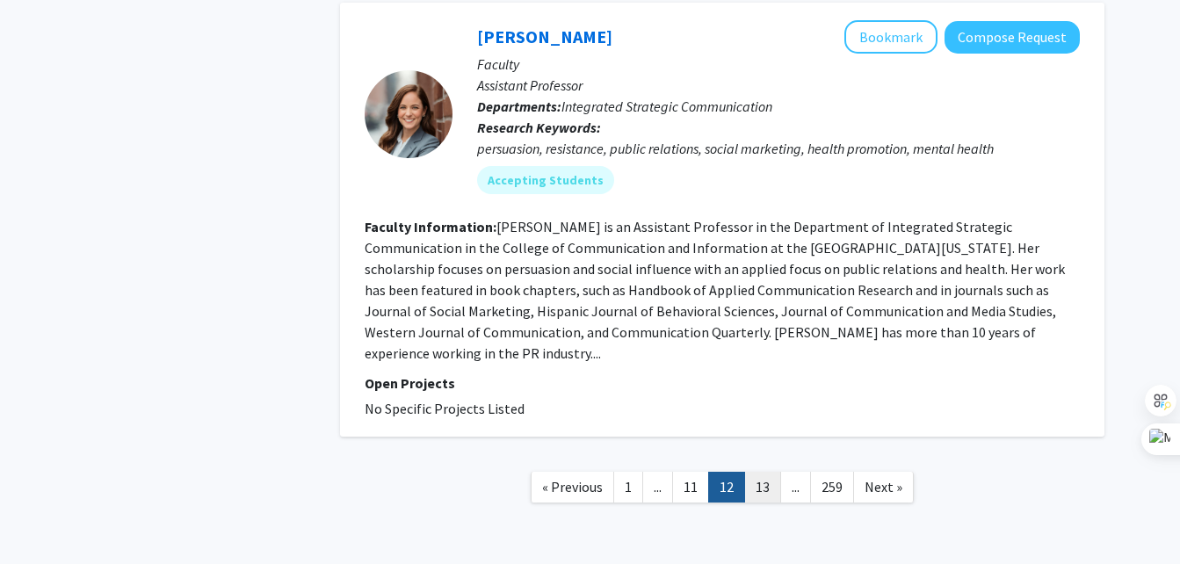
click at [774, 473] on link "13" at bounding box center [762, 487] width 37 height 31
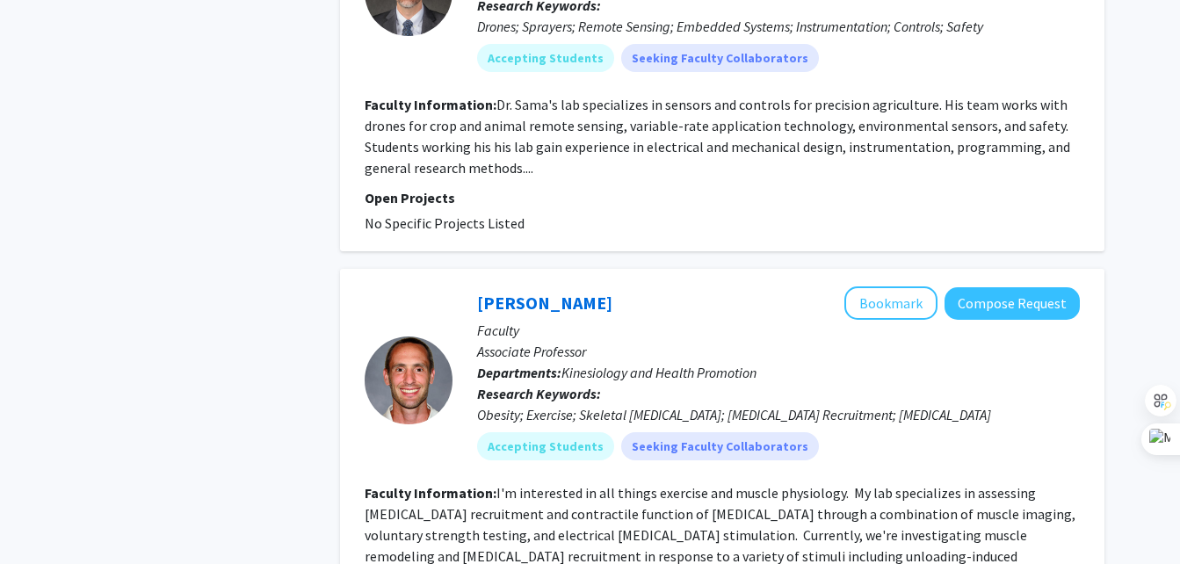
scroll to position [4223, 0]
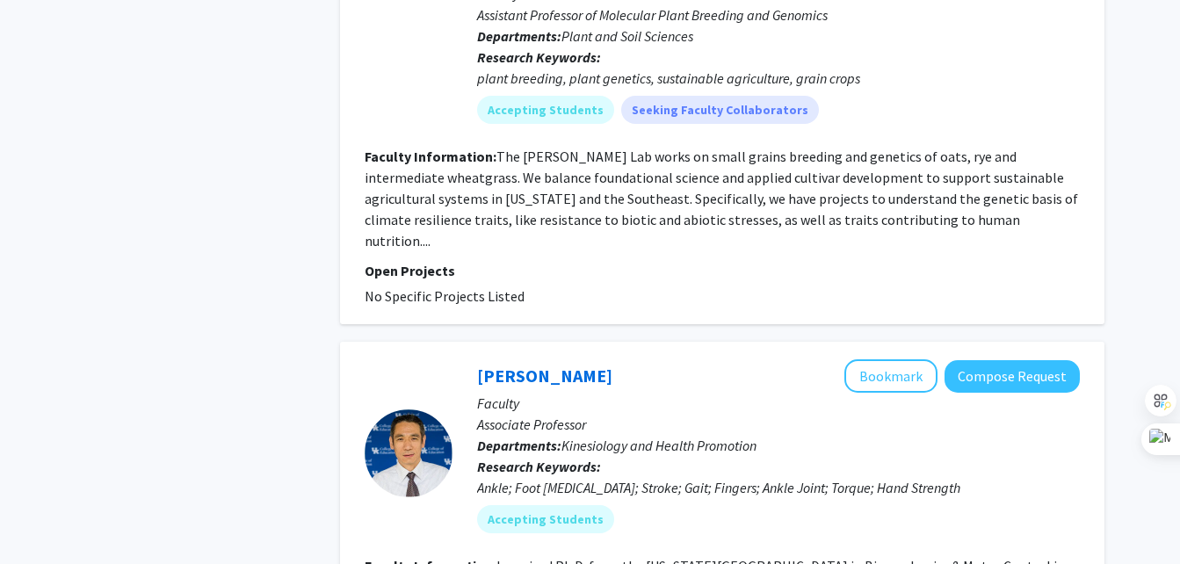
scroll to position [3933, 0]
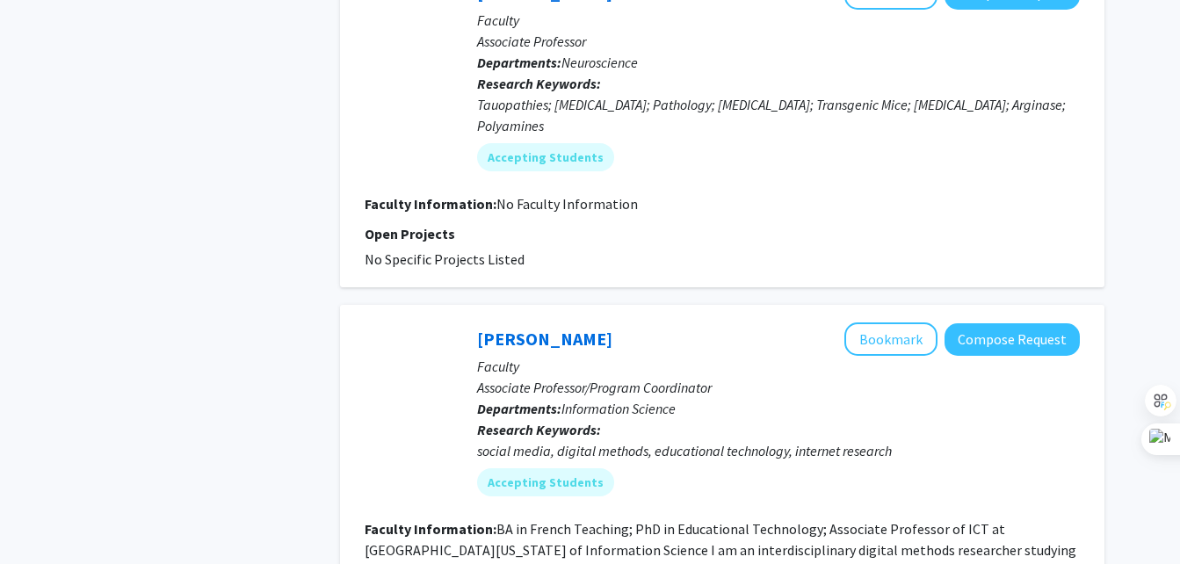
scroll to position [4139, 0]
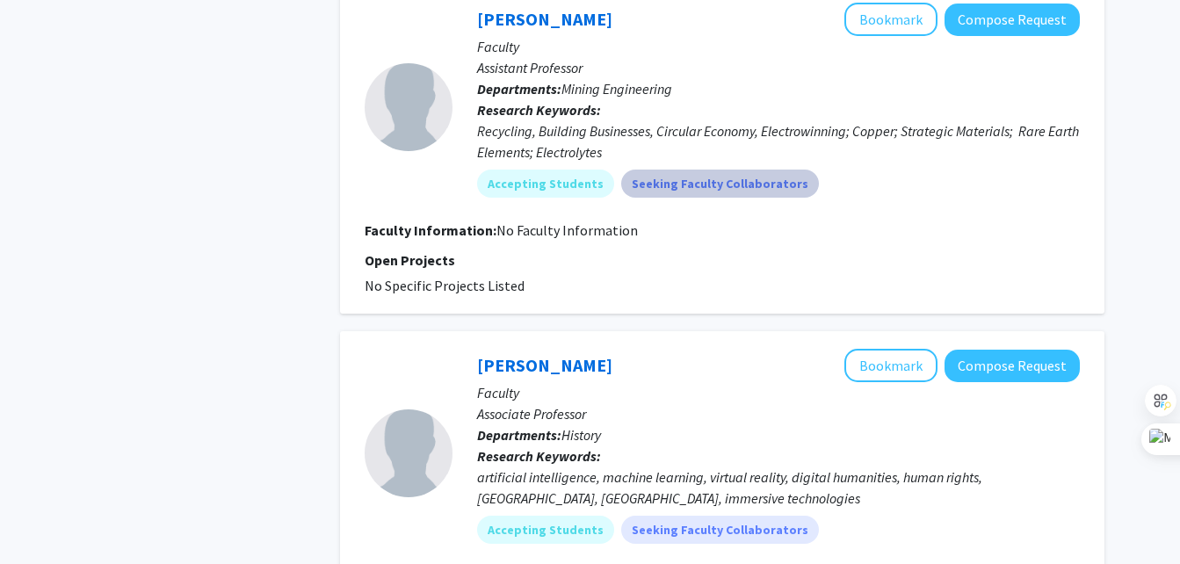
scroll to position [4033, 0]
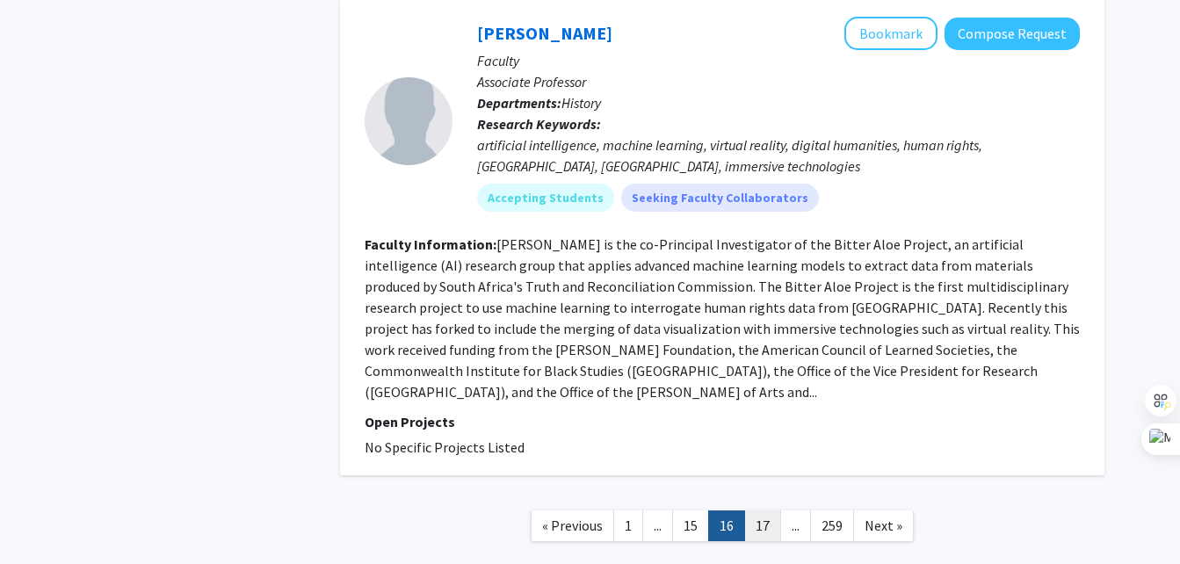
click at [762, 511] on link "17" at bounding box center [762, 526] width 37 height 31
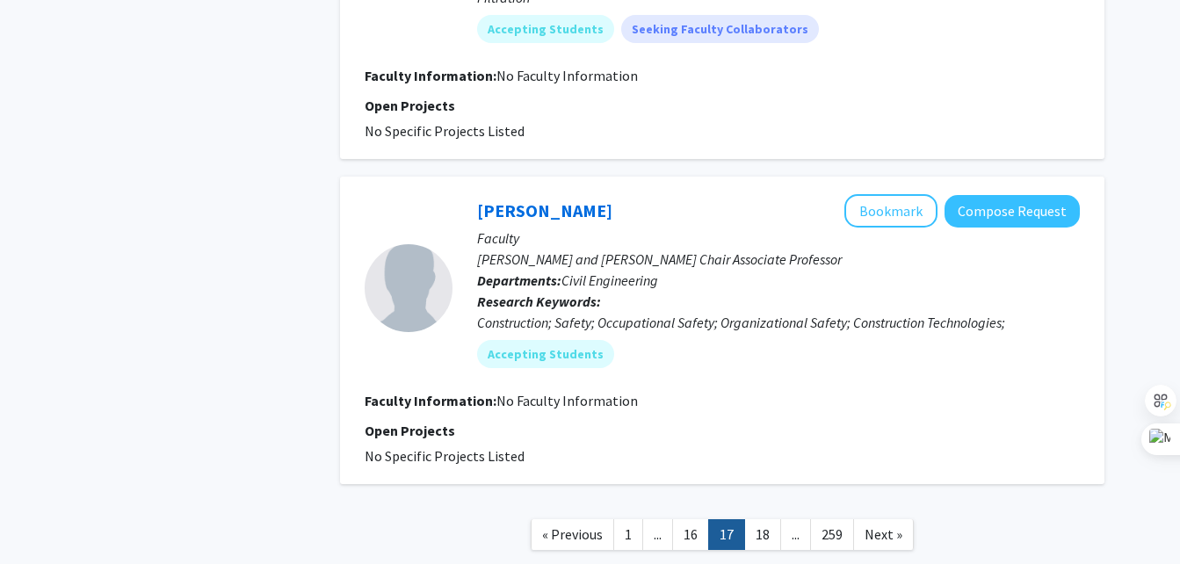
scroll to position [3695, 0]
click at [774, 519] on link "18" at bounding box center [762, 534] width 37 height 31
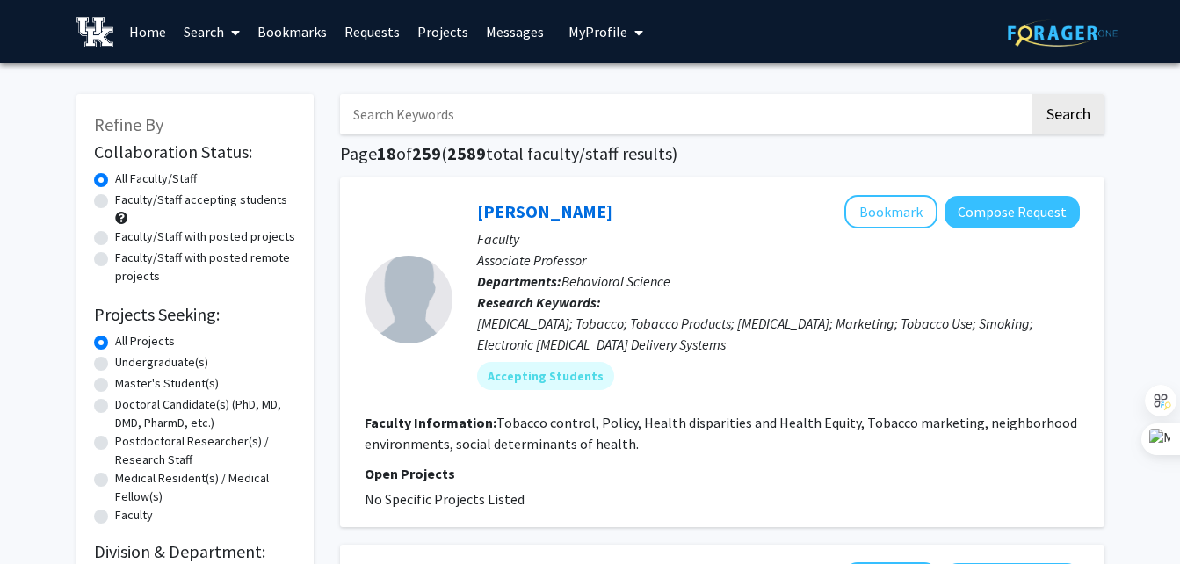
click at [145, 35] on link "Home" at bounding box center [147, 32] width 54 height 62
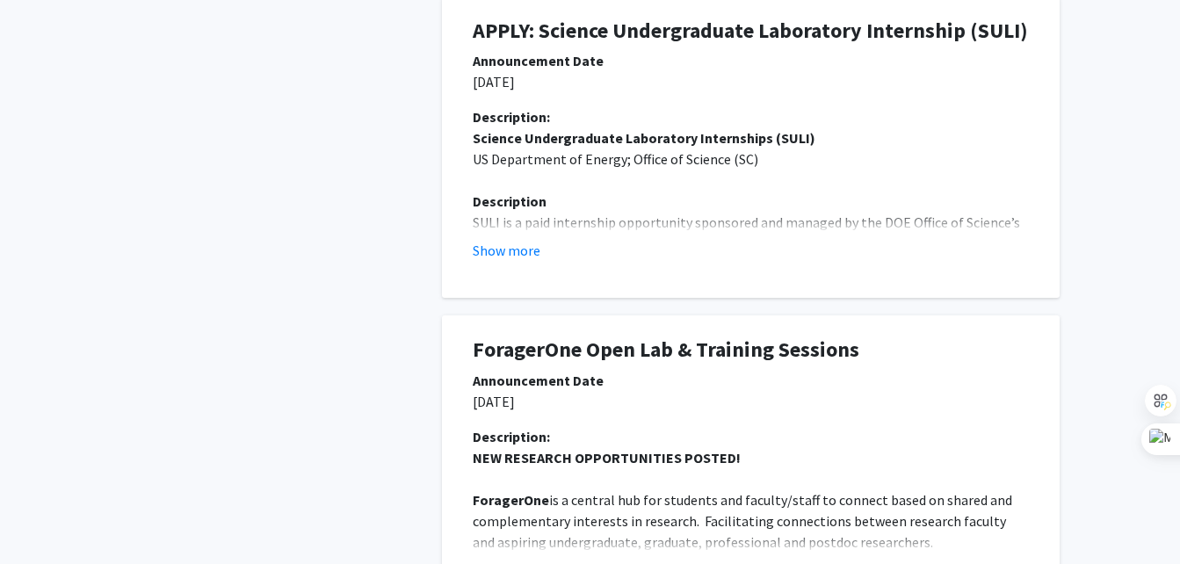
scroll to position [925, 0]
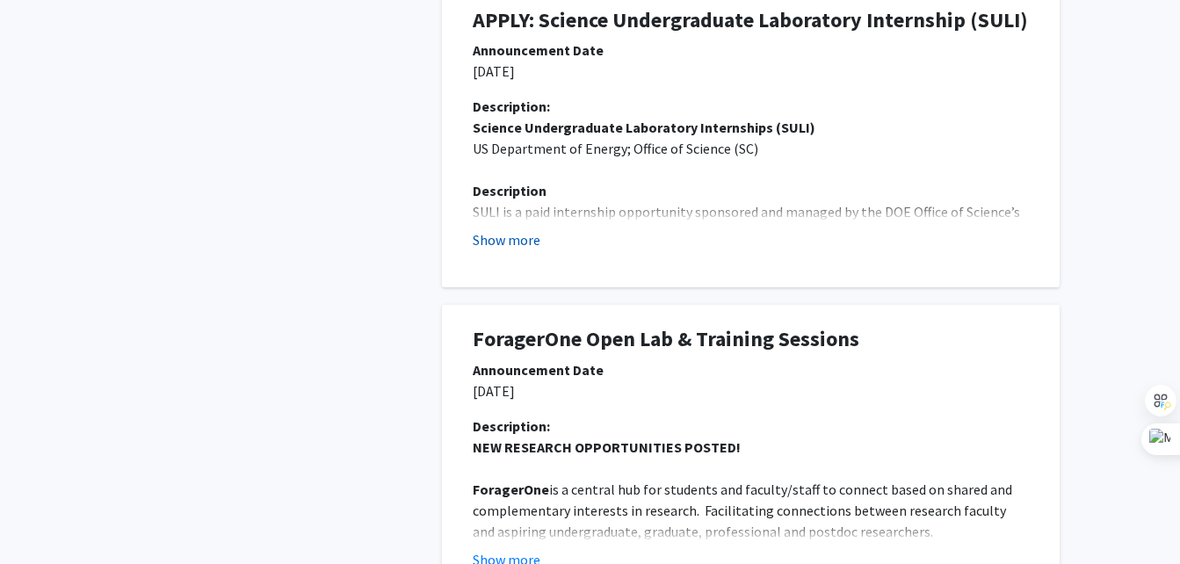
click at [518, 236] on button "Show more" at bounding box center [507, 239] width 68 height 21
